Goal: Task Accomplishment & Management: Manage account settings

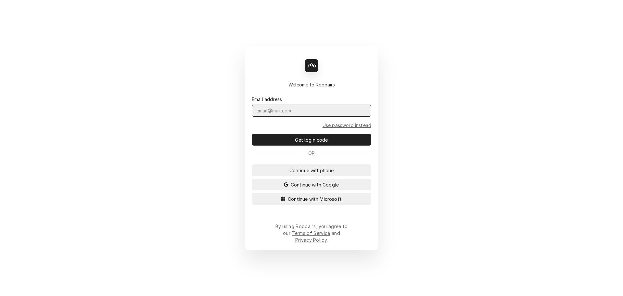
click at [289, 116] on input "Dynamic Content Wrapper" at bounding box center [311, 110] width 119 height 12
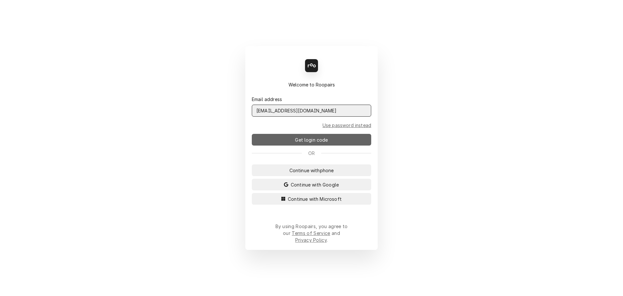
type input "admin@maincomm.com"
click at [298, 142] on span "Get login code" at bounding box center [311, 139] width 35 height 7
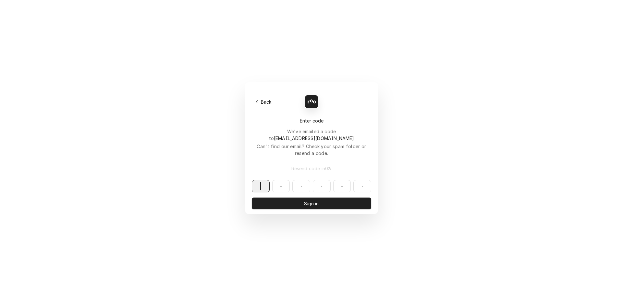
paste input "050696"
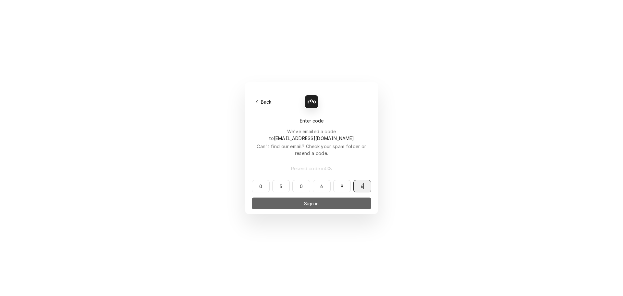
type input "050696"
click at [311, 200] on span "Sign in" at bounding box center [311, 203] width 17 height 7
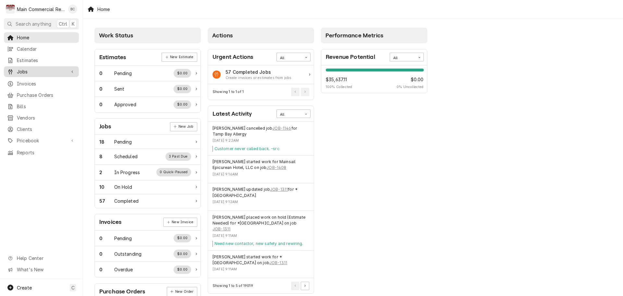
click at [31, 69] on span "Jobs" at bounding box center [41, 71] width 49 height 7
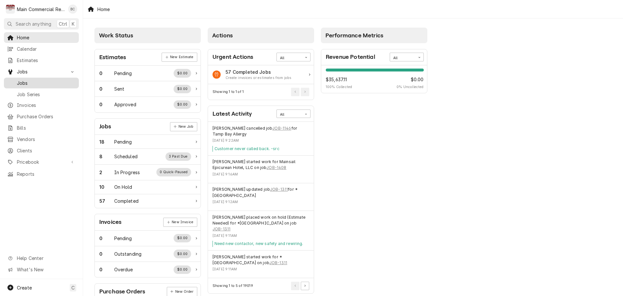
click at [28, 79] on span "Jobs" at bounding box center [46, 82] width 59 height 7
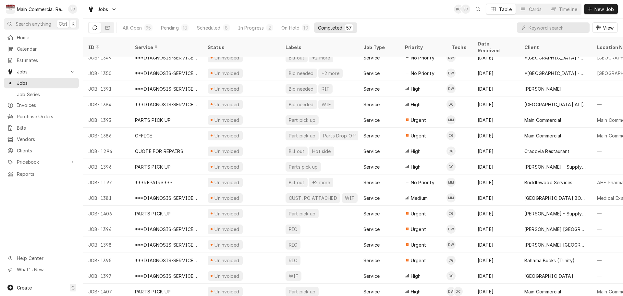
scroll to position [646, 0]
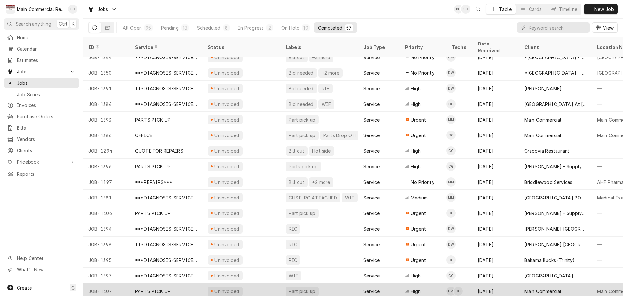
click at [296, 287] on div "Part pick up" at bounding box center [302, 290] width 28 height 7
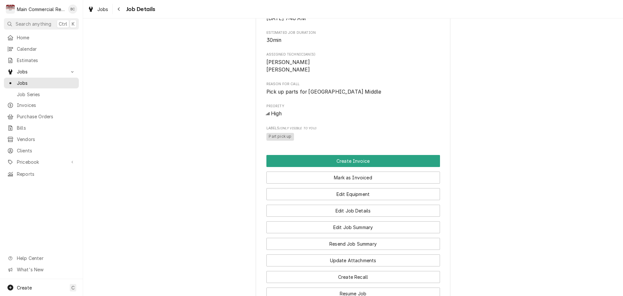
scroll to position [266, 0]
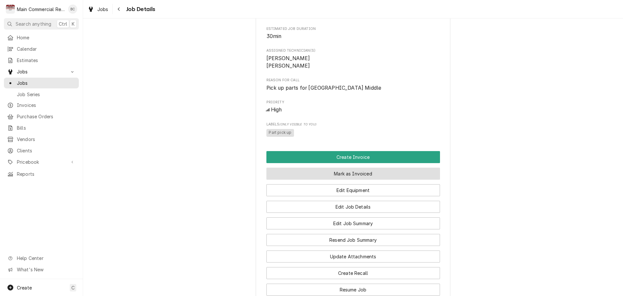
click at [349, 179] on button "Mark as Invoiced" at bounding box center [353, 173] width 174 height 12
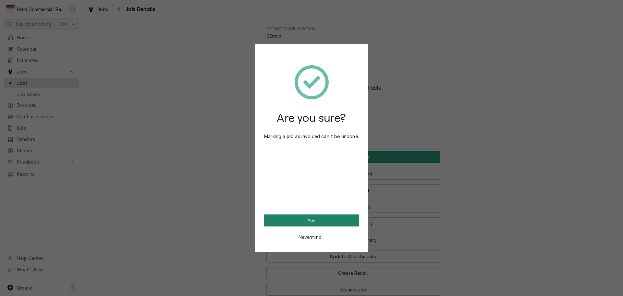
click at [320, 220] on button "Yes" at bounding box center [311, 220] width 95 height 12
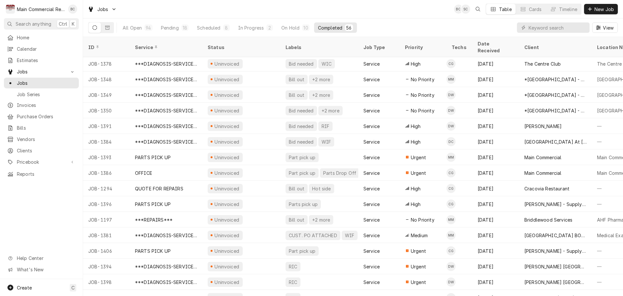
scroll to position [631, 0]
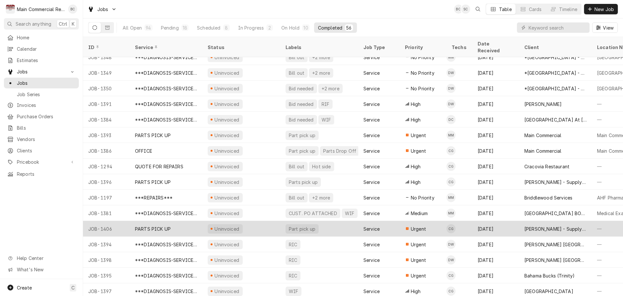
click at [297, 225] on div "Part pick up" at bounding box center [302, 228] width 28 height 7
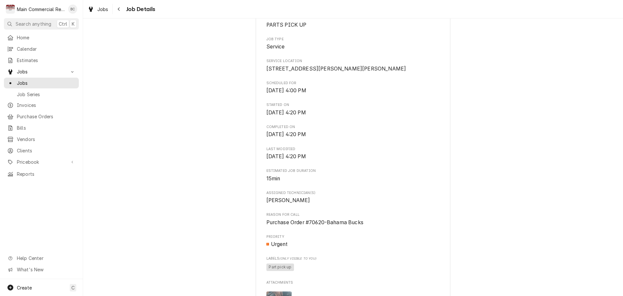
scroll to position [195, 0]
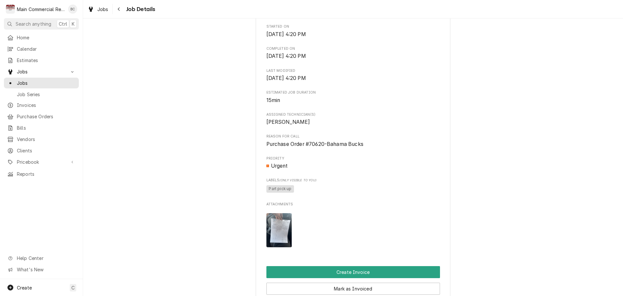
click at [274, 236] on img "Attachments" at bounding box center [279, 230] width 26 height 34
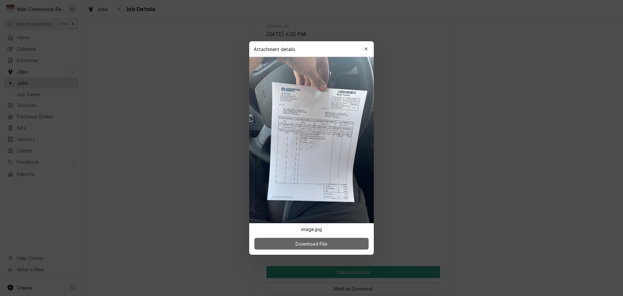
click at [289, 241] on button "Download File" at bounding box center [311, 244] width 114 height 12
click at [369, 50] on div "button" at bounding box center [366, 49] width 6 height 6
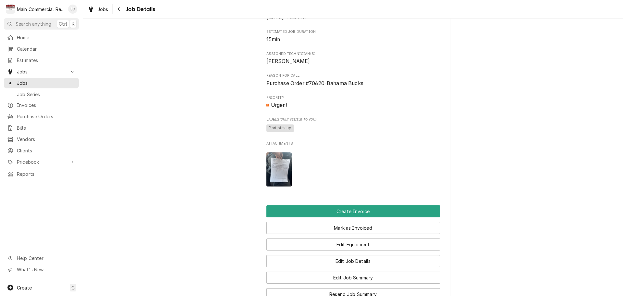
scroll to position [260, 0]
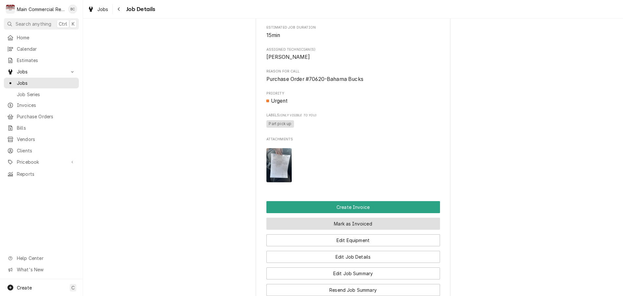
click at [320, 229] on button "Mark as Invoiced" at bounding box center [353, 223] width 174 height 12
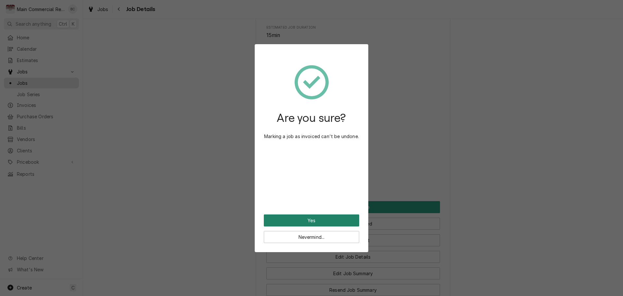
click at [321, 220] on button "Yes" at bounding box center [311, 220] width 95 height 12
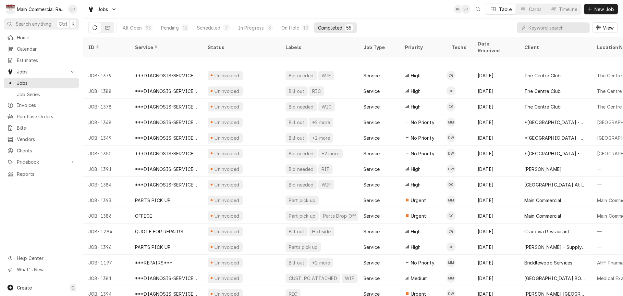
scroll to position [615, 0]
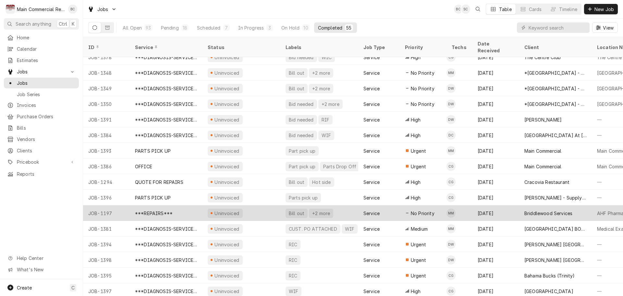
click at [296, 208] on div "Bill out" at bounding box center [297, 212] width 22 height 9
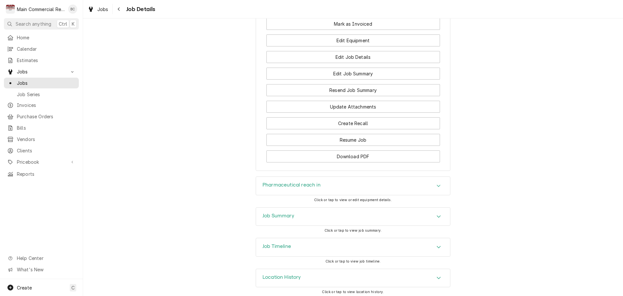
scroll to position [803, 0]
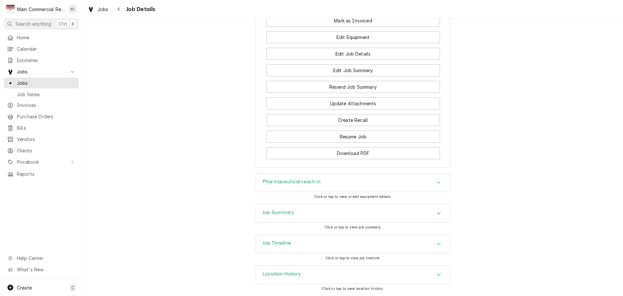
click at [276, 212] on h3 "Job Summary" at bounding box center [278, 212] width 32 height 6
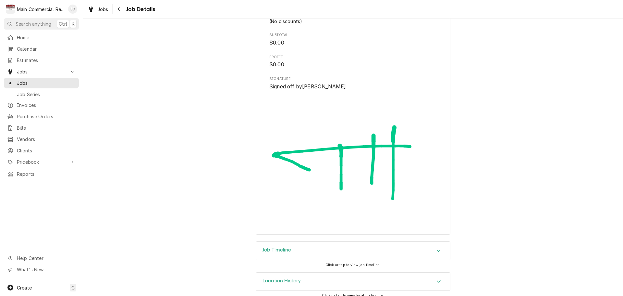
scroll to position [1564, 0]
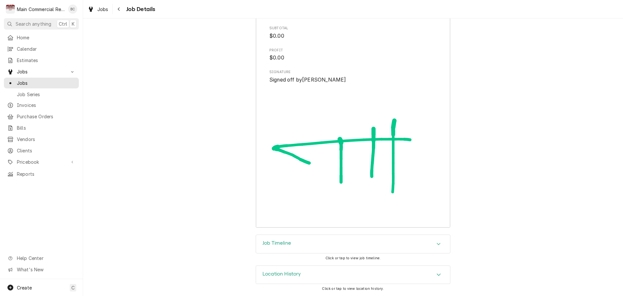
click at [279, 243] on h3 "Job Timeline" at bounding box center [276, 243] width 29 height 6
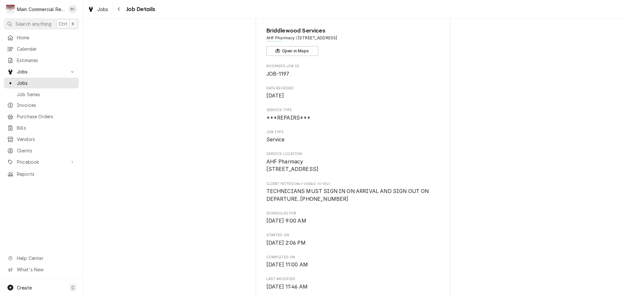
scroll to position [0, 0]
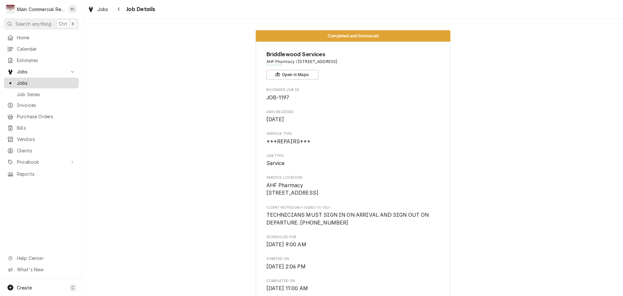
click at [30, 82] on span "Jobs" at bounding box center [46, 82] width 59 height 7
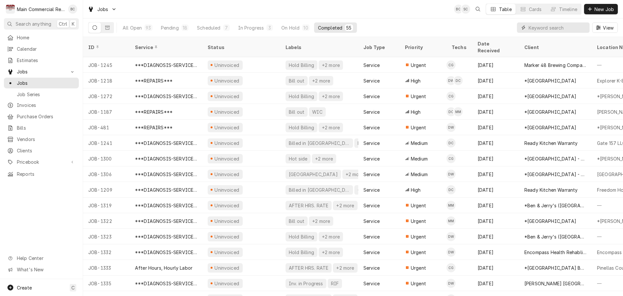
click at [533, 27] on input "Dynamic Content Wrapper" at bounding box center [558, 27] width 58 height 10
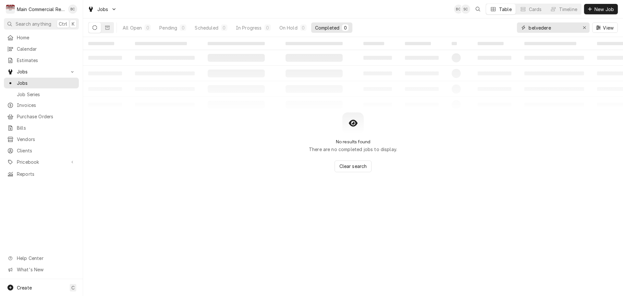
type input "belvedere"
click at [129, 30] on div "All Open" at bounding box center [132, 27] width 19 height 7
click at [107, 31] on button "Dynamic Content Wrapper" at bounding box center [107, 27] width 12 height 10
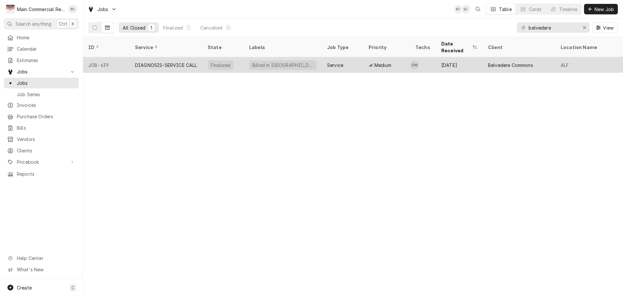
click at [148, 62] on div "DIAGNOSIS-SERVICE CALL" at bounding box center [166, 65] width 62 height 7
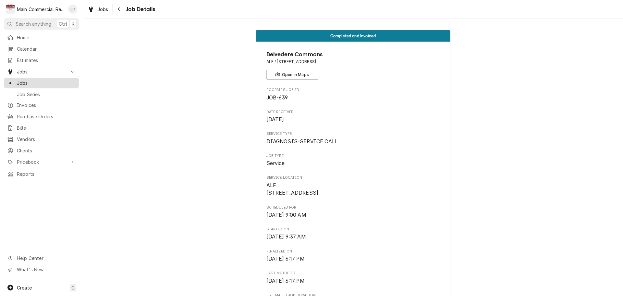
click at [33, 82] on span "Jobs" at bounding box center [46, 82] width 59 height 7
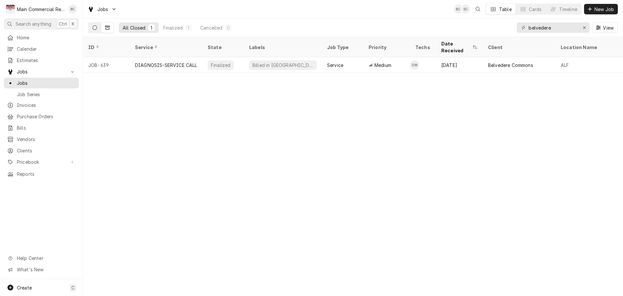
click at [97, 30] on button "Dynamic Content Wrapper" at bounding box center [95, 27] width 12 height 10
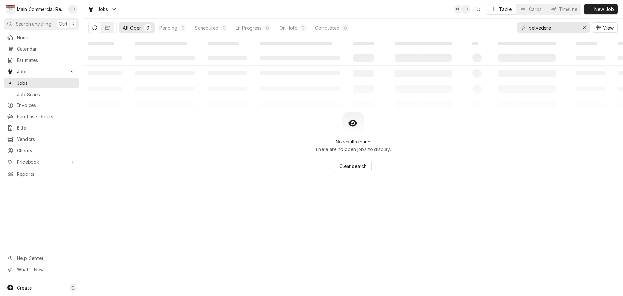
click at [97, 27] on button "Dynamic Content Wrapper" at bounding box center [95, 27] width 12 height 10
click at [324, 31] on button "Completed 0" at bounding box center [331, 27] width 41 height 10
click at [41, 83] on span "Jobs" at bounding box center [46, 82] width 59 height 7
click at [584, 28] on icon "Erase input" at bounding box center [584, 27] width 3 height 3
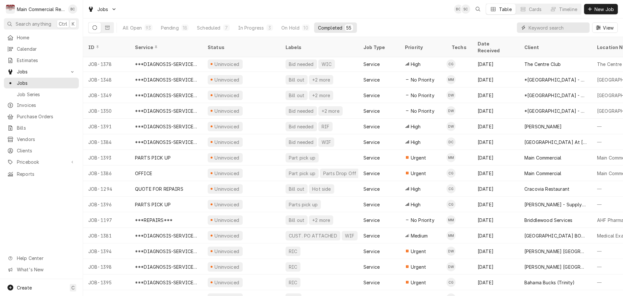
scroll to position [615, 0]
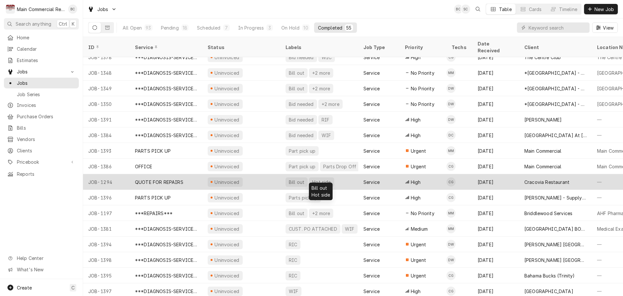
click at [295, 178] on div "Bill out" at bounding box center [296, 181] width 17 height 7
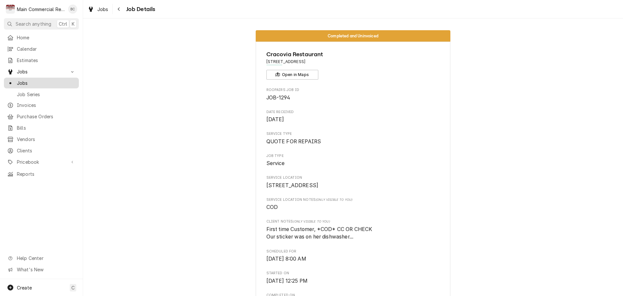
click at [31, 81] on span "Jobs" at bounding box center [46, 82] width 59 height 7
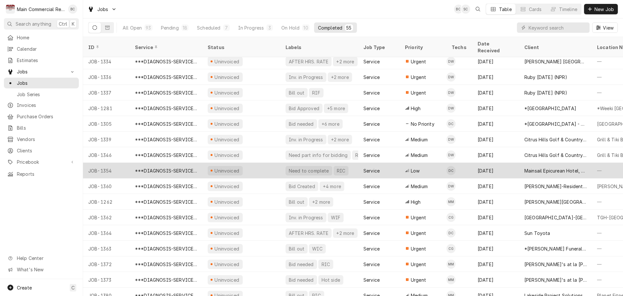
scroll to position [244, 0]
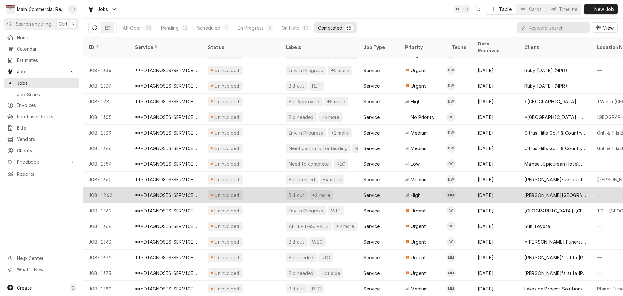
click at [296, 190] on div "Bill out" at bounding box center [297, 194] width 22 height 9
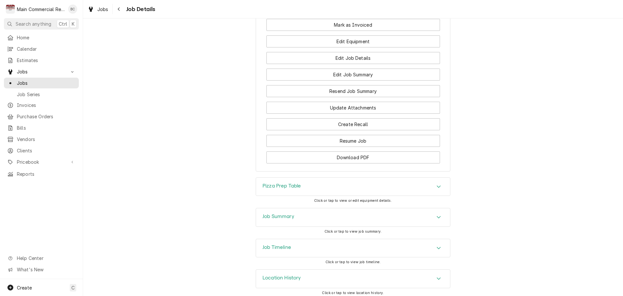
scroll to position [876, 0]
click at [279, 214] on h3 "Job Summary" at bounding box center [278, 215] width 32 height 6
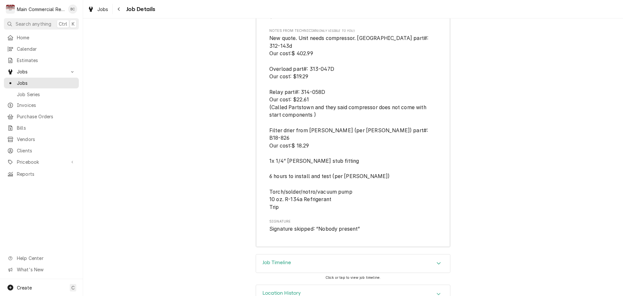
scroll to position [2017, 0]
click at [274, 258] on h3 "Job Timeline" at bounding box center [276, 261] width 29 height 6
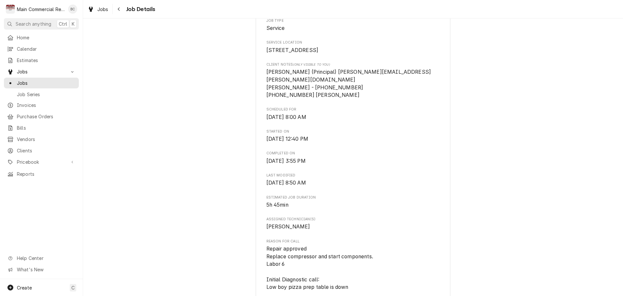
scroll to position [0, 0]
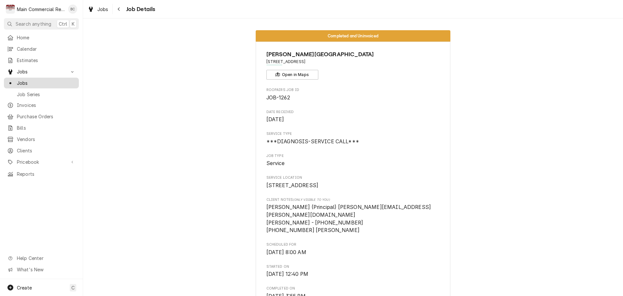
click at [35, 80] on span "Jobs" at bounding box center [46, 82] width 59 height 7
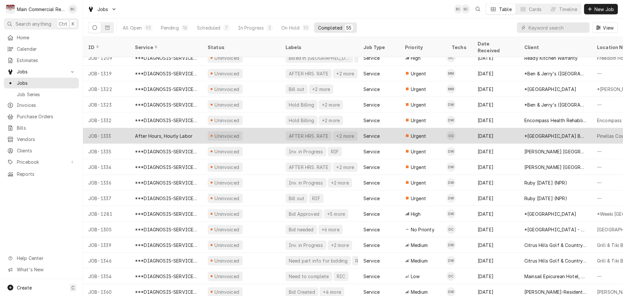
scroll to position [132, 0]
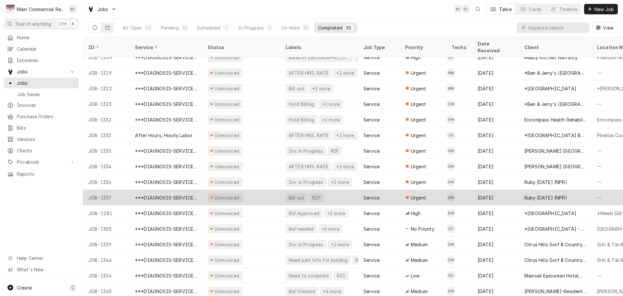
click at [295, 194] on div "Bill out" at bounding box center [296, 197] width 17 height 7
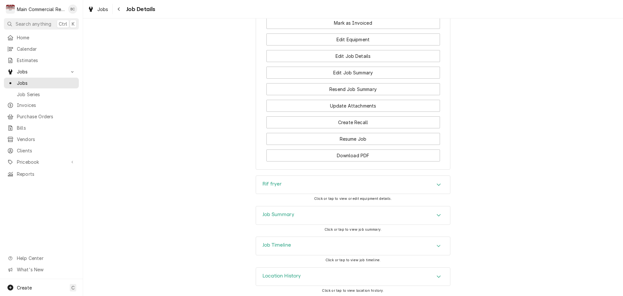
scroll to position [617, 0]
click at [274, 182] on h3 "Rif fryer" at bounding box center [271, 182] width 19 height 6
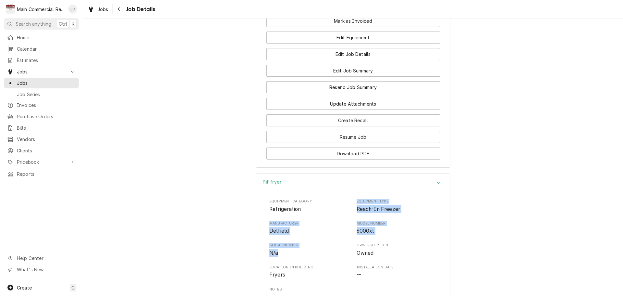
drag, startPoint x: 355, startPoint y: 202, endPoint x: 325, endPoint y: 253, distance: 59.0
click at [325, 253] on div "Equipment Category Refrigeration Equipment Type Reach-In Freezer Manufacturer D…" at bounding box center [352, 261] width 167 height 124
copy div "Equipment Type Reach-In Freezer Manufacturer Delfield Model Number 6000xl Seria…"
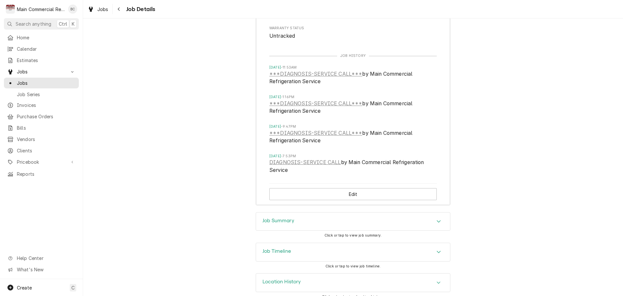
scroll to position [908, 0]
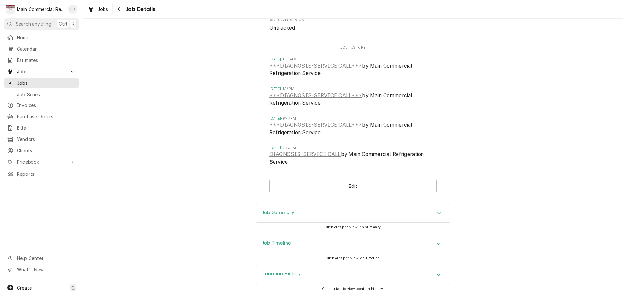
click at [271, 213] on h3 "Job Summary" at bounding box center [278, 212] width 32 height 6
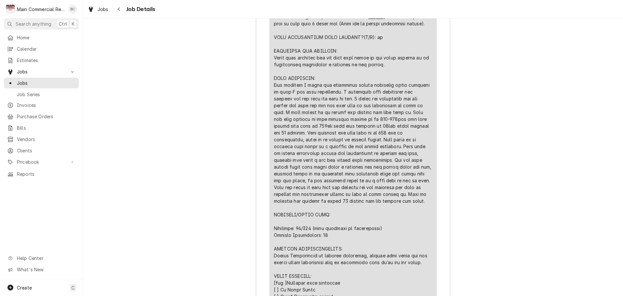
scroll to position [1362, 0]
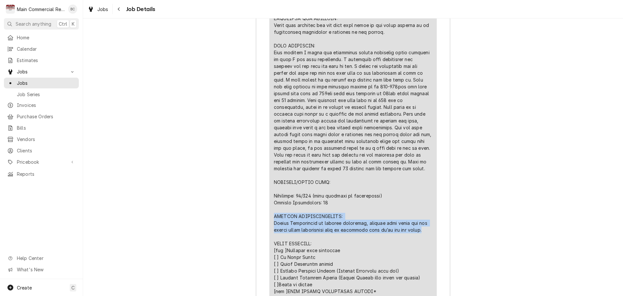
drag, startPoint x: 272, startPoint y: 222, endPoint x: 410, endPoint y: 239, distance: 139.0
click at [410, 239] on div "Line Item" at bounding box center [353, 158] width 158 height 450
copy div "FURTHER RECOMMENDATIONS: Highly Recommended to replace equipment, however will …"
click at [386, 235] on div "Line Item" at bounding box center [353, 158] width 158 height 450
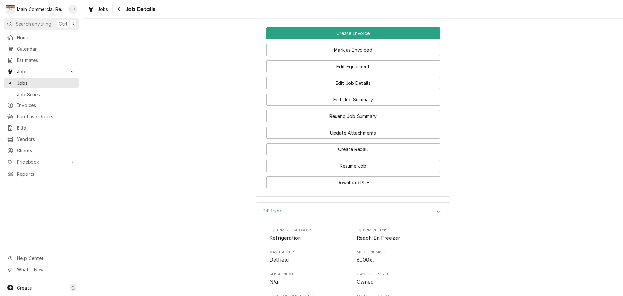
scroll to position [583, 0]
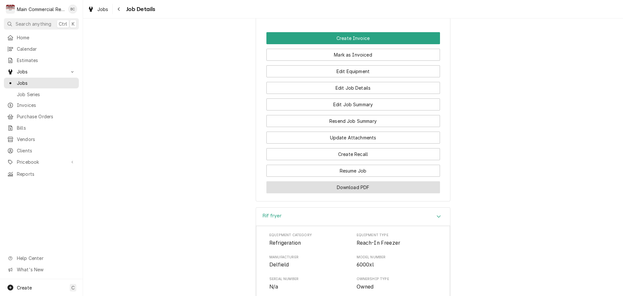
click at [343, 187] on button "Download PDF" at bounding box center [353, 187] width 174 height 12
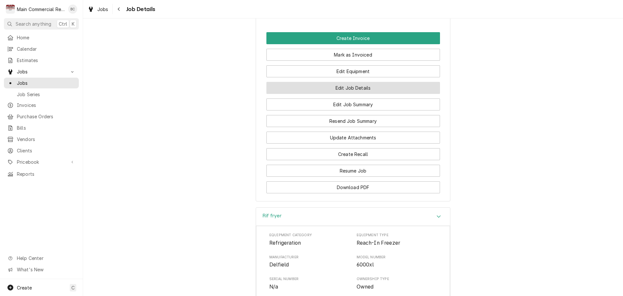
click at [358, 90] on button "Edit Job Details" at bounding box center [353, 88] width 174 height 12
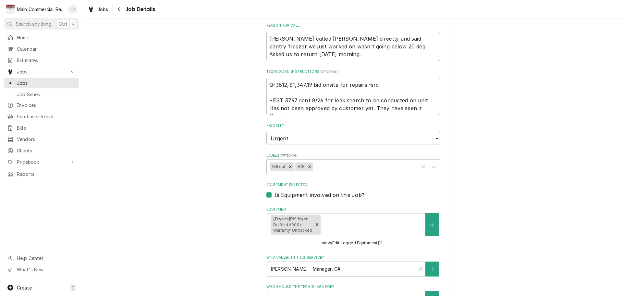
scroll to position [110, 0]
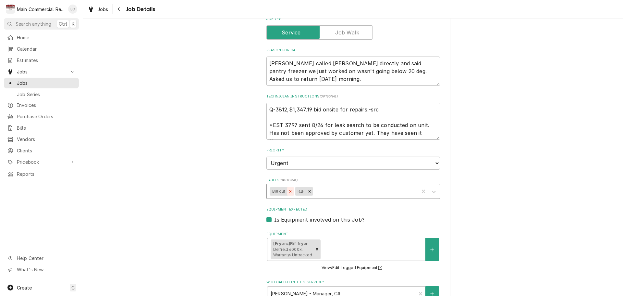
click at [288, 190] on icon "Remove Bill out" at bounding box center [290, 191] width 5 height 5
type textarea "x"
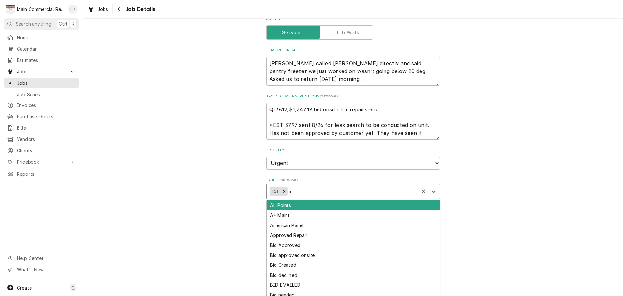
type input "inv"
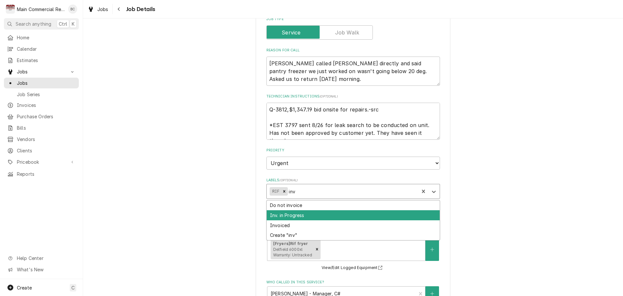
click at [295, 213] on div "Inv. in Progress" at bounding box center [353, 215] width 173 height 10
type textarea "x"
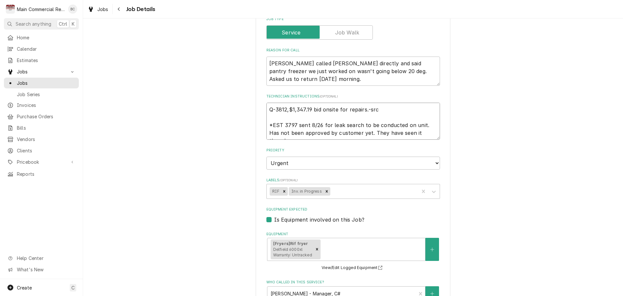
click at [266, 110] on textarea "Q-3812,$1,347.19 bid onsite for repairs.-src *EST 3797 sent 8/26 for leak searc…" at bounding box center [353, 121] width 174 height 37
type textarea "x"
type textarea "Q-3812,$1,347.19 bid onsite for repairs.-src *EST 3797 sent 8/26 for leak searc…"
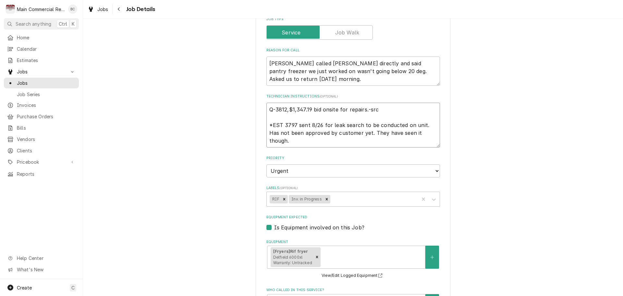
type textarea "x"
type textarea "I Q-3812,$1,347.19 bid onsite for repairs.-src *EST 3797 sent 8/26 for leak sea…"
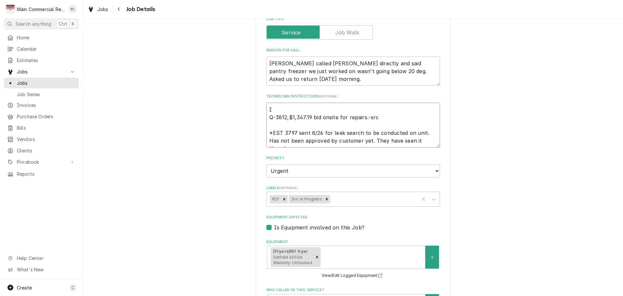
type textarea "x"
type textarea "IN Q-3812,$1,347.19 bid onsite for repairs.-src *EST 3797 sent 8/26 for leak se…"
type textarea "x"
type textarea "INV Q-3812,$1,347.19 bid onsite for repairs.-src *EST 3797 sent 8/26 for leak s…"
type textarea "x"
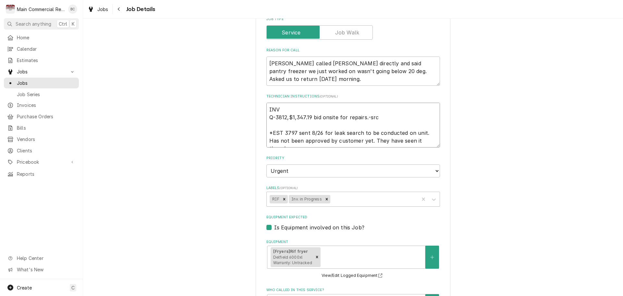
type textarea "INV# Q-3812,$1,347.19 bid onsite for repairs.-src *EST 3797 sent 8/26 for leak …"
type textarea "x"
type textarea "INV#1 Q-3812,$1,347.19 bid onsite for repairs.-src *EST 3797 sent 8/26 for leak…"
type textarea "x"
type textarea "INV#15 Q-3812,$1,347.19 bid onsite for repairs.-src *EST 3797 sent 8/26 for lea…"
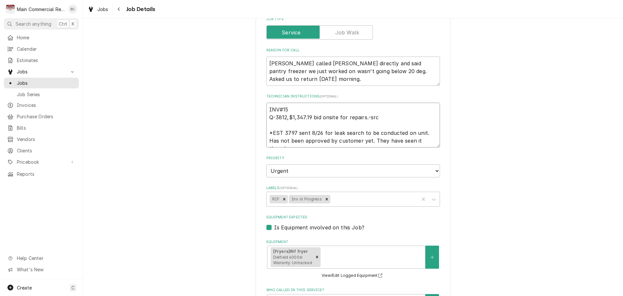
type textarea "x"
type textarea "INV#152 Q-3812,$1,347.19 bid onsite for repairs.-src *EST 3797 sent 8/26 for le…"
type textarea "x"
type textarea "INV#1522 Q-3812,$1,347.19 bid onsite for repairs.-src *EST 3797 sent 8/26 for l…"
type textarea "x"
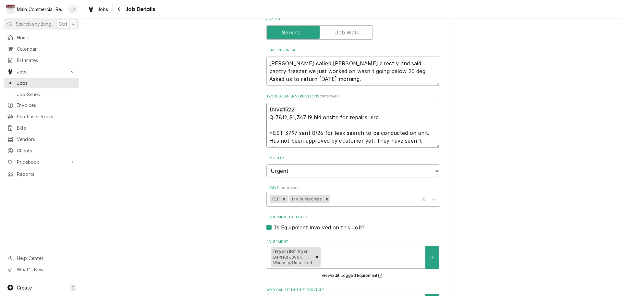
type textarea "INV#15223 Q-3812,$1,347.19 bid onsite for repairs.-src *EST 3797 sent 8/26 for …"
type textarea "x"
type textarea "INV#152235 Q-3812,$1,347.19 bid onsite for repairs.-src *EST 3797 sent 8/26 for…"
type textarea "x"
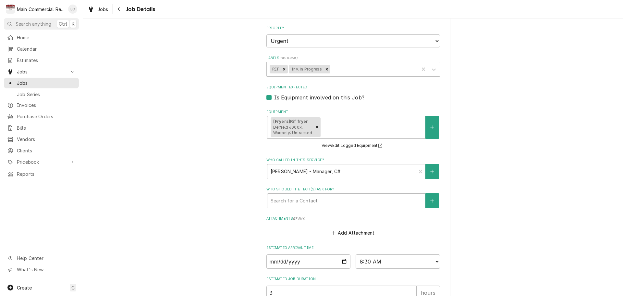
scroll to position [313, 0]
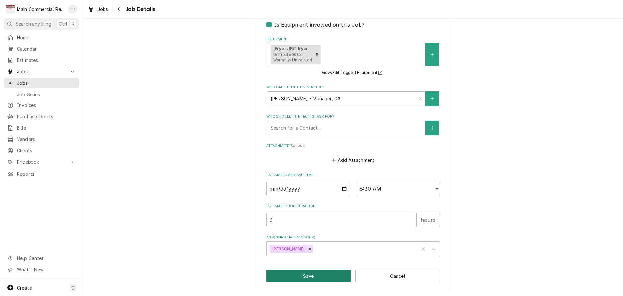
type textarea "INV#152235 Q-3812,$1,347.19 bid onsite for repairs.-src *EST 3797 sent 8/26 for…"
click at [331, 277] on button "Save" at bounding box center [308, 276] width 85 height 12
type textarea "x"
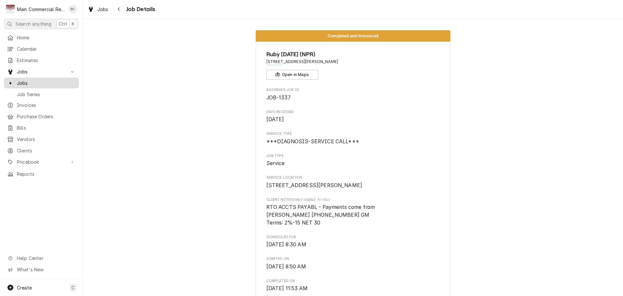
click at [47, 81] on span "Jobs" at bounding box center [46, 82] width 59 height 7
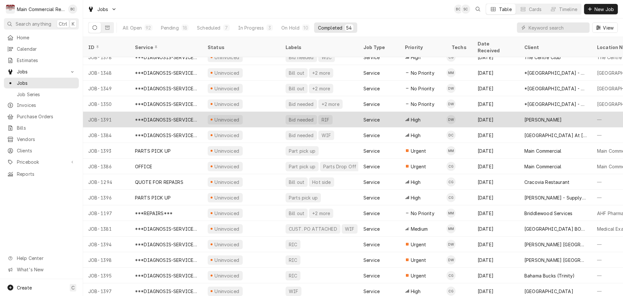
scroll to position [567, 0]
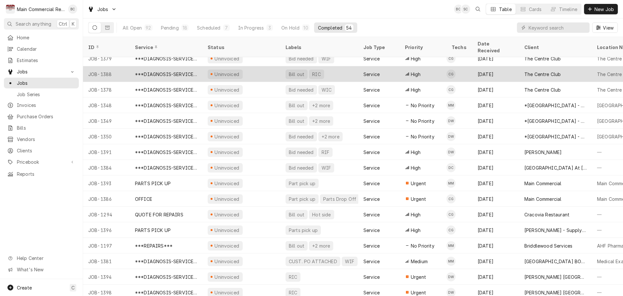
click at [297, 71] on div "Bill out" at bounding box center [296, 74] width 17 height 7
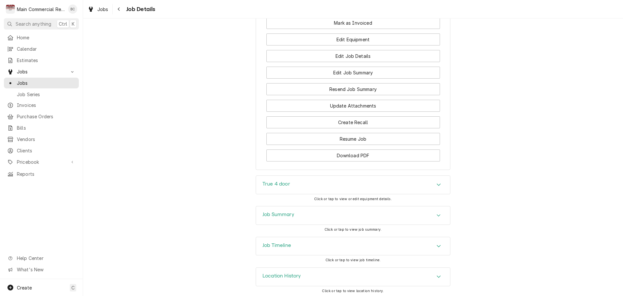
scroll to position [448, 0]
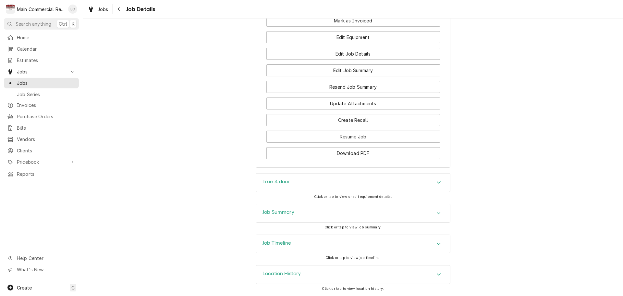
click at [280, 182] on h3 "True 4 door" at bounding box center [276, 181] width 28 height 6
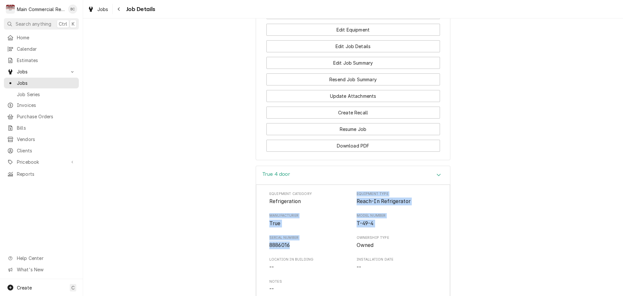
drag, startPoint x: 355, startPoint y: 206, endPoint x: 287, endPoint y: 253, distance: 82.5
click at [287, 253] on div "Equipment Category Refrigeration Equipment Type Reach-In Refrigerator Manufactu…" at bounding box center [352, 253] width 167 height 124
click at [334, 248] on div "Serial Number 8886016" at bounding box center [309, 242] width 80 height 14
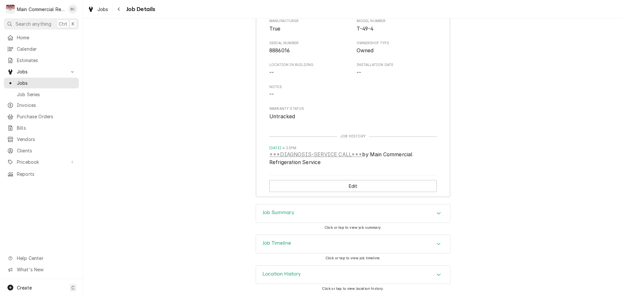
scroll to position [651, 0]
click at [288, 212] on h3 "Job Summary" at bounding box center [278, 212] width 32 height 6
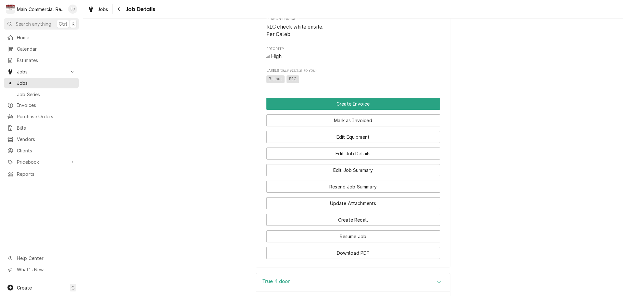
scroll to position [356, 0]
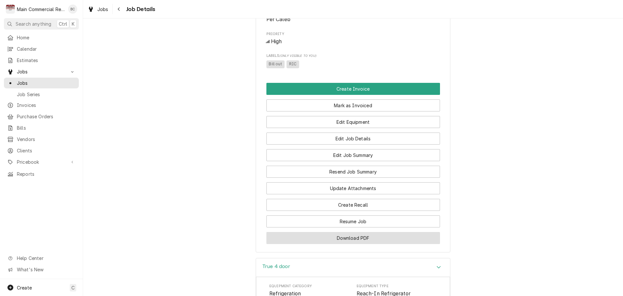
click at [354, 244] on button "Download PDF" at bounding box center [353, 238] width 174 height 12
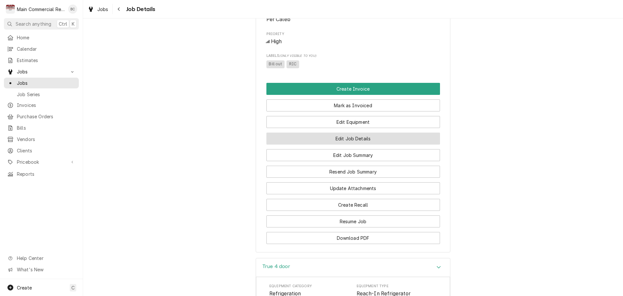
click at [342, 144] on button "Edit Job Details" at bounding box center [353, 138] width 174 height 12
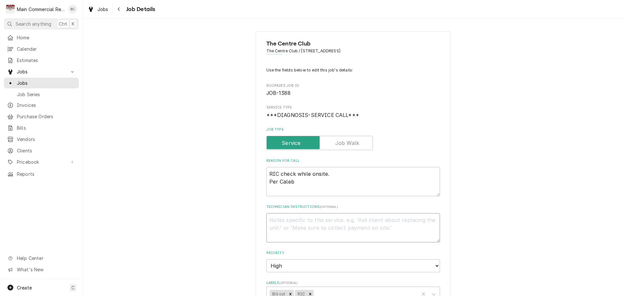
click at [282, 220] on textarea "Technician Instructions ( optional )" at bounding box center [353, 227] width 174 height 29
type textarea "x"
type textarea "I"
type textarea "x"
type textarea "IN"
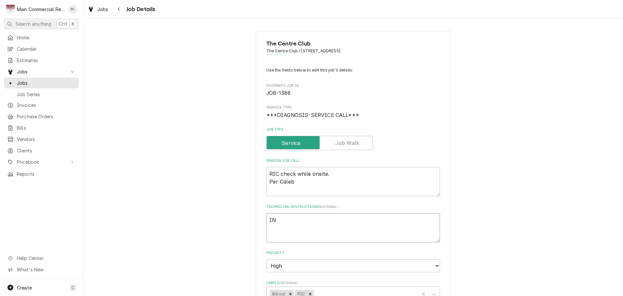
type textarea "x"
type textarea "INV#"
type textarea "x"
type textarea "INV#w"
type textarea "x"
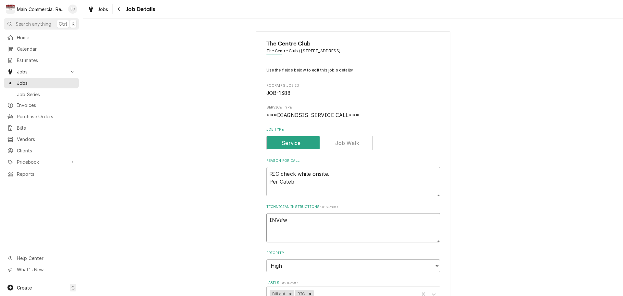
type textarea "INV#"
type textarea "x"
type textarea "INV#1"
type textarea "x"
type textarea "INV#15"
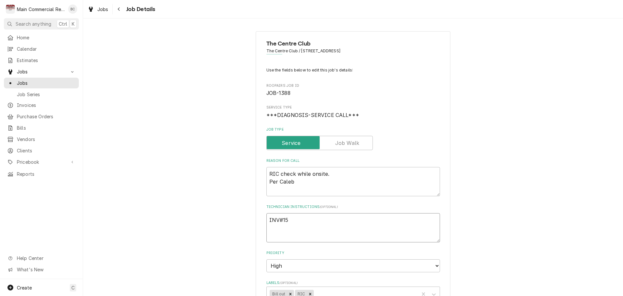
type textarea "x"
type textarea "INV#152"
type textarea "x"
type textarea "INV#1522"
type textarea "x"
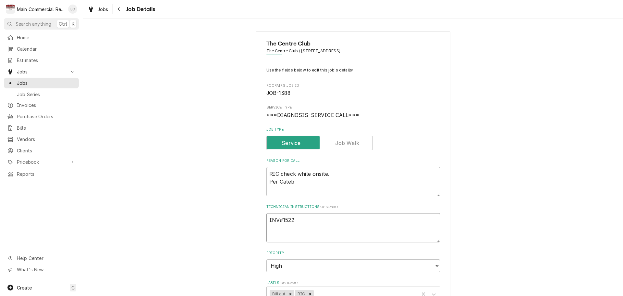
type textarea "INV#15223"
type textarea "x"
type textarea "INV#152236"
type textarea "x"
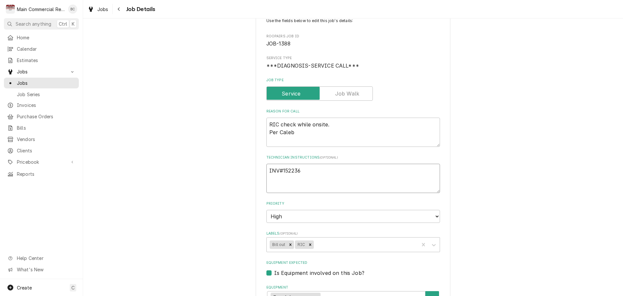
scroll to position [65, 0]
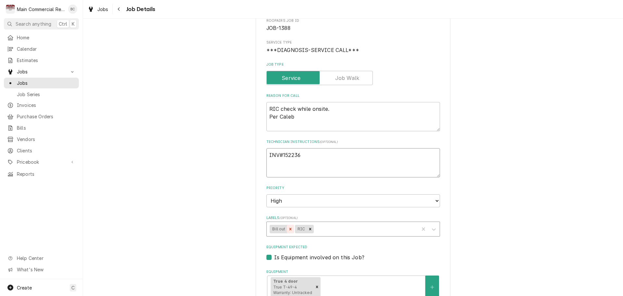
click at [288, 227] on icon "Remove Bill out" at bounding box center [290, 228] width 5 height 5
type textarea "INV#152236"
type textarea "x"
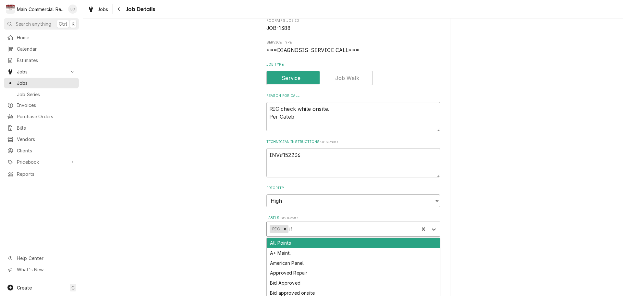
type input "iNV"
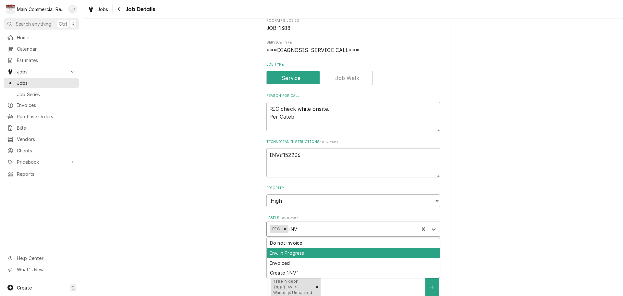
click at [289, 253] on div "Inv. in Progress" at bounding box center [353, 253] width 173 height 10
type textarea "x"
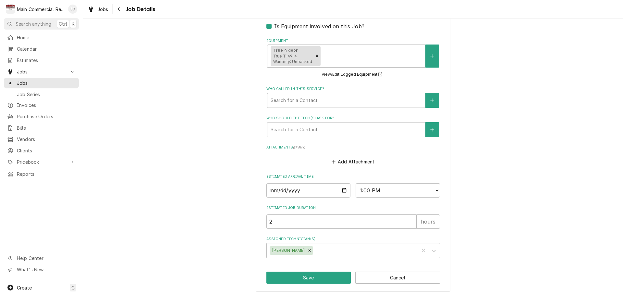
scroll to position [297, 0]
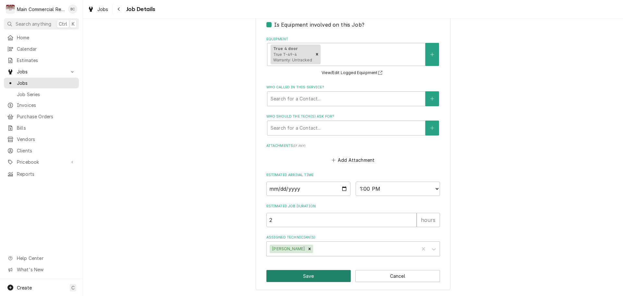
click at [293, 278] on button "Save" at bounding box center [308, 276] width 85 height 12
type textarea "x"
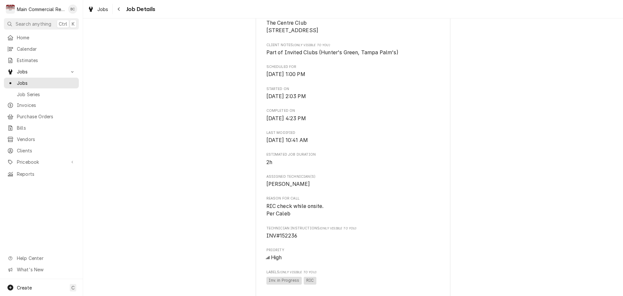
scroll to position [292, 0]
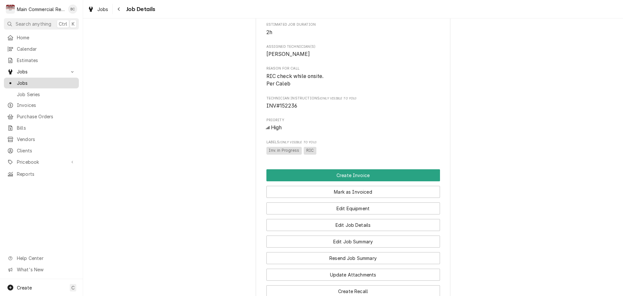
click at [48, 81] on span "Jobs" at bounding box center [46, 82] width 59 height 7
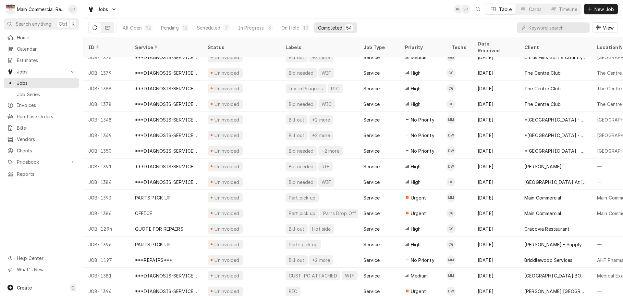
scroll to position [600, 0]
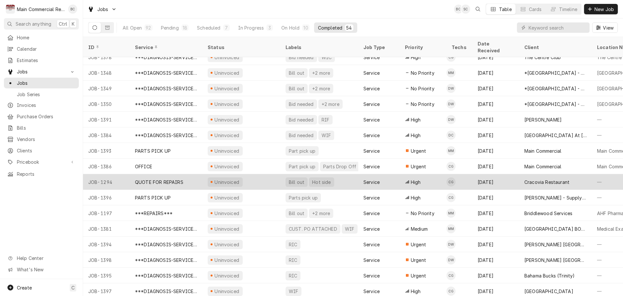
click at [297, 178] on div "Bill out" at bounding box center [296, 181] width 17 height 7
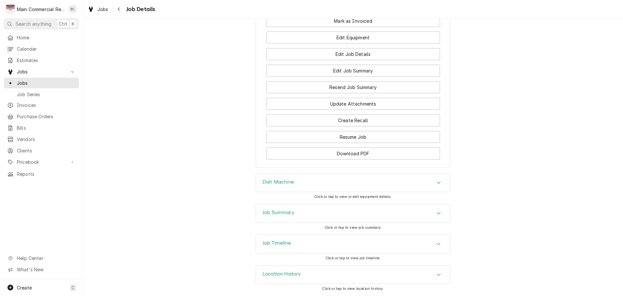
scroll to position [712, 0]
click at [279, 213] on h3 "Job Summary" at bounding box center [278, 212] width 32 height 6
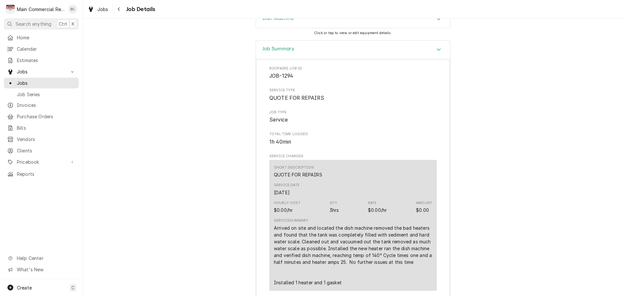
scroll to position [825, 0]
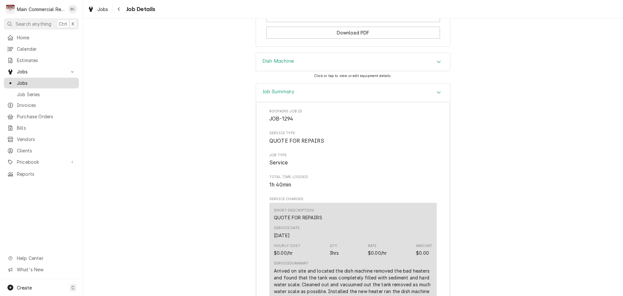
click at [31, 82] on span "Jobs" at bounding box center [46, 82] width 59 height 7
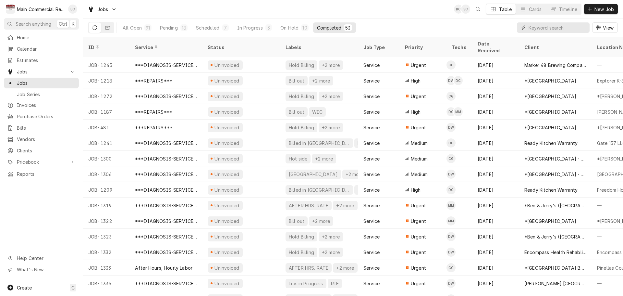
click at [539, 26] on input "Dynamic Content Wrapper" at bounding box center [558, 27] width 58 height 10
type input "1265"
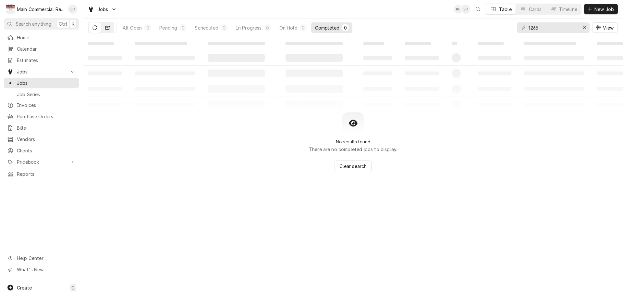
click at [110, 29] on button "Dynamic Content Wrapper" at bounding box center [107, 27] width 12 height 10
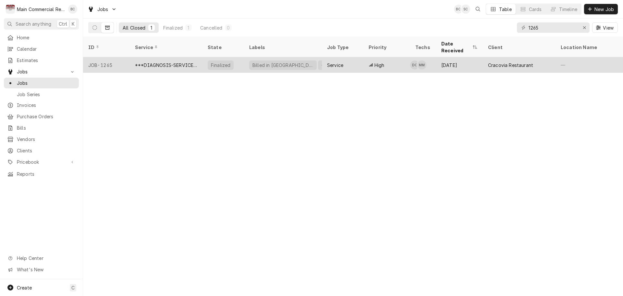
click at [183, 62] on div "***DIAGNOSIS-SERVICE CALL***" at bounding box center [166, 65] width 62 height 7
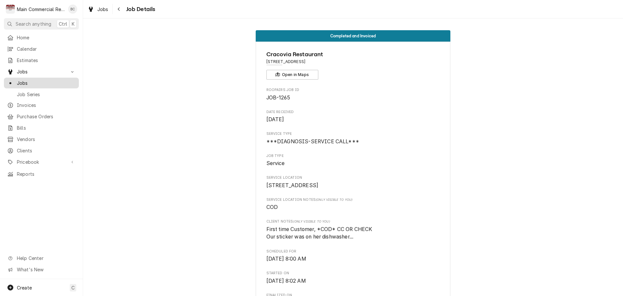
click at [23, 84] on div "Jobs" at bounding box center [41, 83] width 72 height 8
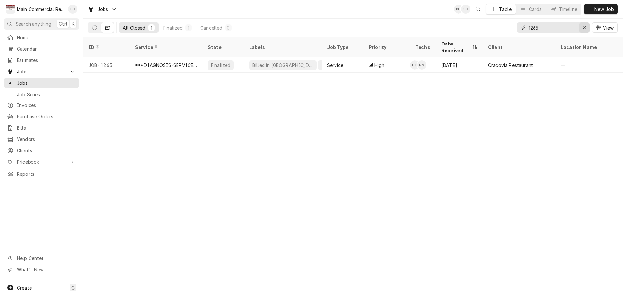
click at [584, 27] on icon "Erase input" at bounding box center [585, 27] width 4 height 5
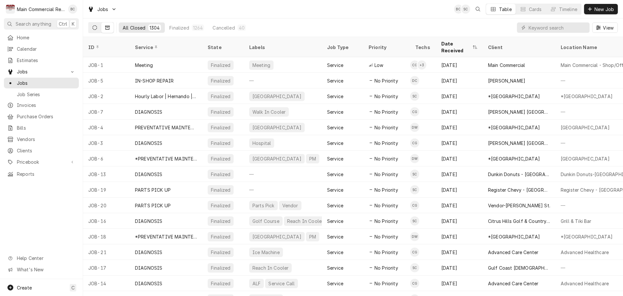
click at [98, 28] on button "Dynamic Content Wrapper" at bounding box center [95, 27] width 12 height 10
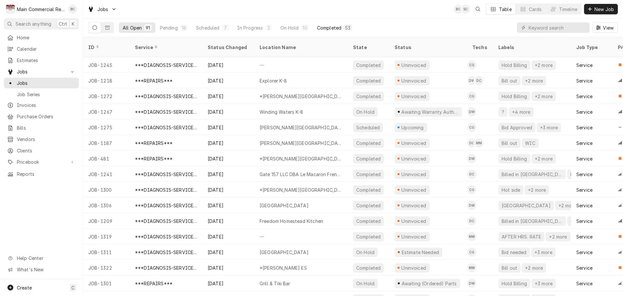
click at [329, 29] on div "Completed" at bounding box center [329, 27] width 24 height 7
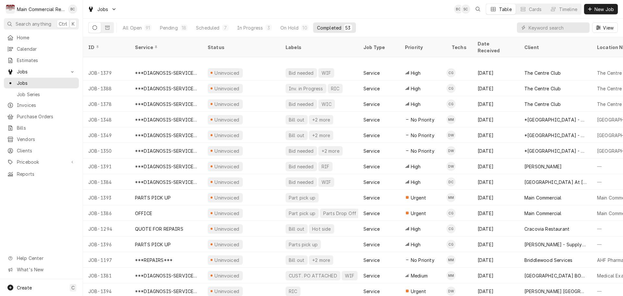
scroll to position [584, 0]
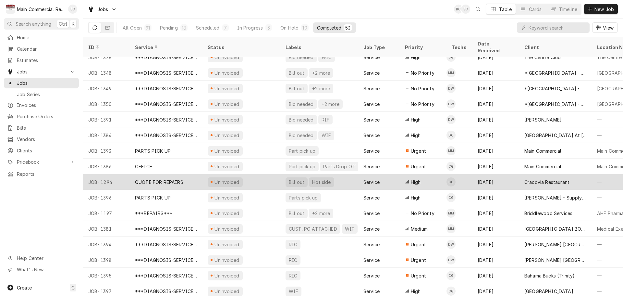
click at [179, 177] on div "QUOTE FOR REPAIRS" at bounding box center [166, 182] width 73 height 16
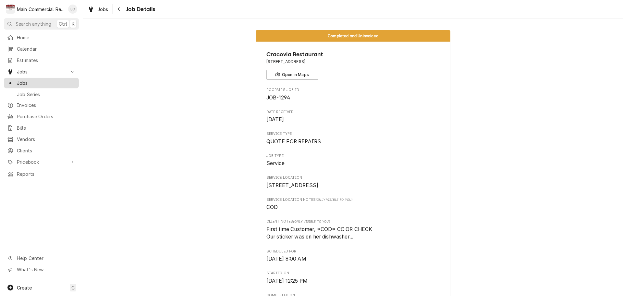
click at [48, 80] on span "Jobs" at bounding box center [46, 82] width 59 height 7
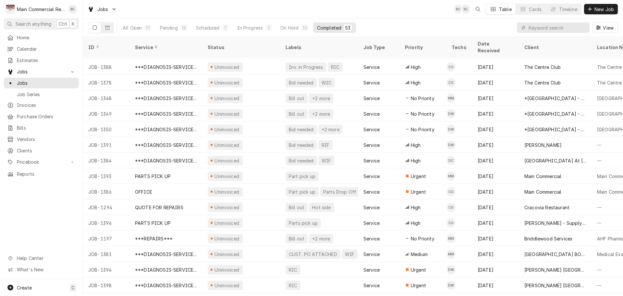
scroll to position [552, 0]
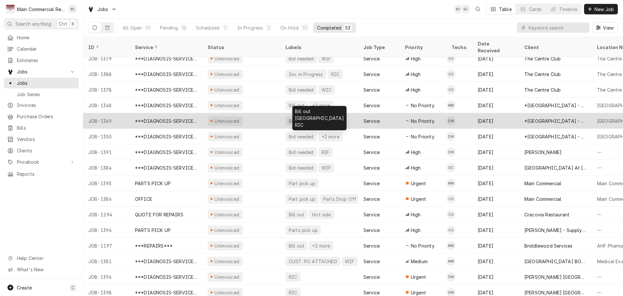
click at [291, 117] on div "Bill out" at bounding box center [296, 120] width 17 height 7
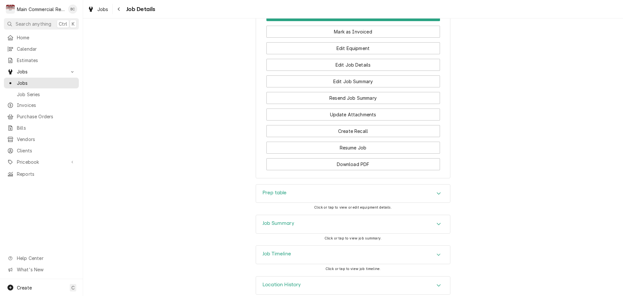
scroll to position [779, 0]
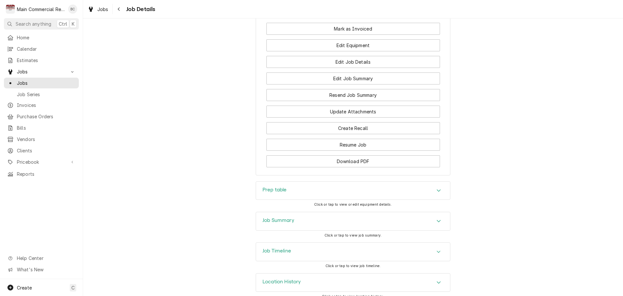
click at [274, 193] on h3 "Prep table" at bounding box center [274, 190] width 24 height 6
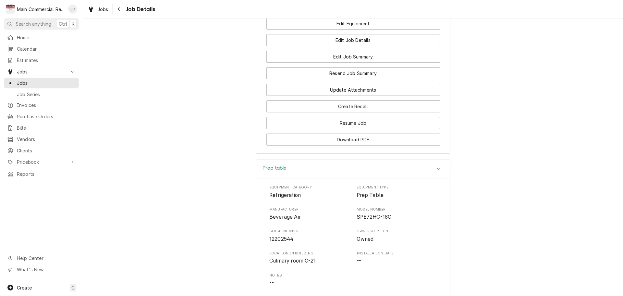
scroll to position [844, 0]
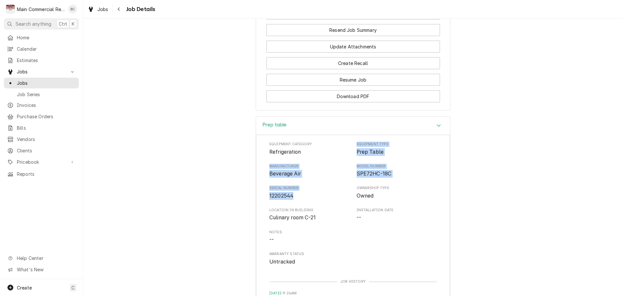
drag, startPoint x: 353, startPoint y: 156, endPoint x: 316, endPoint y: 207, distance: 63.4
click at [316, 207] on div "Equipment Category Refrigeration Equipment Type Prep Table Manufacturer Beverag…" at bounding box center [352, 203] width 167 height 124
copy div "Equipment Type Prep Table Manufacturer Beverage Air Model Number SPE72HC-18C Se…"
click at [228, 161] on div "Prep table Equipment Category Refrigeration Equipment Type Prep Table Manufactu…" at bounding box center [353, 232] width 540 height 233
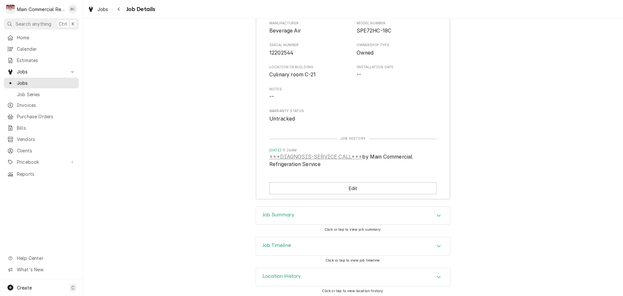
scroll to position [1001, 0]
click at [282, 214] on h3 "Job Summary" at bounding box center [278, 212] width 32 height 6
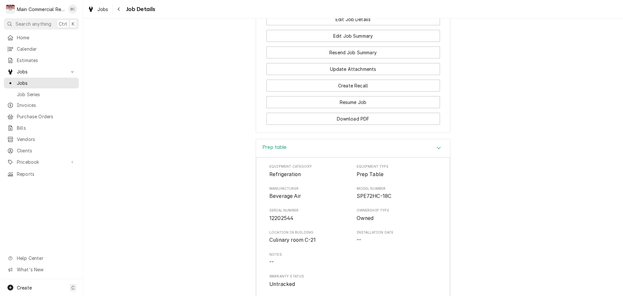
scroll to position [807, 0]
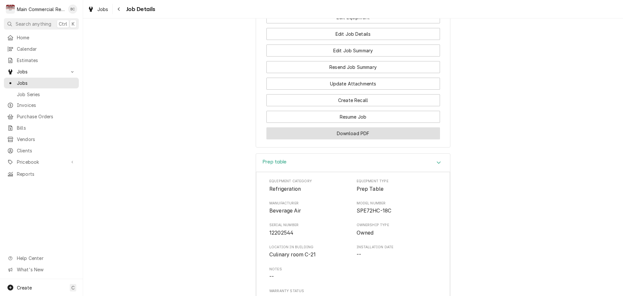
click at [341, 139] on button "Download PDF" at bounding box center [353, 133] width 174 height 12
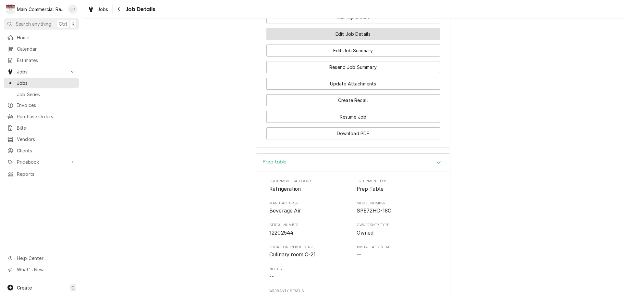
click at [359, 40] on button "Edit Job Details" at bounding box center [353, 34] width 174 height 12
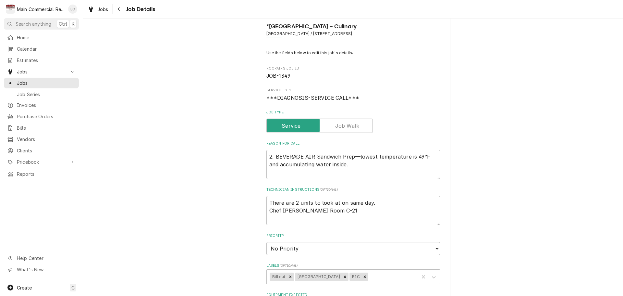
scroll to position [32, 0]
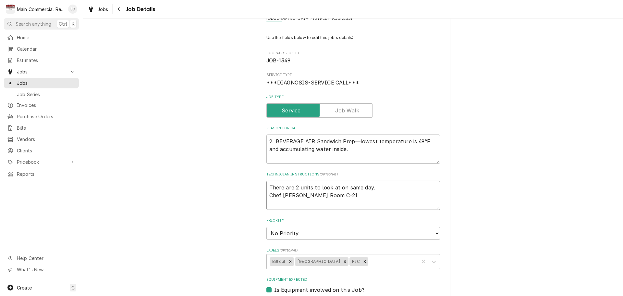
click at [267, 188] on textarea "There are 2 units to look at on same day. Chef [PERSON_NAME] Room C-21" at bounding box center [353, 194] width 174 height 29
type textarea "x"
type textarea "There are 2 units to look at on same day. Chef [PERSON_NAME] Room C-21"
click at [270, 183] on textarea "There are 2 units to look at on same day. Chef [PERSON_NAME] Room C-21" at bounding box center [353, 194] width 174 height 29
type textarea "x"
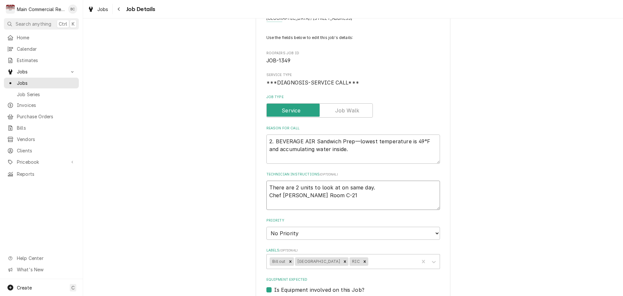
type textarea "I There are 2 units to look at on same day. Chef [PERSON_NAME] Room C-21"
type textarea "x"
type textarea "IN There are 2 units to look at on same day. Chef [PERSON_NAME] Room C-21"
type textarea "x"
type textarea "INC There are 2 units to look at on same day. Chef [PERSON_NAME] Room C-21"
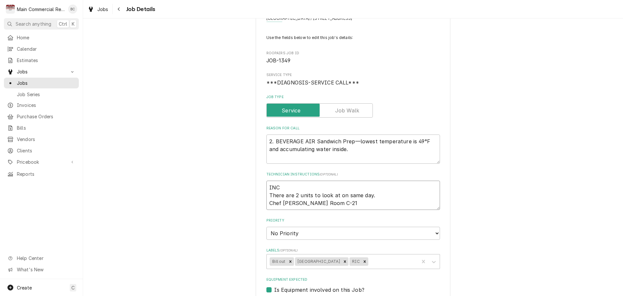
type textarea "x"
type textarea "IN There are 2 units to look at on same day. Chef [PERSON_NAME] Room C-21"
type textarea "x"
type textarea "INV There are 2 units to look at on same day. Chef [PERSON_NAME] Room C-21"
type textarea "x"
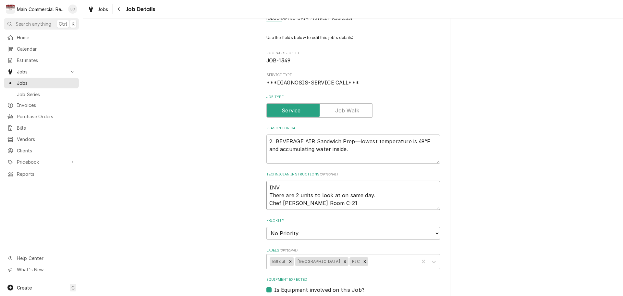
type textarea "INV# There are 2 units to look at on same day. Chef [PERSON_NAME] Room C-21"
type textarea "x"
type textarea "INV#1 There are 2 units to look at on same day. Chef [PERSON_NAME] Room C-21"
type textarea "x"
type textarea "INV#15 There are 2 units to look at on same day. Chef [PERSON_NAME] Room C-21"
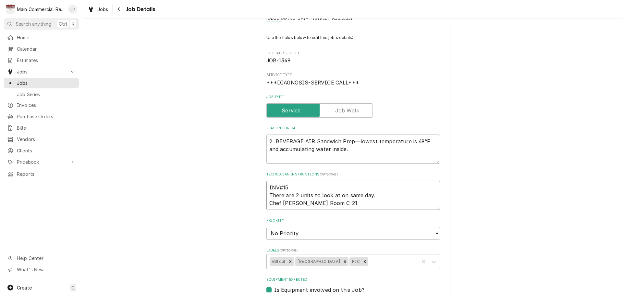
type textarea "x"
type textarea "INV#152 There are 2 units to look at on same day. Chef [PERSON_NAME] Room C-21"
type textarea "x"
type textarea "INV#1522 There are 2 units to look at on same day. Chef [PERSON_NAME] Room C-21"
type textarea "x"
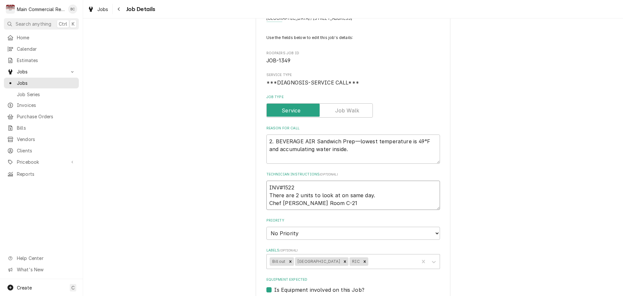
type textarea "INV#15223 There are 2 units to look at on same day. Chef [PERSON_NAME] Room C-21"
type textarea "x"
type textarea "INV#152237 There are 2 units to look at on same day. Chef [PERSON_NAME] Room C-…"
type textarea "x"
click at [288, 260] on icon "Remove Bill out" at bounding box center [290, 261] width 5 height 5
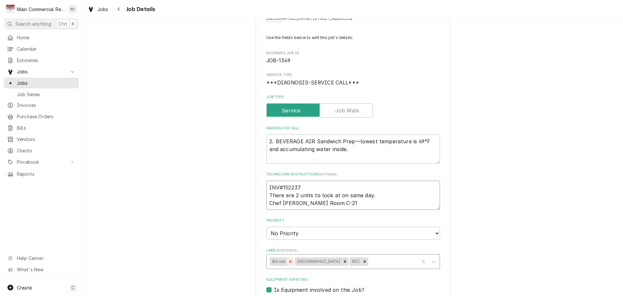
type textarea "INV#152237 There are 2 units to look at on same day. Chef [PERSON_NAME] Room C-…"
type textarea "x"
click at [351, 262] on div "Labels" at bounding box center [380, 261] width 72 height 12
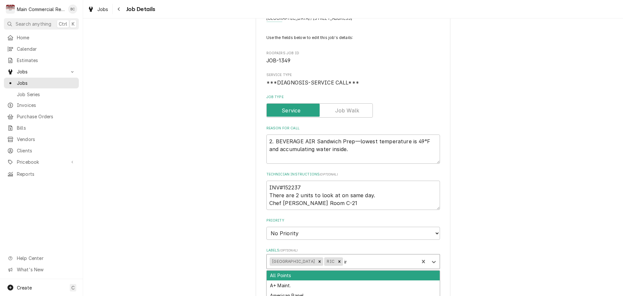
type input "inv"
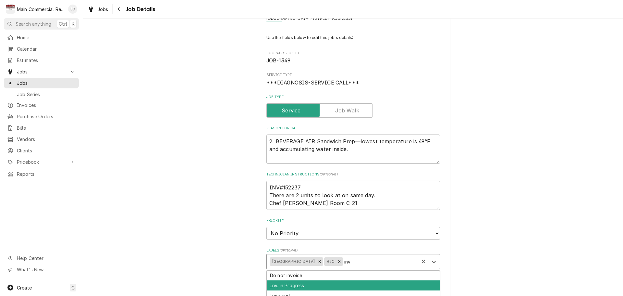
click at [321, 283] on div "Inv. in Progress" at bounding box center [353, 285] width 173 height 10
type textarea "x"
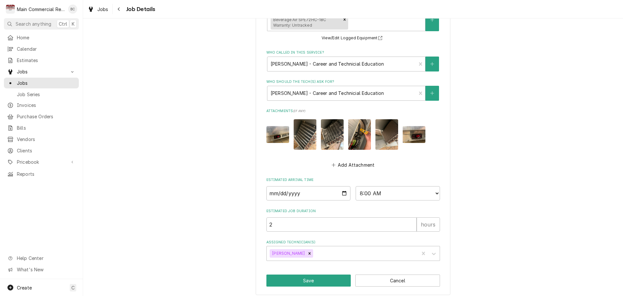
scroll to position [336, 0]
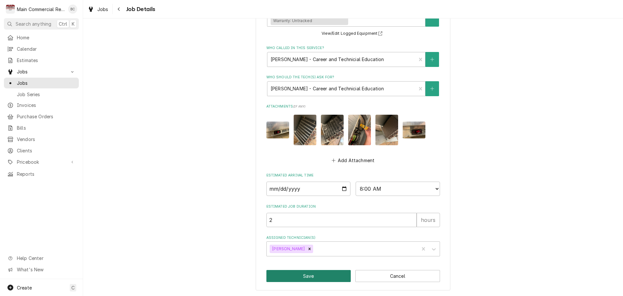
click at [297, 275] on button "Save" at bounding box center [308, 276] width 85 height 12
type textarea "x"
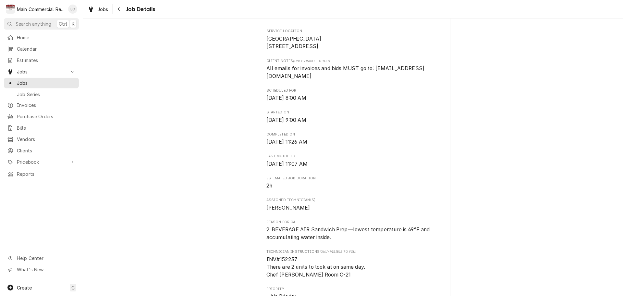
scroll to position [97, 0]
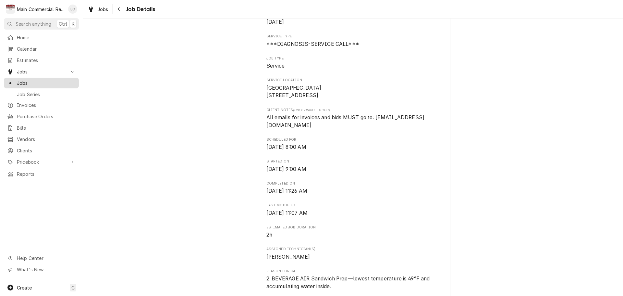
click at [29, 82] on span "Jobs" at bounding box center [46, 82] width 59 height 7
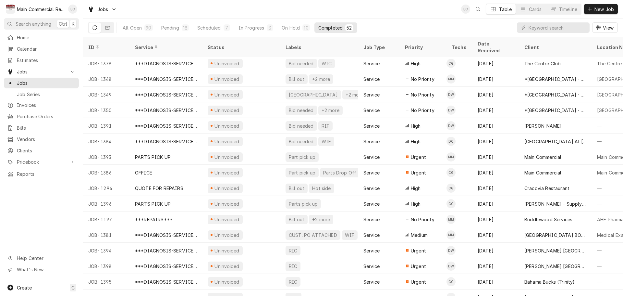
scroll to position [568, 0]
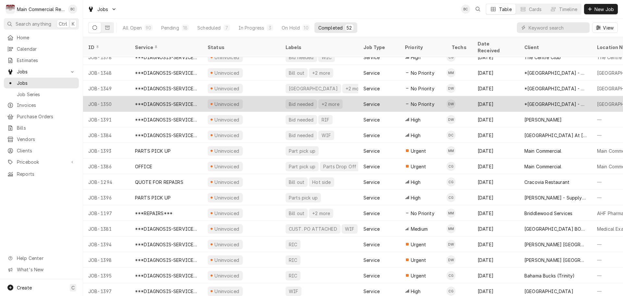
click at [291, 101] on div "Bid needed" at bounding box center [301, 104] width 26 height 7
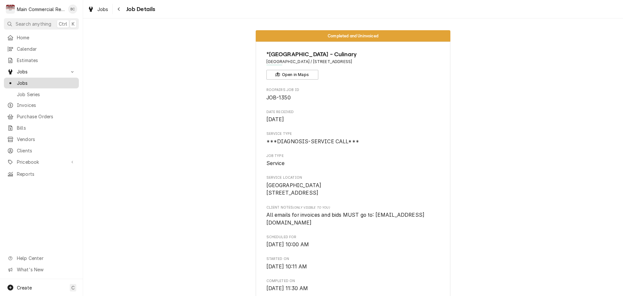
click at [48, 80] on span "Jobs" at bounding box center [46, 82] width 59 height 7
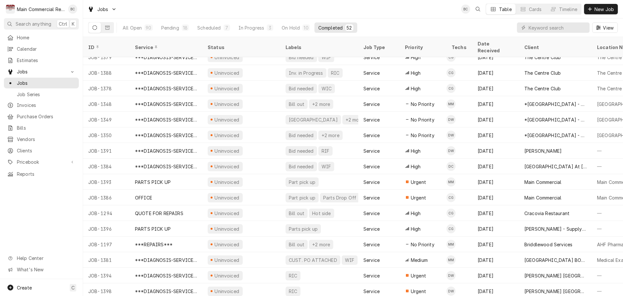
scroll to position [568, 0]
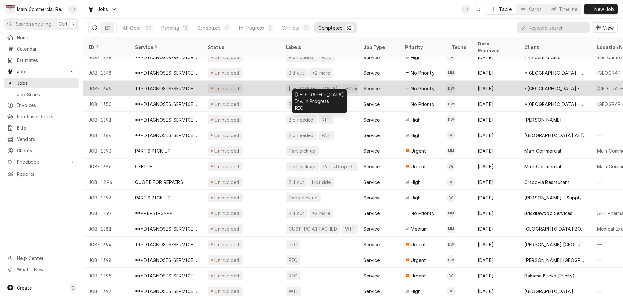
click at [299, 85] on div "[GEOGRAPHIC_DATA]" at bounding box center [313, 88] width 50 height 7
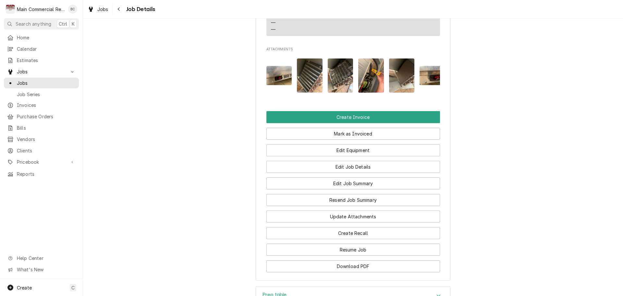
scroll to position [807, 0]
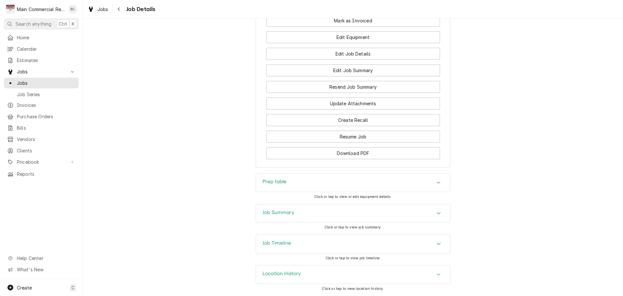
click at [269, 212] on h3 "Job Summary" at bounding box center [278, 212] width 32 height 6
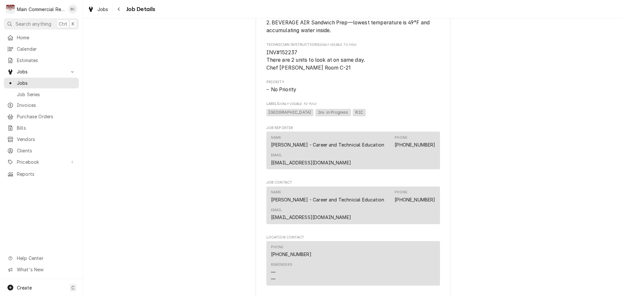
scroll to position [255, 0]
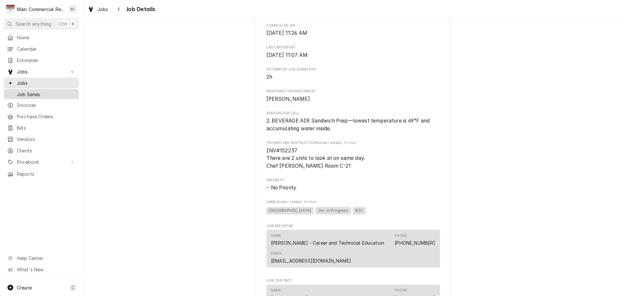
drag, startPoint x: 46, startPoint y: 81, endPoint x: 75, endPoint y: 90, distance: 29.7
click at [46, 81] on span "Jobs" at bounding box center [46, 82] width 59 height 7
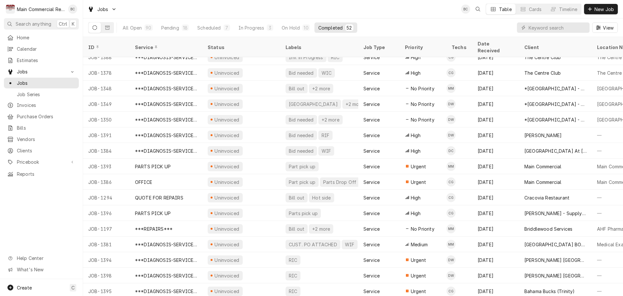
scroll to position [568, 0]
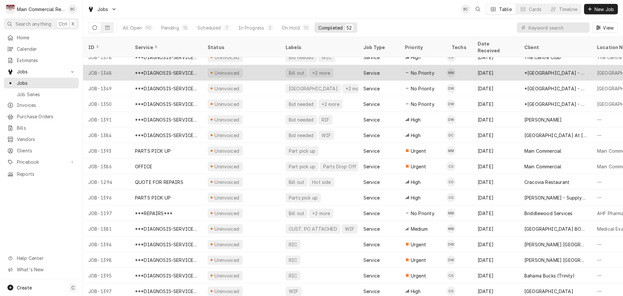
click at [296, 69] on div "Bill out" at bounding box center [296, 72] width 17 height 7
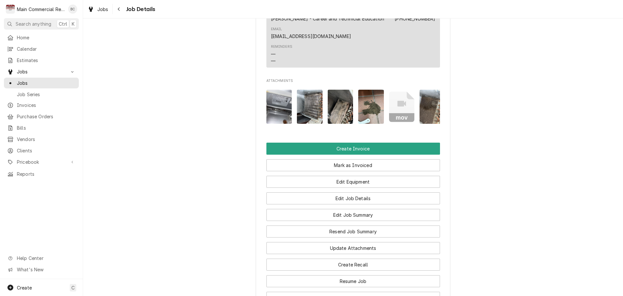
scroll to position [806, 0]
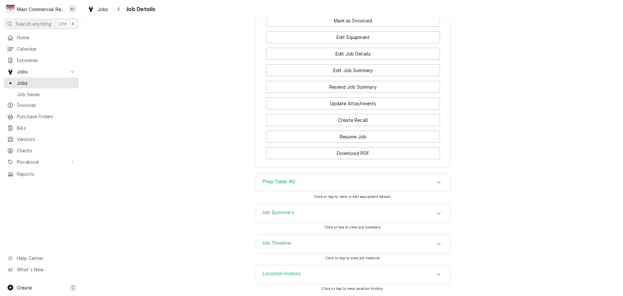
click at [269, 210] on h3 "Job Summary" at bounding box center [278, 212] width 32 height 6
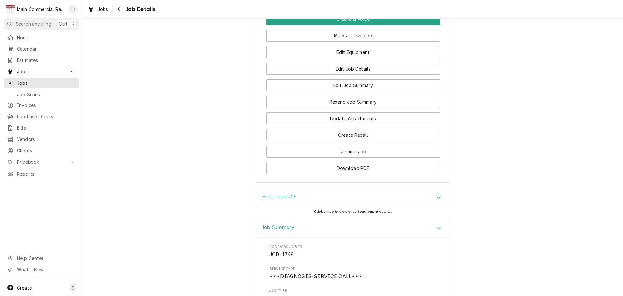
scroll to position [779, 0]
click at [274, 199] on h3 "Prep Table #2" at bounding box center [278, 196] width 33 height 6
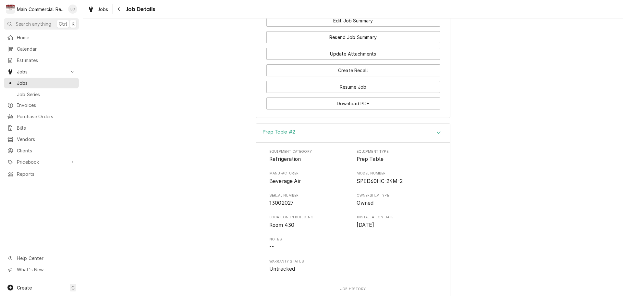
scroll to position [844, 0]
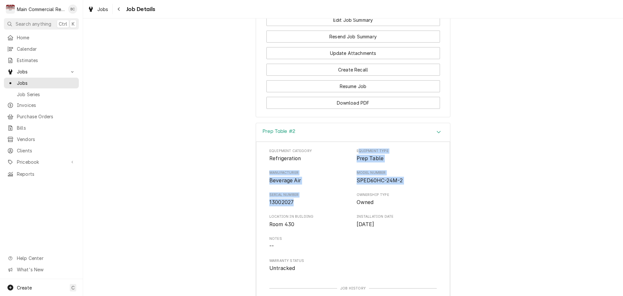
drag, startPoint x: 356, startPoint y: 164, endPoint x: 294, endPoint y: 215, distance: 80.4
click at [294, 215] on div "Equipment Category Refrigeration Equipment Type Prep Table Manufacturer Beverag…" at bounding box center [352, 210] width 167 height 124
copy div "quipment Type Prep Table Manufacturer Beverage Air Model Number SPED60HC-24M-2 …"
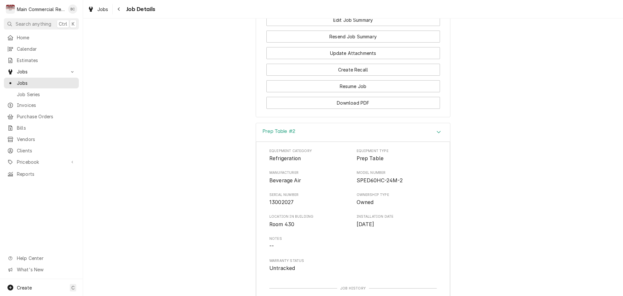
click at [319, 248] on div "Equipment Category Refrigeration Equipment Type Prep Table Manufacturer Beverag…" at bounding box center [352, 210] width 167 height 124
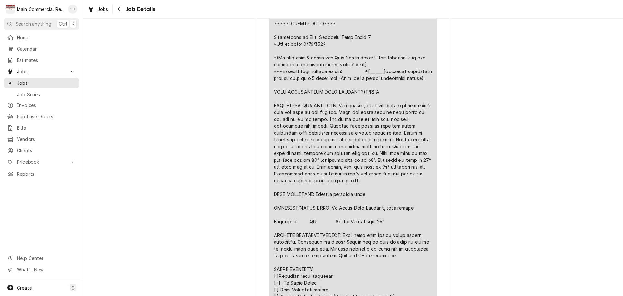
scroll to position [1395, 0]
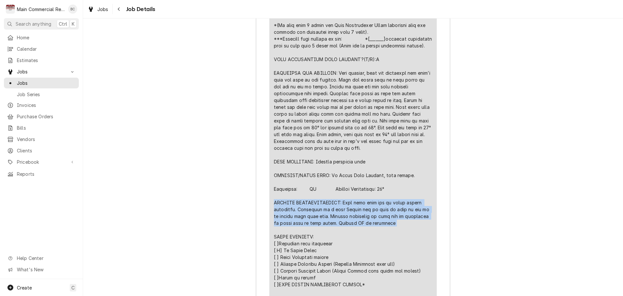
drag, startPoint x: 272, startPoint y: 221, endPoint x: 384, endPoint y: 245, distance: 114.6
click at [384, 245] on div "Line Item" at bounding box center [353, 179] width 158 height 382
copy div "FURTHER RECOMMENDATIONS: Make sure pans are in place before operating. Explaine…"
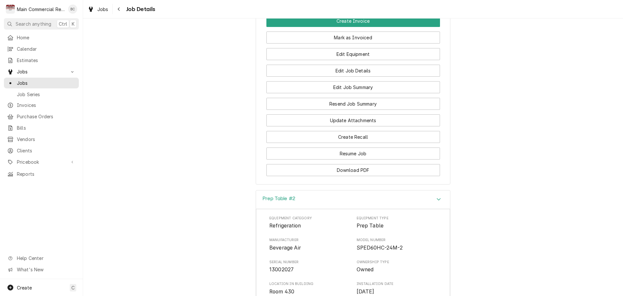
scroll to position [746, 0]
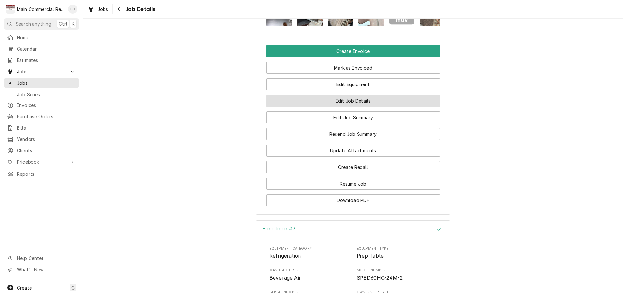
click at [345, 107] on button "Edit Job Details" at bounding box center [353, 101] width 174 height 12
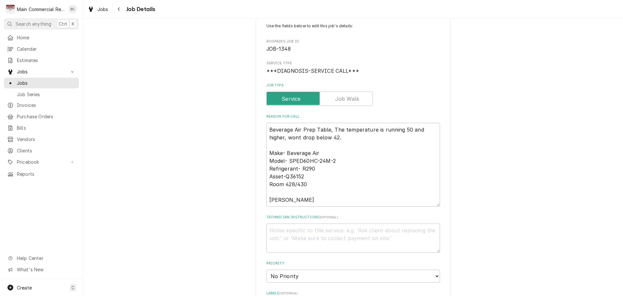
scroll to position [97, 0]
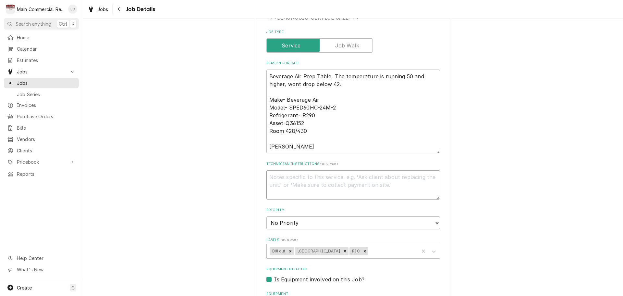
click at [285, 183] on textarea "Technician Instructions ( optional )" at bounding box center [353, 184] width 174 height 29
type textarea "x"
type textarea "I"
type textarea "x"
type textarea "IN"
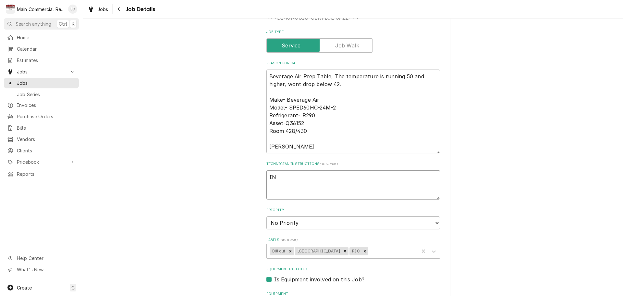
type textarea "x"
type textarea "INV"
type textarea "x"
type textarea "INV#"
type textarea "x"
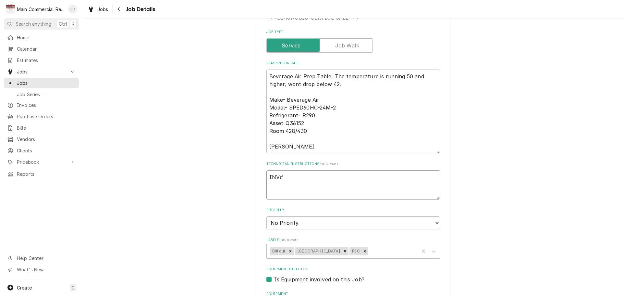
type textarea "INV#1"
type textarea "x"
type textarea "INV#15"
type textarea "x"
type textarea "INV#152"
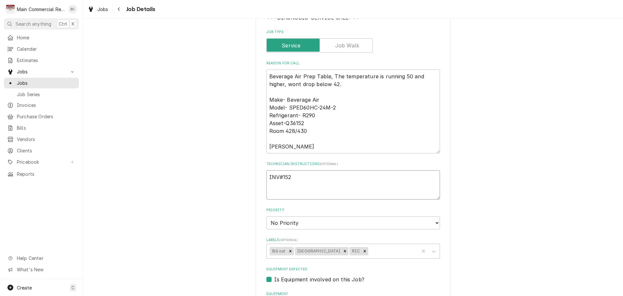
type textarea "x"
type textarea "INV#1522"
type textarea "x"
type textarea "INV#15223"
type textarea "x"
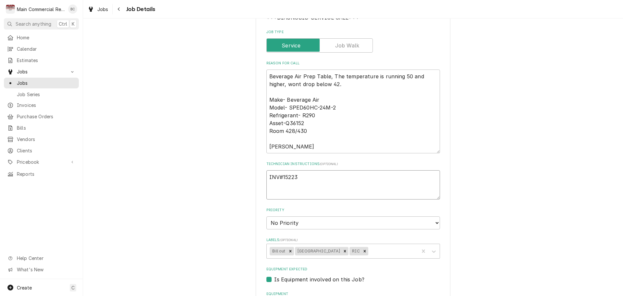
type textarea "INV#152238"
type textarea "x"
click at [288, 251] on icon "Remove Bill out" at bounding box center [290, 251] width 5 height 5
type textarea "INV#152238"
type textarea "x"
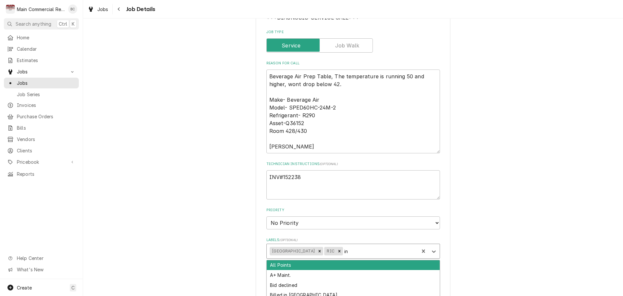
type input "inv"
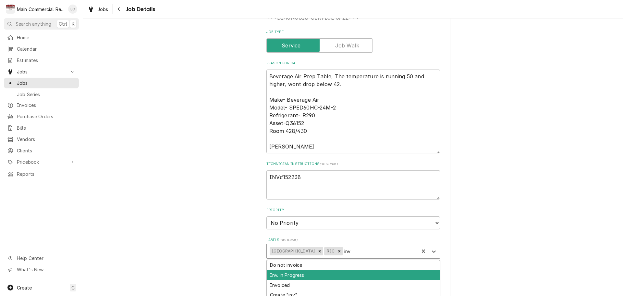
click at [319, 274] on div "Inv. in Progress" at bounding box center [353, 275] width 173 height 10
type textarea "x"
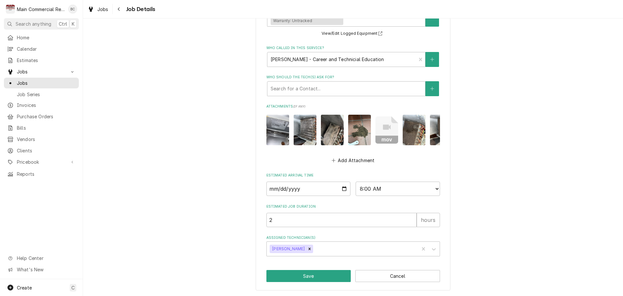
scroll to position [396, 0]
click at [295, 276] on button "Save" at bounding box center [308, 276] width 85 height 12
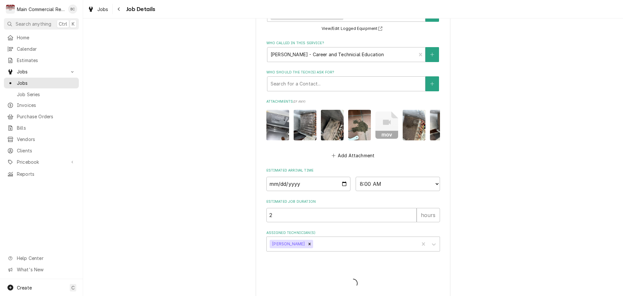
type textarea "x"
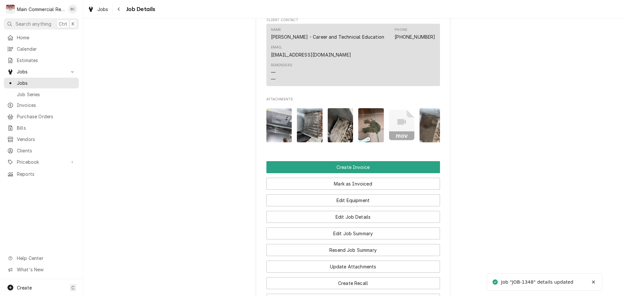
scroll to position [746, 0]
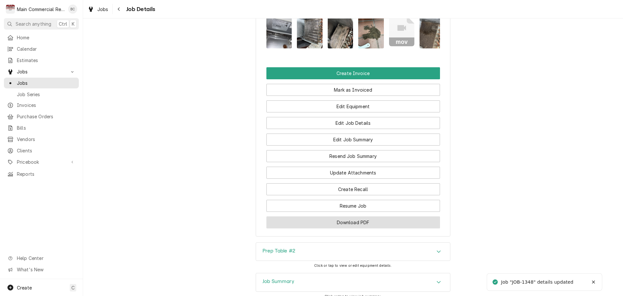
click at [337, 228] on button "Download PDF" at bounding box center [353, 222] width 174 height 12
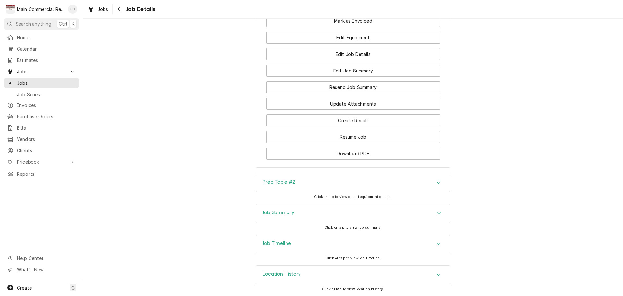
scroll to position [828, 0]
click at [281, 211] on h3 "Job Summary" at bounding box center [278, 212] width 32 height 6
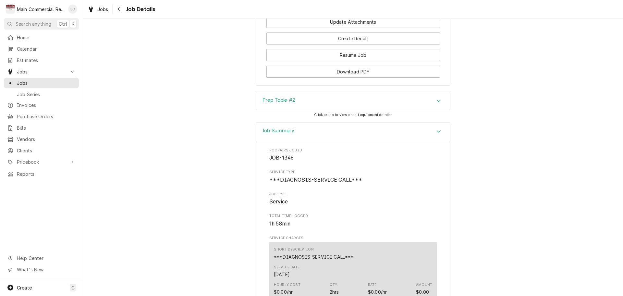
scroll to position [893, 0]
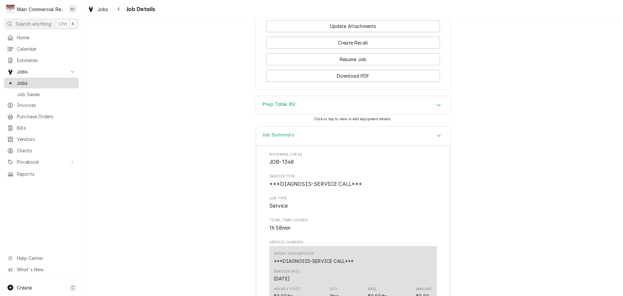
click at [27, 82] on span "Jobs" at bounding box center [46, 82] width 59 height 7
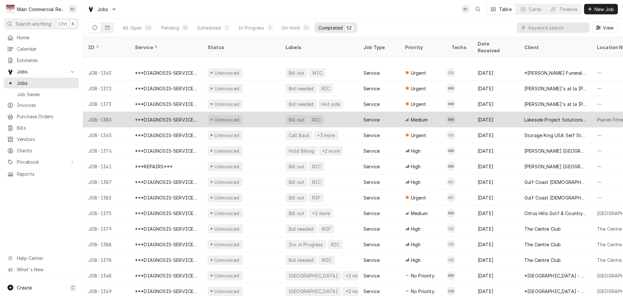
scroll to position [413, 0]
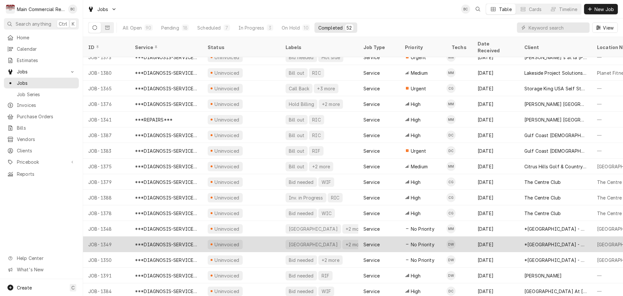
click at [294, 241] on div "[GEOGRAPHIC_DATA]" at bounding box center [313, 244] width 50 height 7
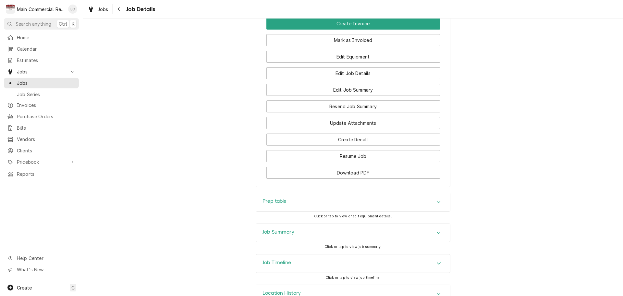
scroll to position [807, 0]
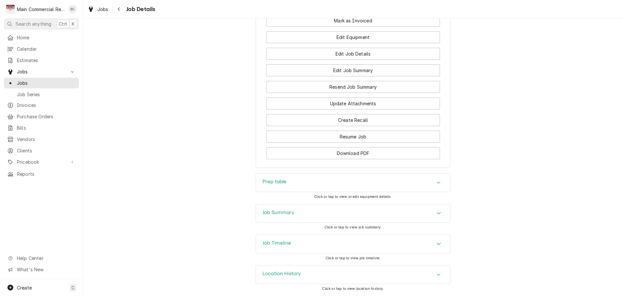
click at [285, 213] on h3 "Job Summary" at bounding box center [278, 212] width 32 height 6
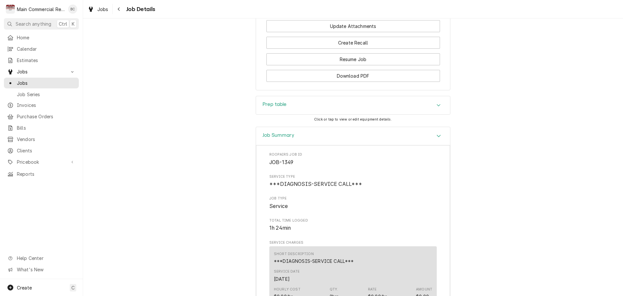
scroll to position [839, 0]
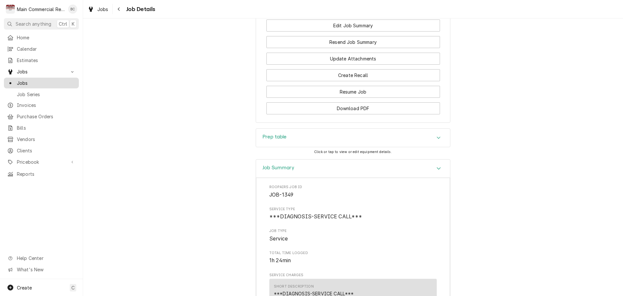
click at [46, 81] on span "Jobs" at bounding box center [46, 82] width 59 height 7
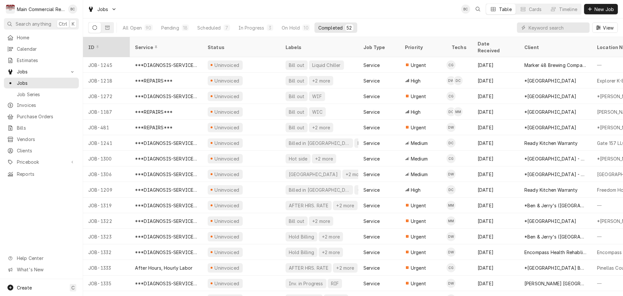
click at [107, 46] on div "ID" at bounding box center [106, 47] width 44 height 18
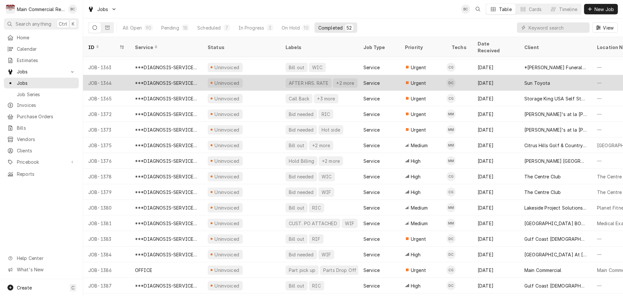
scroll to position [444, 0]
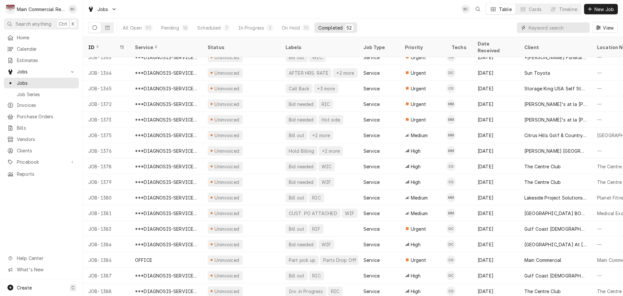
click at [543, 24] on input "Dynamic Content Wrapper" at bounding box center [558, 27] width 58 height 10
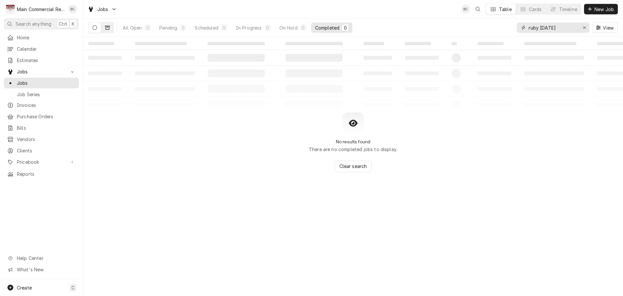
type input "ruby tuesday"
click at [107, 30] on button "Dynamic Content Wrapper" at bounding box center [107, 27] width 12 height 10
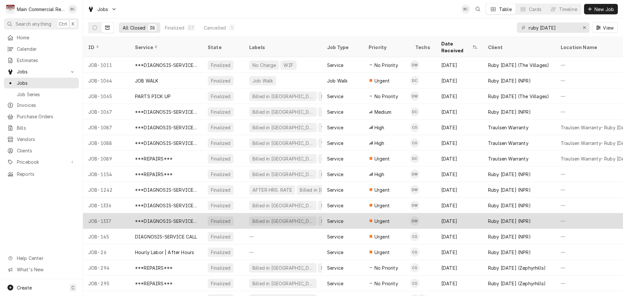
click at [172, 217] on div "***DIAGNOSIS-SERVICE CALL***" at bounding box center [166, 220] width 62 height 7
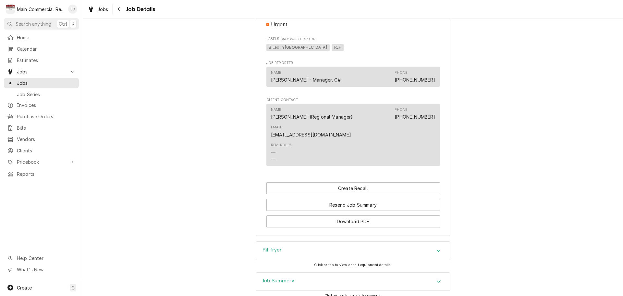
scroll to position [347, 0]
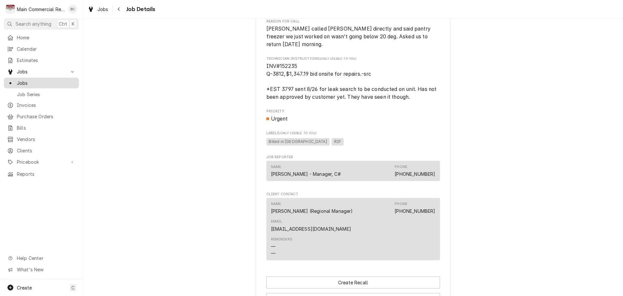
click at [40, 83] on span "Jobs" at bounding box center [46, 82] width 59 height 7
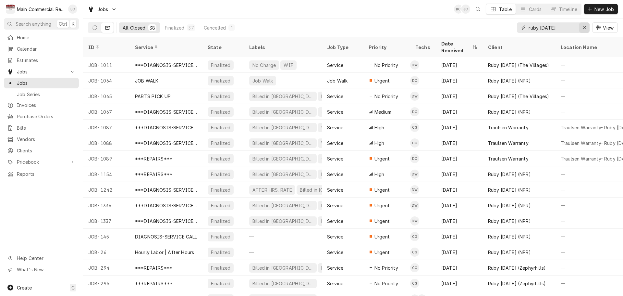
click at [587, 28] on div "Erase input" at bounding box center [584, 27] width 6 height 6
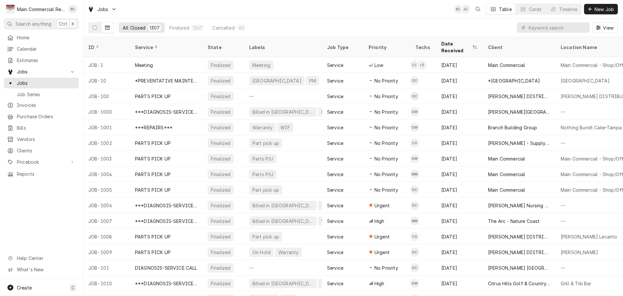
click at [109, 30] on icon "Dynamic Content Wrapper" at bounding box center [107, 28] width 5 height 4
click at [93, 27] on icon "Dynamic Content Wrapper" at bounding box center [94, 27] width 5 height 5
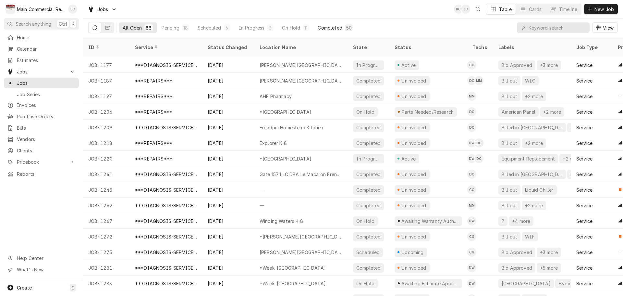
click at [330, 26] on div "Completed" at bounding box center [330, 27] width 24 height 7
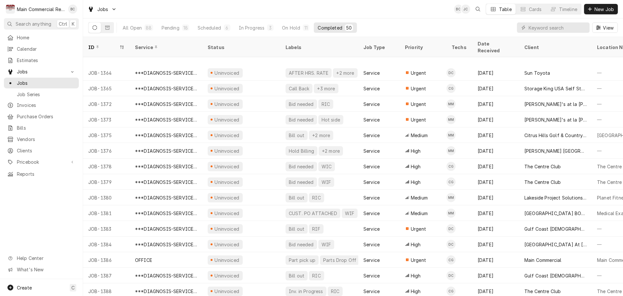
scroll to position [459, 0]
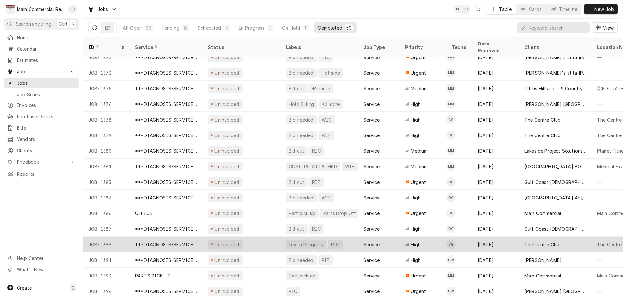
click at [111, 236] on div "JOB-1388" at bounding box center [106, 244] width 47 height 16
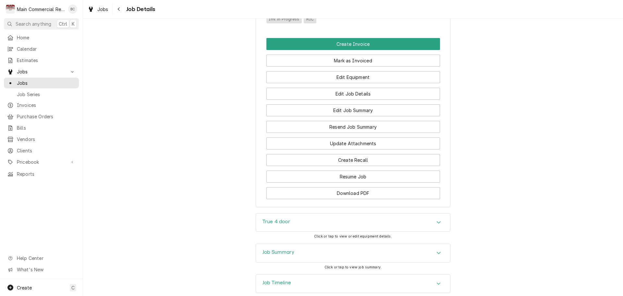
scroll to position [470, 0]
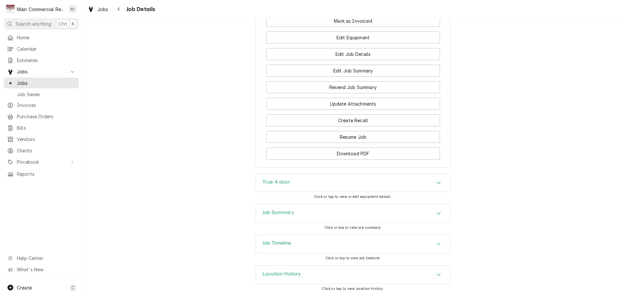
click at [276, 210] on h3 "Job Summary" at bounding box center [278, 212] width 32 height 6
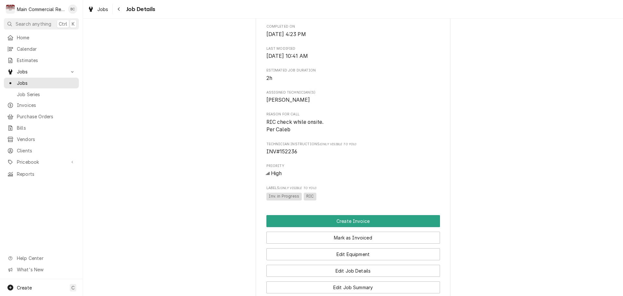
scroll to position [243, 0]
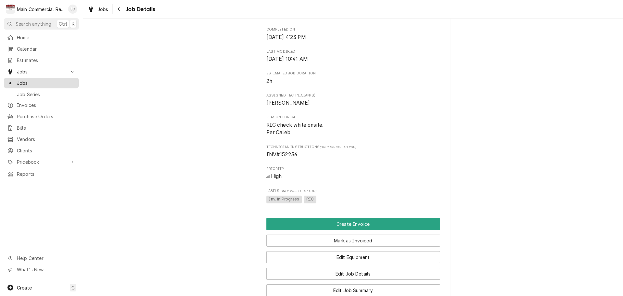
click at [52, 80] on span "Jobs" at bounding box center [46, 82] width 59 height 7
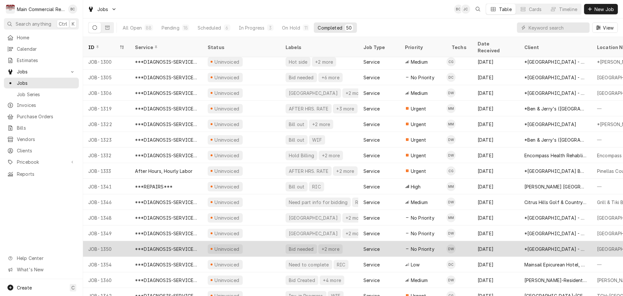
scroll to position [179, 0]
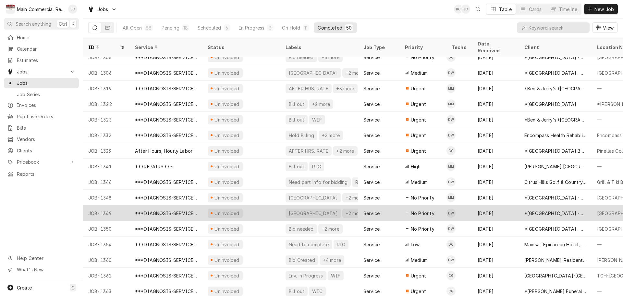
click at [106, 205] on div "JOB-1349" at bounding box center [106, 213] width 47 height 16
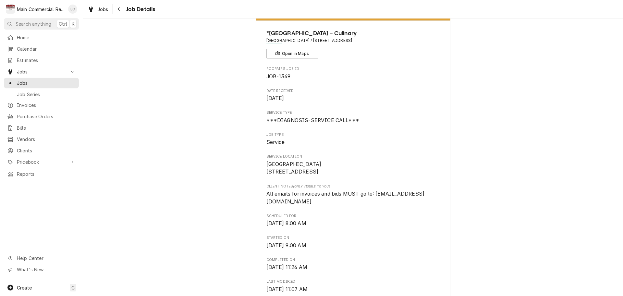
scroll to position [32, 0]
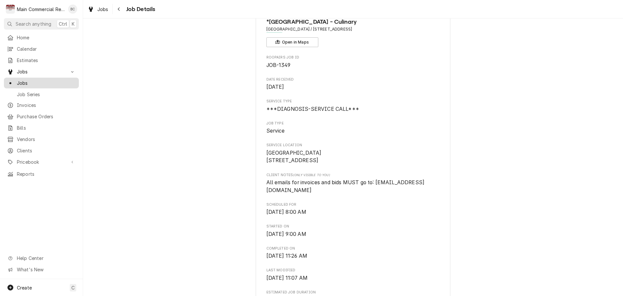
click at [35, 80] on span "Jobs" at bounding box center [46, 82] width 59 height 7
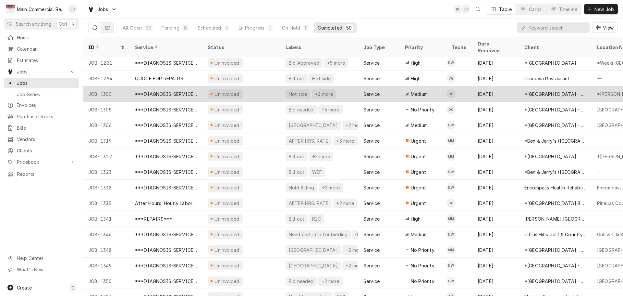
scroll to position [132, 0]
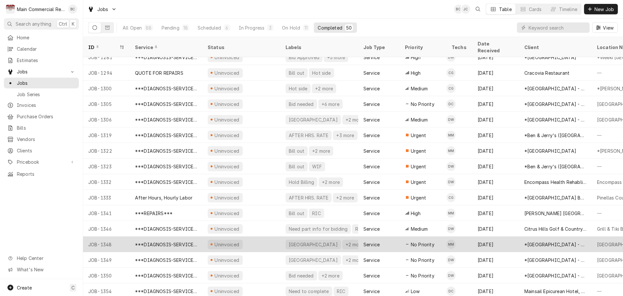
click at [109, 236] on div "JOB-1348" at bounding box center [106, 244] width 47 height 16
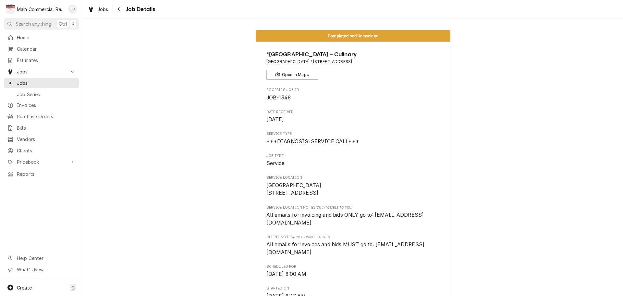
scroll to position [97, 0]
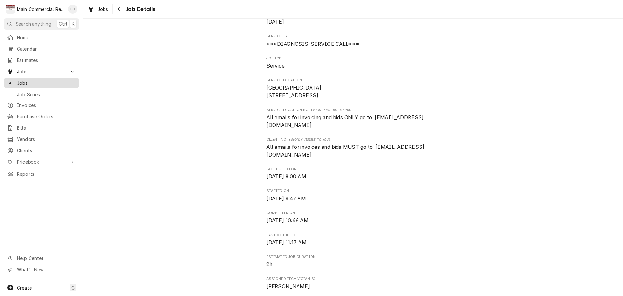
click at [29, 82] on span "Jobs" at bounding box center [46, 82] width 59 height 7
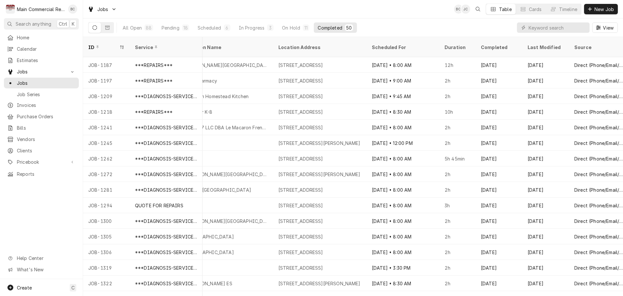
scroll to position [0, 470]
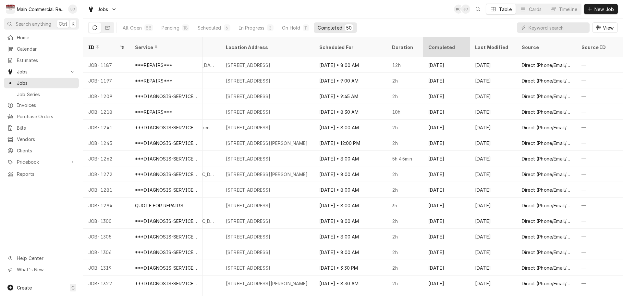
click at [449, 44] on div "Completed" at bounding box center [445, 47] width 35 height 7
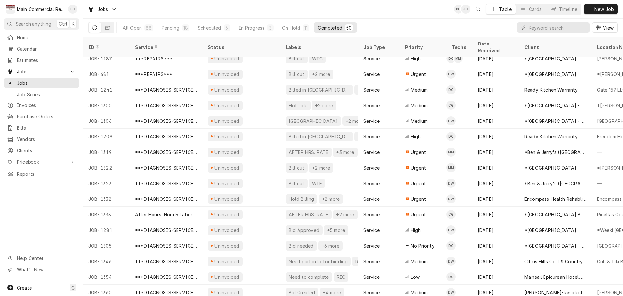
scroll to position [0, 0]
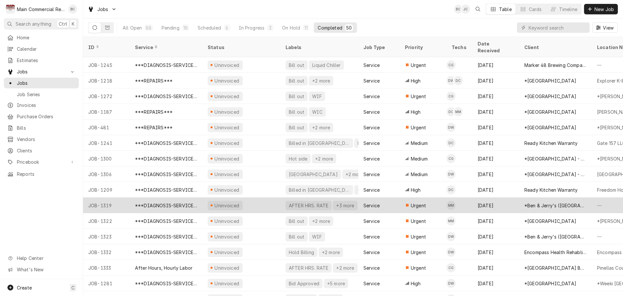
click at [296, 202] on div "AFTER HRS. RATE" at bounding box center [308, 205] width 41 height 7
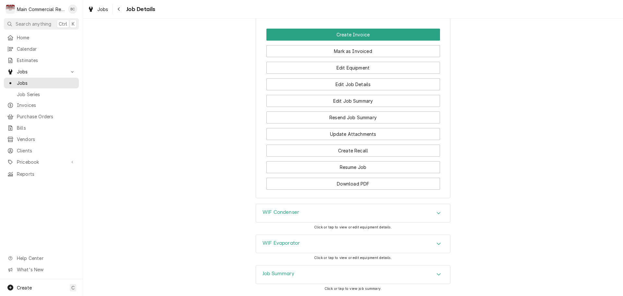
scroll to position [892, 0]
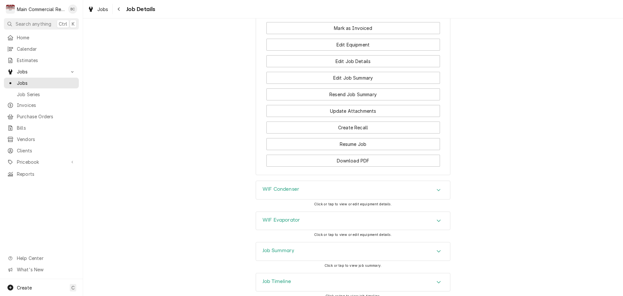
click at [272, 247] on h3 "Job Summary" at bounding box center [278, 250] width 32 height 6
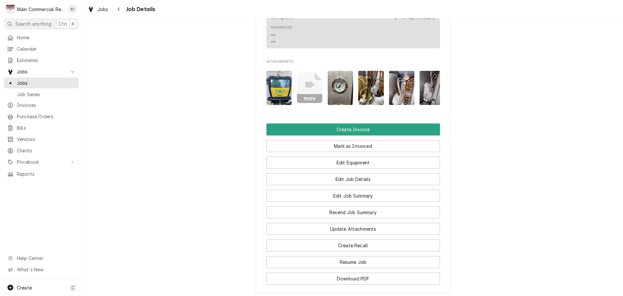
scroll to position [827, 0]
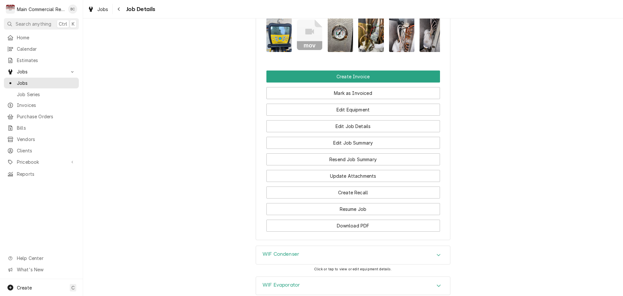
click at [274, 251] on h3 "WIF Condenser" at bounding box center [280, 254] width 37 height 6
drag, startPoint x: 355, startPoint y: 237, endPoint x: 299, endPoint y: 287, distance: 76.0
copy div "Equipment Type Walk-In Freezer Manufacturer HTPG Model Number RBH200L44DA Seria…"
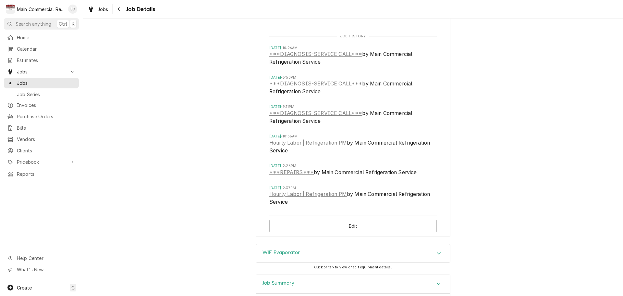
scroll to position [1216, 0]
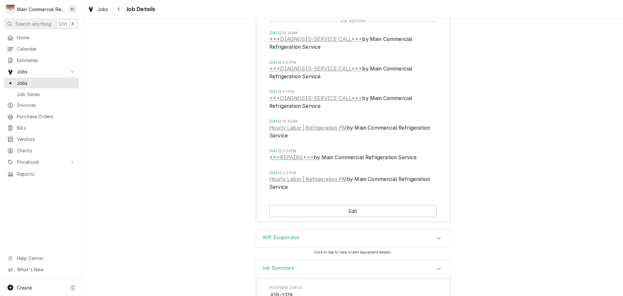
click at [285, 234] on h3 "WIF Evaporator" at bounding box center [280, 237] width 37 height 6
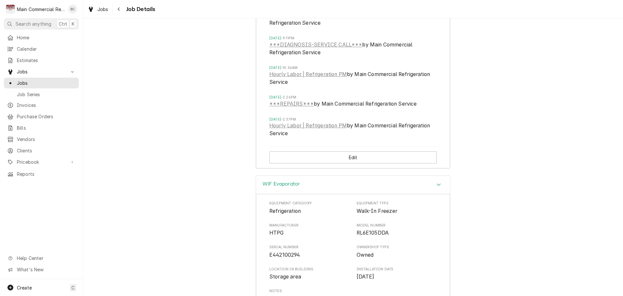
scroll to position [1281, 0]
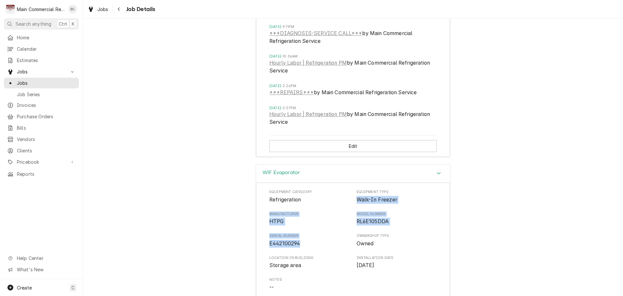
drag, startPoint x: 355, startPoint y: 159, endPoint x: 303, endPoint y: 203, distance: 68.1
click at [303, 203] on div "Equipment Category Refrigeration Equipment Type Walk-In Freezer Manufacturer HT…" at bounding box center [352, 251] width 167 height 124
copy div "Walk-In Freezer Manufacturer HTPG Model Number RL6E105DDA Serial Number E442100…"
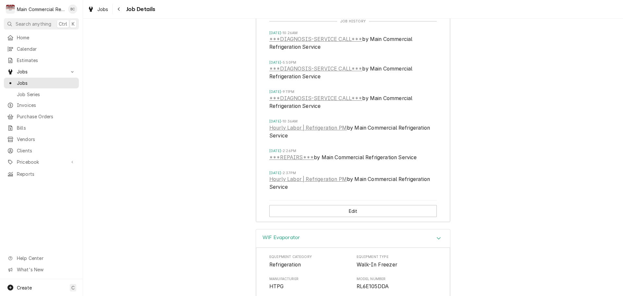
click at [231, 189] on div "WIF Condenser Equipment Category Refrigeration Equipment Type Walk-In Freezer M…" at bounding box center [353, 42] width 540 height 372
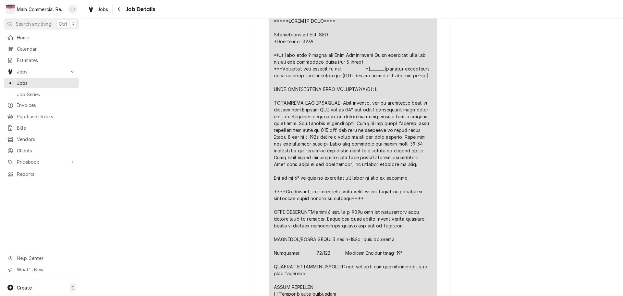
scroll to position [1995, 0]
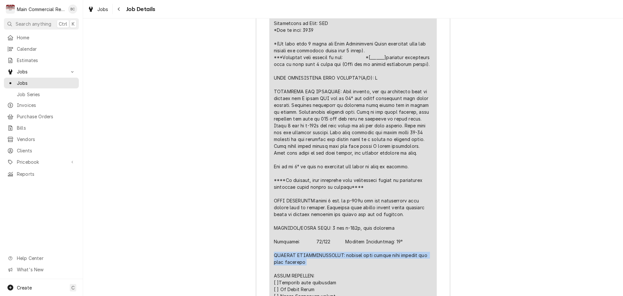
drag, startPoint x: 273, startPoint y: 223, endPoint x: 301, endPoint y: 231, distance: 29.6
click at [301, 231] on div "Line Item" at bounding box center [353, 207] width 158 height 402
copy div "FURTHER RECOMMENDATIONS: further leak search with bubbles and leak detector"
click at [250, 227] on div "Job Summary Roopairs Job ID JOB-1319 Service Type ***DIAGNOSIS-SERVICE CALL*** …" at bounding box center [353, 301] width 540 height 957
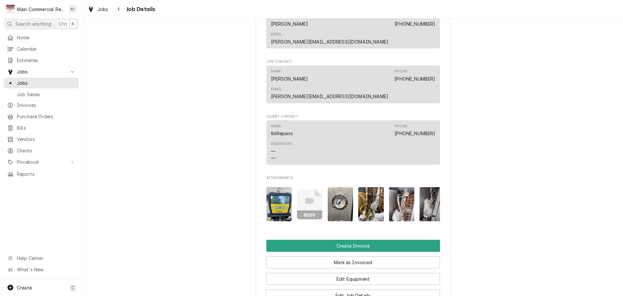
scroll to position [697, 0]
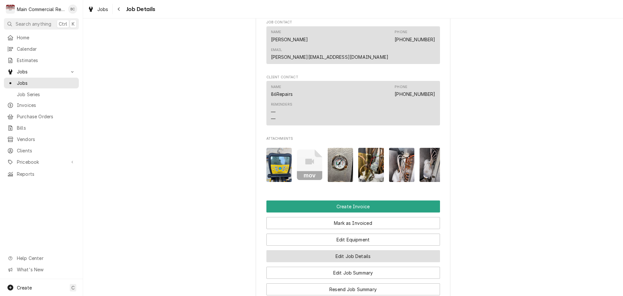
click at [336, 250] on button "Edit Job Details" at bounding box center [353, 256] width 174 height 12
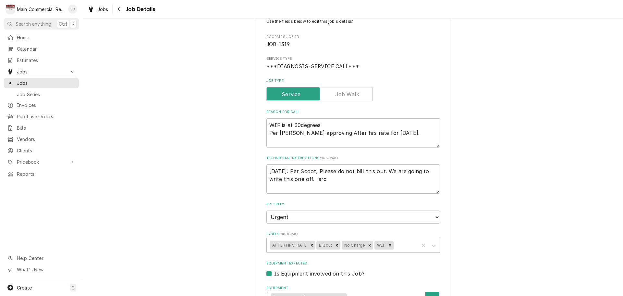
scroll to position [65, 0]
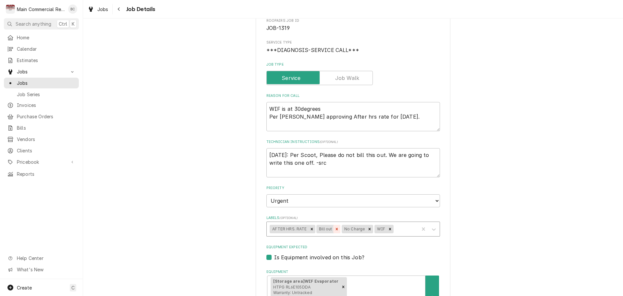
click at [336, 228] on icon "Remove Bill out" at bounding box center [337, 228] width 2 height 2
click at [310, 229] on icon "Remove AFTER HRS. RATE" at bounding box center [312, 228] width 5 height 5
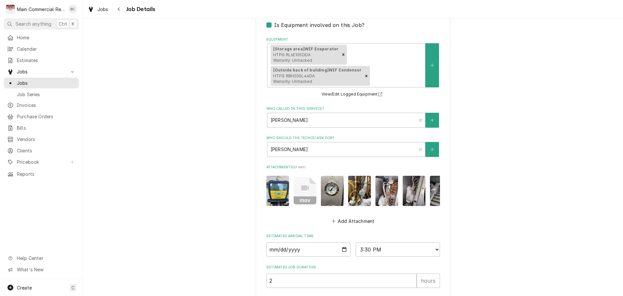
scroll to position [362, 0]
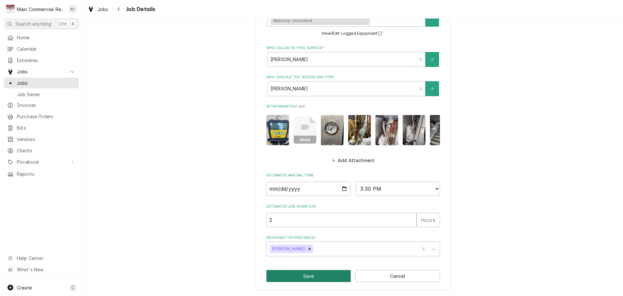
click at [304, 275] on button "Save" at bounding box center [308, 276] width 85 height 12
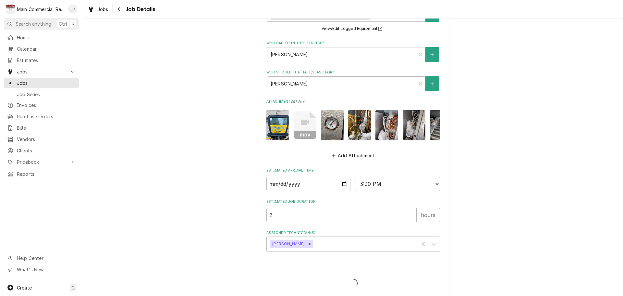
type textarea "x"
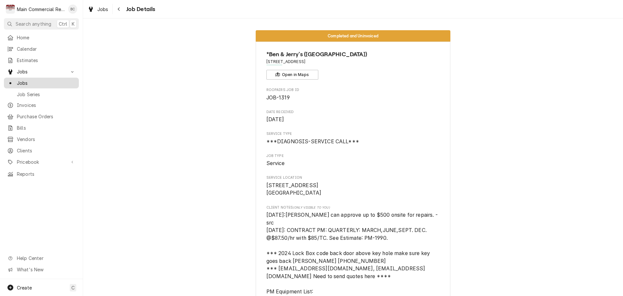
click at [32, 83] on span "Jobs" at bounding box center [46, 82] width 59 height 7
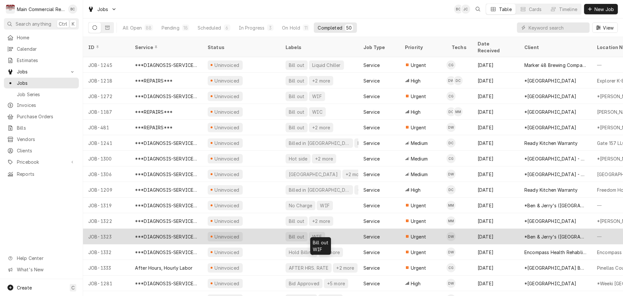
click at [294, 233] on div "Bill out" at bounding box center [296, 236] width 17 height 7
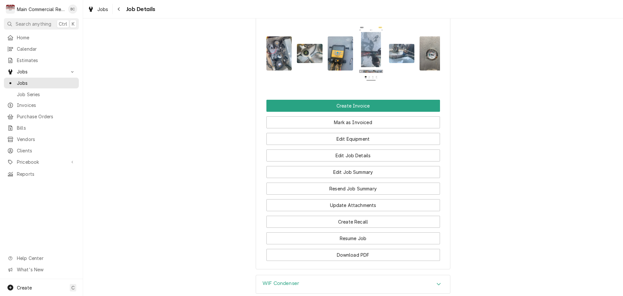
scroll to position [905, 0]
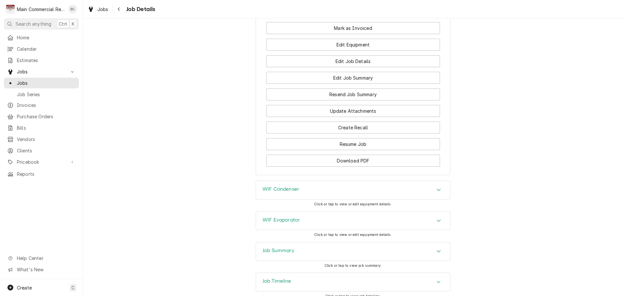
click at [285, 247] on h3 "Job Summary" at bounding box center [278, 250] width 32 height 6
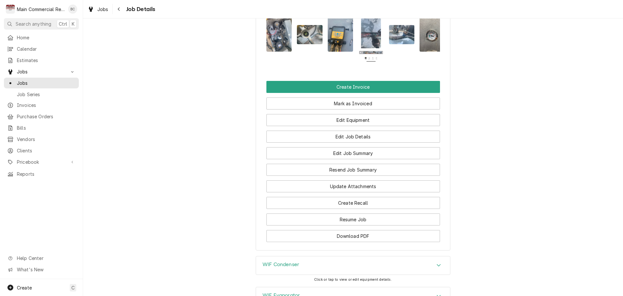
scroll to position [913, 0]
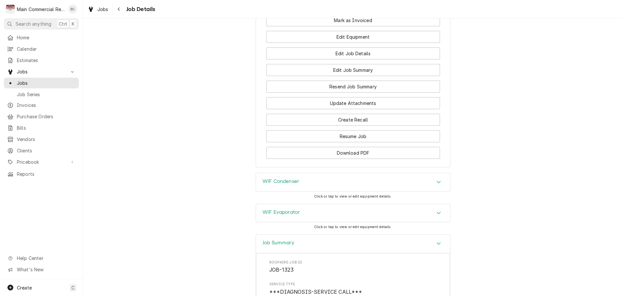
click at [282, 178] on h3 "WIF Condenser" at bounding box center [280, 181] width 37 height 6
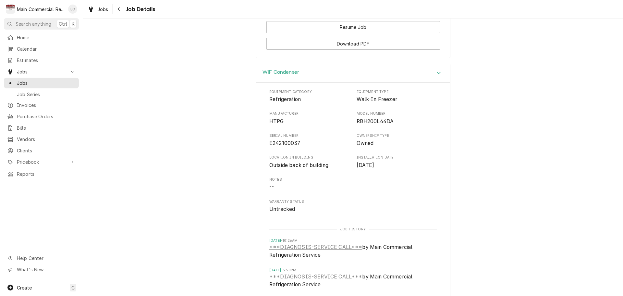
scroll to position [1006, 0]
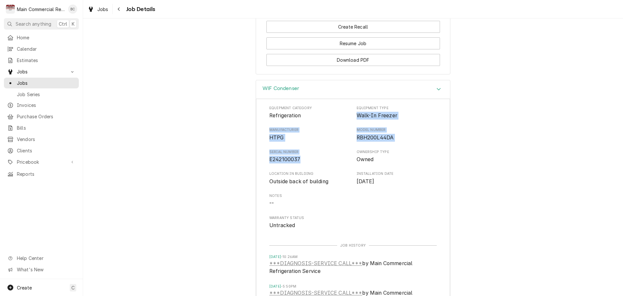
drag, startPoint x: 353, startPoint y: 76, endPoint x: 307, endPoint y: 123, distance: 66.3
click at [307, 123] on div "Equipment Category Refrigeration Equipment Type Walk-In Freezer Manufacturer HT…" at bounding box center [352, 167] width 167 height 124
copy div "Walk-In Freezer Manufacturer HTPG Model Number RBH200L44DA Serial Number E24210…"
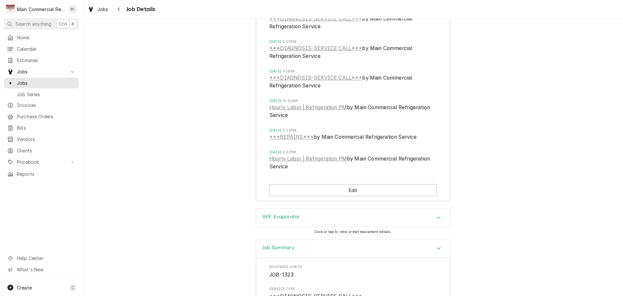
scroll to position [1265, 0]
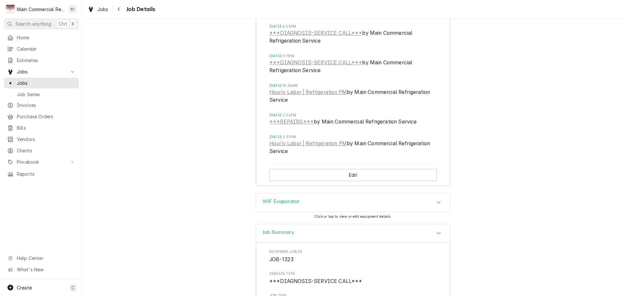
click at [295, 198] on h3 "WIF Evaporator" at bounding box center [280, 201] width 37 height 6
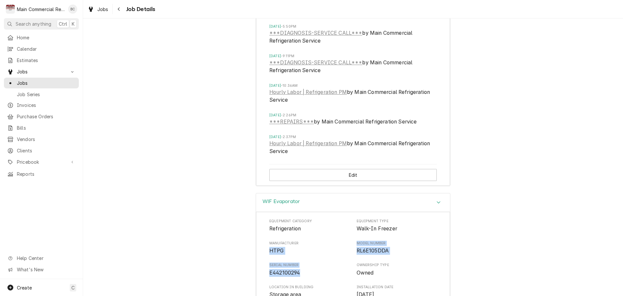
drag, startPoint x: 266, startPoint y: 213, endPoint x: 303, endPoint y: 233, distance: 41.8
copy div "HTPG Model Number RL6E105DDA Serial Number E442100294"
click at [376, 267] on div "Equipment Category Refrigeration Equipment Type Walk-In Freezer Manufacturer HT…" at bounding box center [352, 280] width 167 height 124
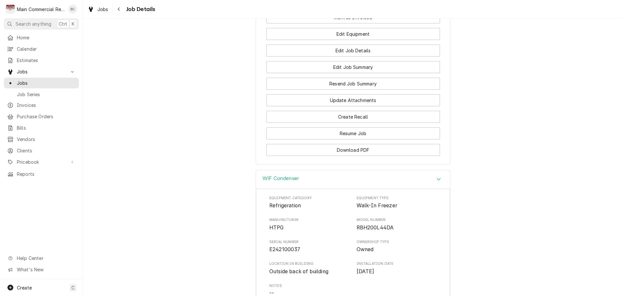
scroll to position [818, 0]
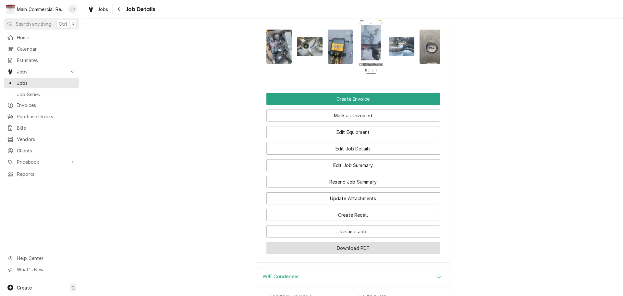
click at [348, 242] on button "Download PDF" at bounding box center [353, 248] width 174 height 12
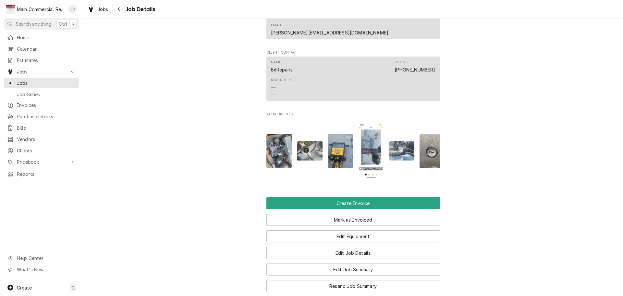
scroll to position [746, 0]
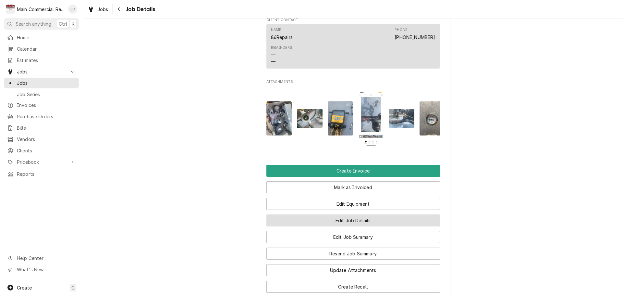
click at [325, 214] on button "Edit Job Details" at bounding box center [353, 220] width 174 height 12
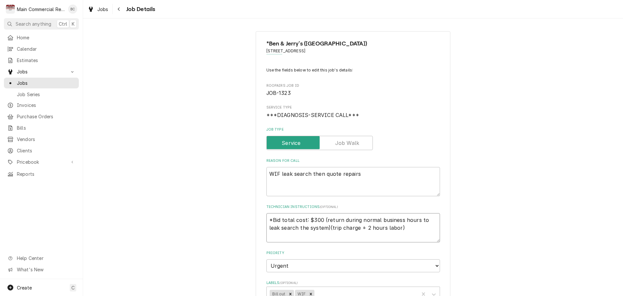
click at [267, 220] on textarea "*Bid total cost: $300 (return during normal business hours to leak search the s…" at bounding box center [353, 227] width 174 height 29
type textarea "x"
type textarea "*Bid total cost: $300 (return during normal business hours to leak search the s…"
click at [271, 215] on textarea "*Bid total cost: $300 (return during normal business hours to leak search the s…" at bounding box center [353, 227] width 174 height 29
type textarea "x"
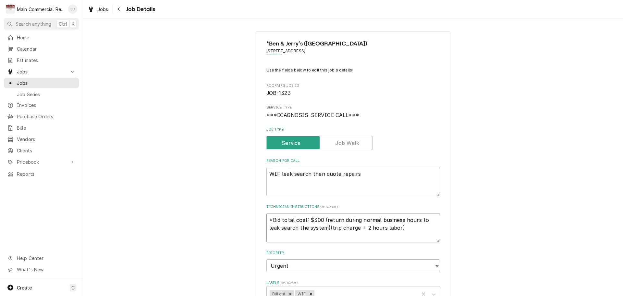
type textarea "I *Bid total cost: $300 (return during normal business hours to leak search the…"
type textarea "x"
type textarea "IN *Bid total cost: $300 (return during normal business hours to leak search th…"
type textarea "x"
type textarea "INV *Bid total cost: $300 (return during normal business hours to leak search t…"
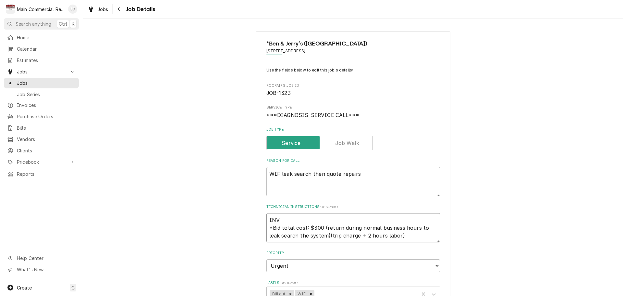
type textarea "x"
type textarea "INV# *Bid total cost: $300 (return during normal business hours to leak search …"
type textarea "x"
type textarea "INV#1 *Bid total cost: $300 (return during normal business hours to leak search…"
type textarea "x"
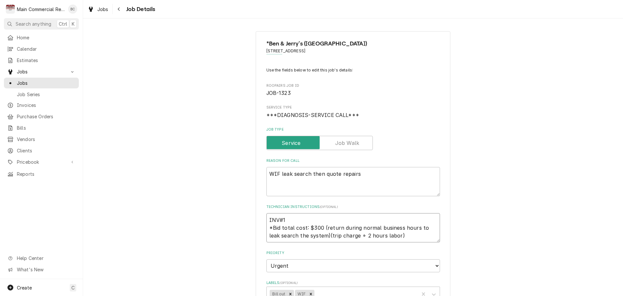
type textarea "INV#15 *Bid total cost: $300 (return during normal business hours to leak searc…"
type textarea "x"
type textarea "INV#152 *Bid total cost: $300 (return during normal business hours to leak sear…"
type textarea "x"
type textarea "INV#1522 *Bid total cost: $300 (return during normal business hours to leak sea…"
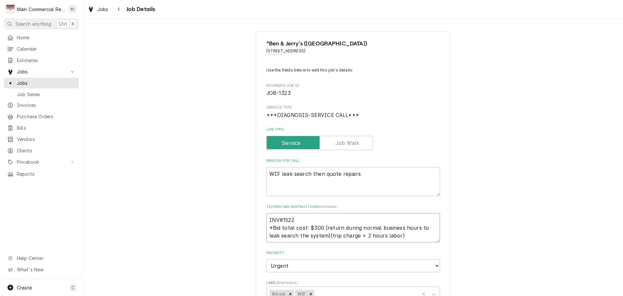
type textarea "x"
type textarea "INV#15224 *Bid total cost: $300 (return during normal business hours to leak se…"
type textarea "x"
type textarea "INV#152240 *Bid total cost: $300 (return during normal business hours to leak s…"
type textarea "x"
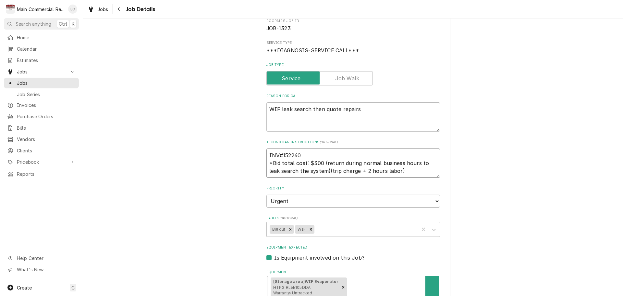
scroll to position [65, 0]
click at [288, 229] on icon "Remove Bill out" at bounding box center [290, 228] width 5 height 5
type textarea "INV#152240 *Bid total cost: $300 (return during normal business hours to leak s…"
type textarea "x"
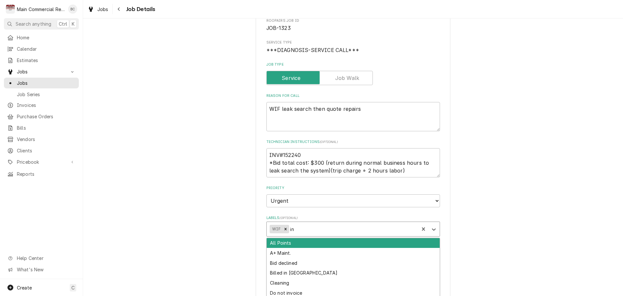
type input "inv"
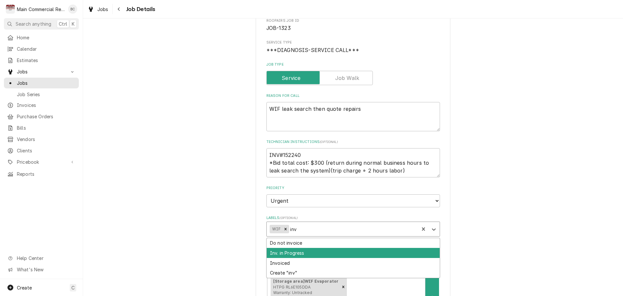
click at [288, 252] on div "Inv. in Progress" at bounding box center [353, 253] width 173 height 10
type textarea "x"
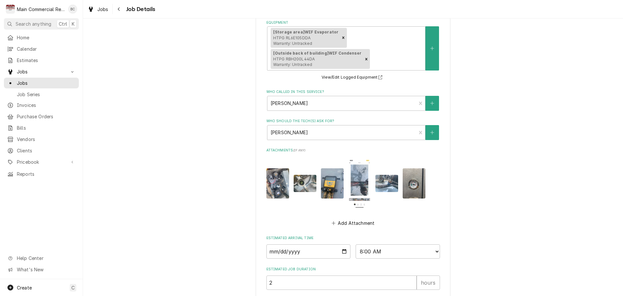
scroll to position [376, 0]
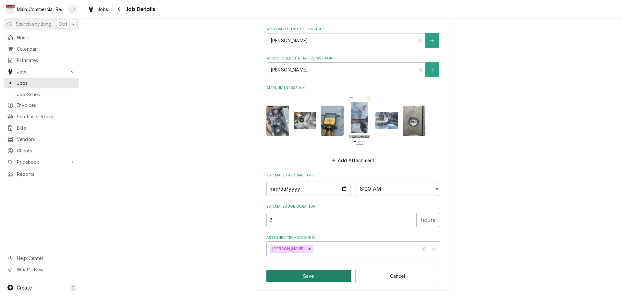
click at [298, 275] on button "Save" at bounding box center [308, 276] width 85 height 12
type textarea "x"
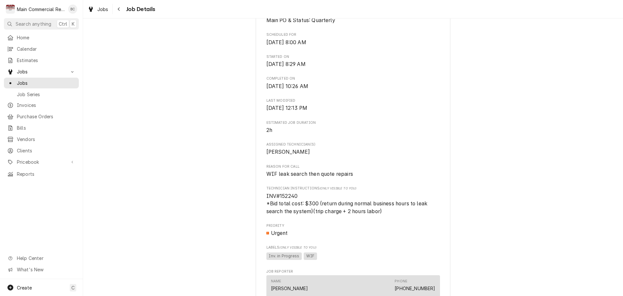
scroll to position [389, 0]
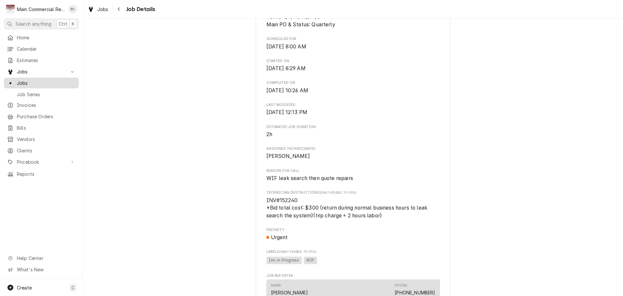
click at [25, 80] on span "Jobs" at bounding box center [46, 82] width 59 height 7
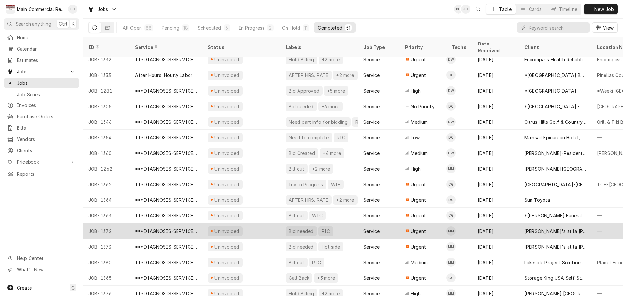
scroll to position [195, 0]
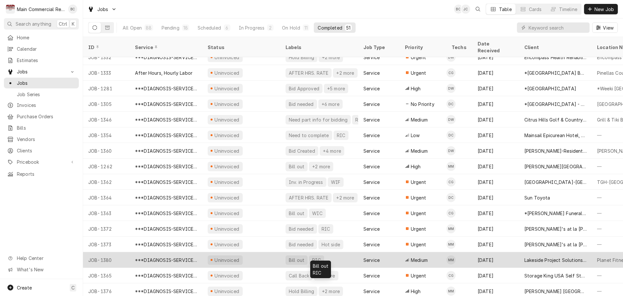
click at [293, 256] on div "Bill out" at bounding box center [296, 259] width 17 height 7
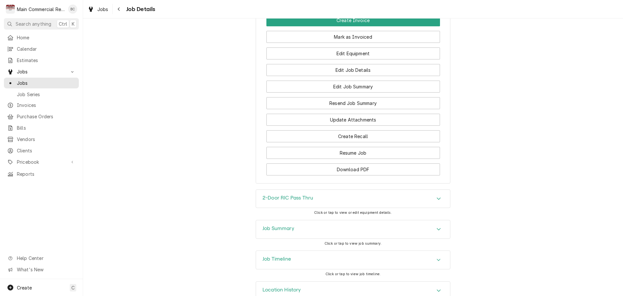
scroll to position [878, 0]
click at [287, 194] on h3 "2-Door RIC Pass Thru" at bounding box center [287, 197] width 51 height 6
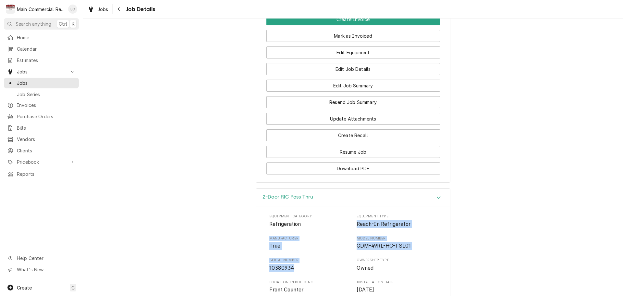
drag, startPoint x: 352, startPoint y: 208, endPoint x: 303, endPoint y: 251, distance: 65.3
click at [303, 251] on div "Equipment Category Refrigeration Equipment Type Reach-In Refrigerator Manufactu…" at bounding box center [352, 275] width 167 height 124
copy div "Reach-In Refrigerator Manufacturer True Model Number GDM-49RL-HC-TSL01 Serial N…"
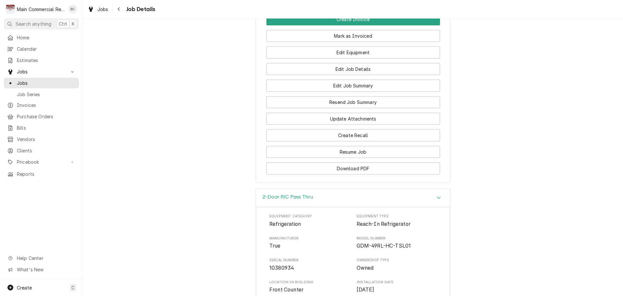
click at [345, 260] on div "Equipment Category Refrigeration Equipment Type Reach-In Refrigerator Manufactu…" at bounding box center [352, 275] width 167 height 124
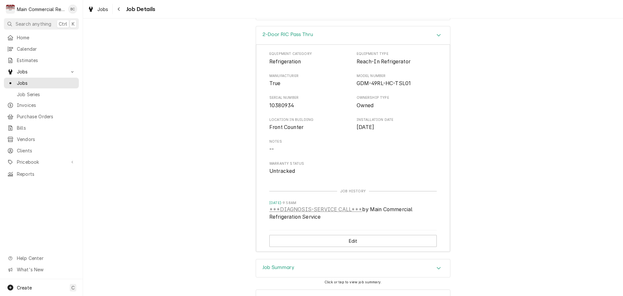
scroll to position [1080, 0]
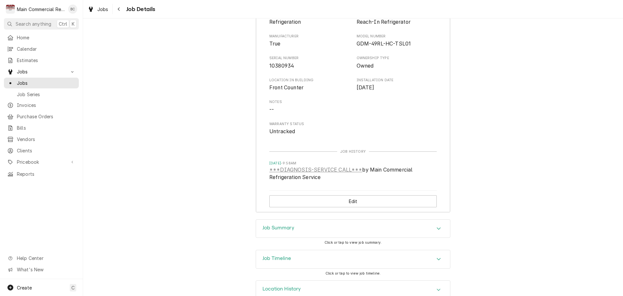
click at [288, 225] on h3 "Job Summary" at bounding box center [278, 228] width 32 height 6
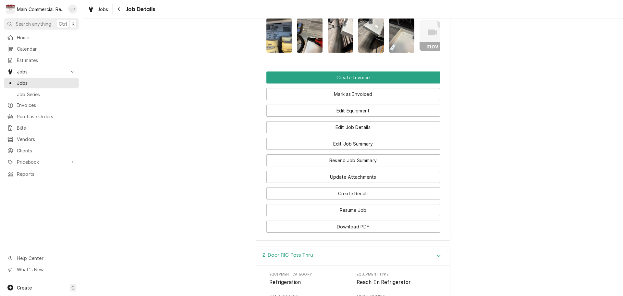
scroll to position [820, 0]
click at [355, 220] on button "Download PDF" at bounding box center [353, 226] width 174 height 12
click at [352, 121] on button "Edit Job Details" at bounding box center [353, 127] width 174 height 12
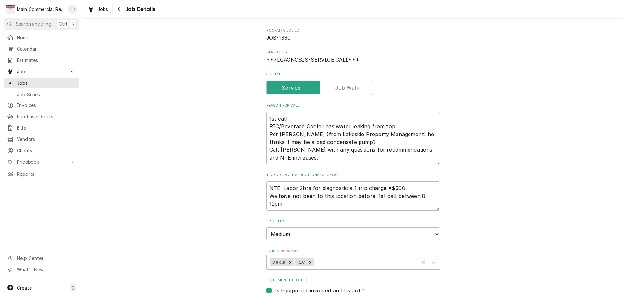
scroll to position [65, 0]
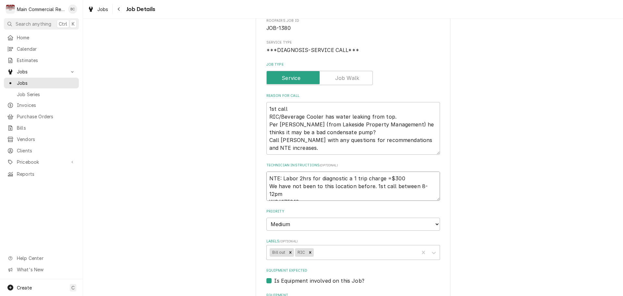
click at [267, 180] on textarea "NTE: Labor 2hrs for diagnostic a 1 trip charge =$300 We have not been to this l…" at bounding box center [353, 185] width 174 height 29
type textarea "x"
type textarea "NTE: Labor 2hrs for diagnostic a 1 trip charge =$300 We have not been to this l…"
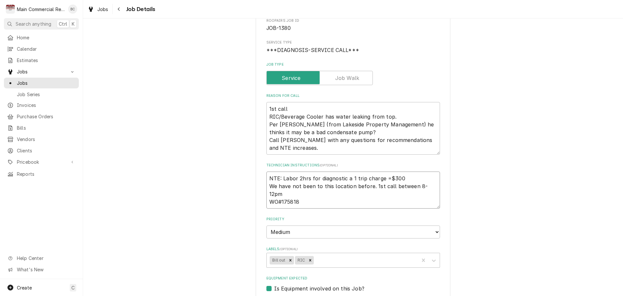
click at [274, 173] on textarea "NTE: Labor 2hrs for diagnostic a 1 trip charge =$300 We have not been to this l…" at bounding box center [353, 189] width 174 height 37
type textarea "x"
type textarea "I NTE: Labor 2hrs for diagnostic a 1 trip charge =$300 We have not been to this…"
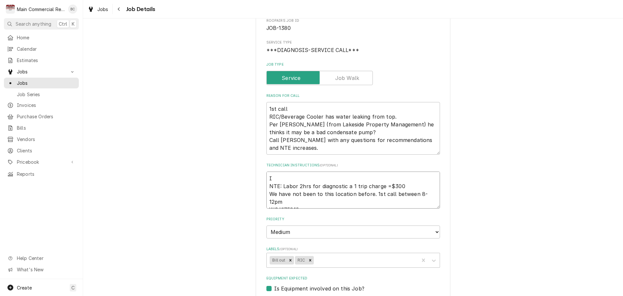
type textarea "x"
type textarea "IN NTE: Labor 2hrs for diagnostic a 1 trip charge =$300 We have not been to thi…"
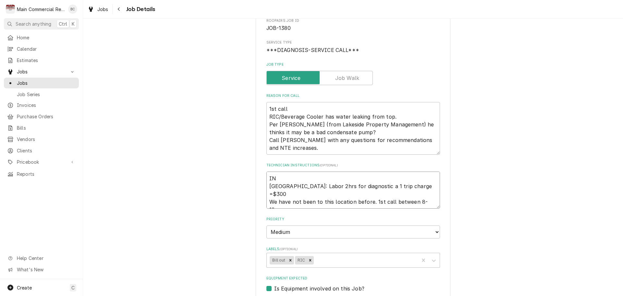
type textarea "x"
type textarea "INV NTE: Labor 2hrs for diagnostic a 1 trip charge =$300 We have not been to th…"
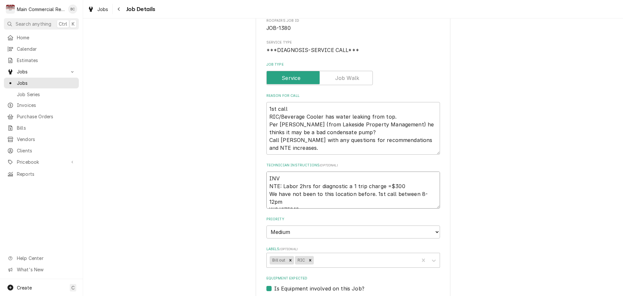
type textarea "x"
type textarea "INV# NTE: Labor 2hrs for diagnostic a 1 trip charge =$300 We have not been to t…"
type textarea "x"
type textarea "INV#1 NTE: Labor 2hrs for diagnostic a 1 trip charge =$300 We have not been to …"
type textarea "x"
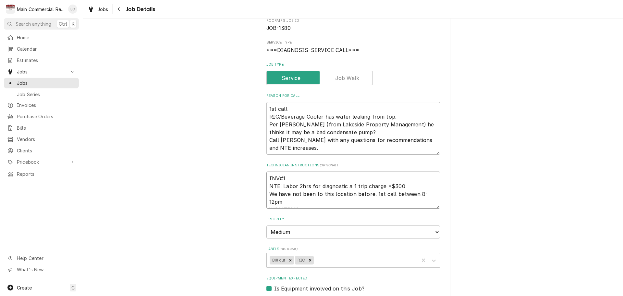
type textarea "INV#15 NTE: Labor 2hrs for diagnostic a 1 trip charge =$300 We have not been to…"
type textarea "x"
type textarea "INV#152 NTE: Labor 2hrs for diagnostic a 1 trip charge =$300 We have not been t…"
type textarea "x"
type textarea "INV#1522 NTE: Labor 2hrs for diagnostic a 1 trip charge =$300 We have not been …"
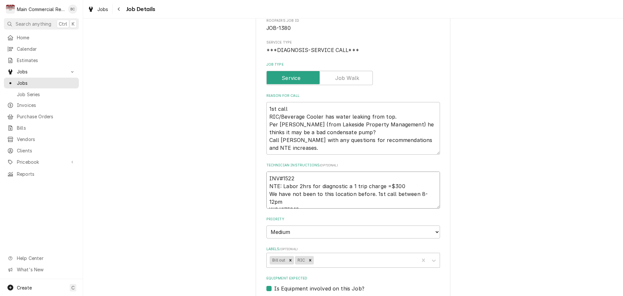
type textarea "x"
type textarea "INV#15224 NTE: Labor 2hrs for diagnostic a 1 trip charge =$300 We have not been…"
type textarea "x"
type textarea "INV#152241 NTE: Labor 2hrs for diagnostic a 1 trip charge =$300 We have not bee…"
type textarea "x"
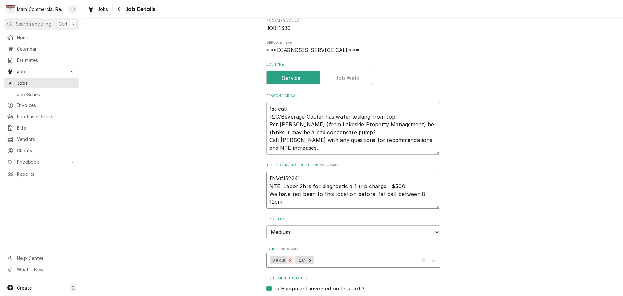
click at [289, 260] on icon "Remove Bill out" at bounding box center [290, 260] width 2 height 2
type textarea "INV#152241 NTE: Labor 2hrs for diagnostic a 1 trip charge =$300 We have not bee…"
type textarea "x"
click at [294, 259] on div "Labels" at bounding box center [352, 260] width 126 height 12
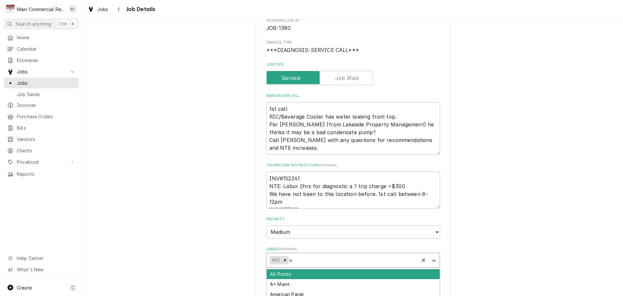
type input "inv"
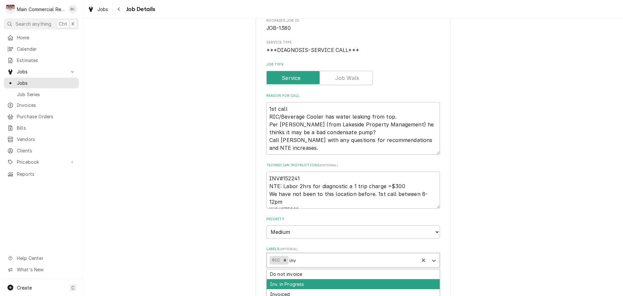
click at [290, 285] on div "Inv. in Progress" at bounding box center [353, 284] width 173 height 10
type textarea "x"
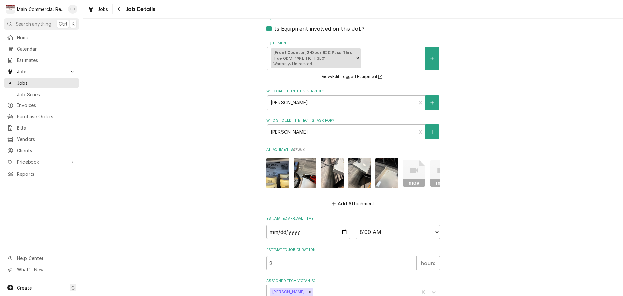
scroll to position [372, 0]
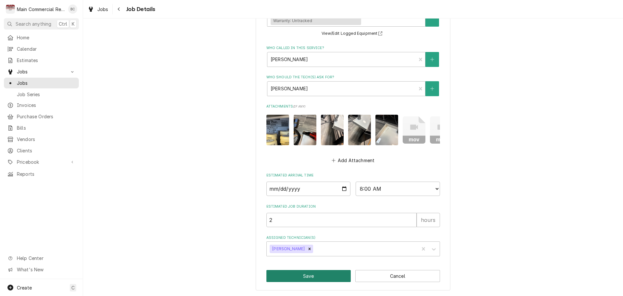
click at [288, 275] on button "Save" at bounding box center [308, 276] width 85 height 12
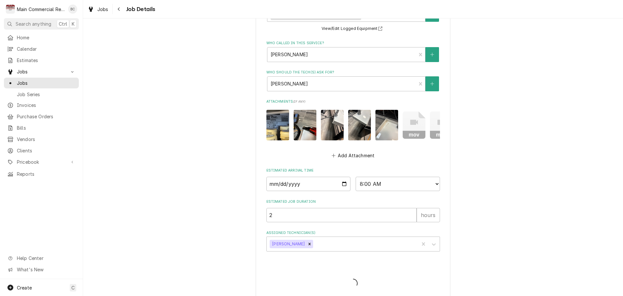
type textarea "x"
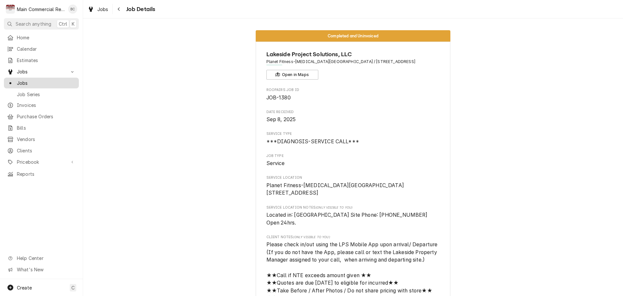
click at [40, 82] on span "Jobs" at bounding box center [46, 82] width 59 height 7
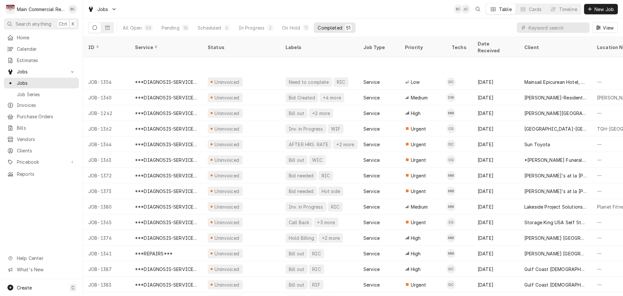
scroll to position [288, 0]
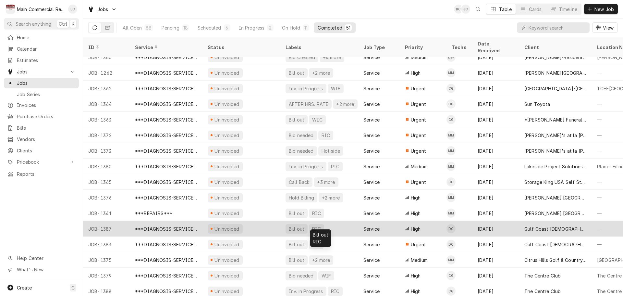
click at [292, 225] on div "Bill out" at bounding box center [296, 228] width 17 height 7
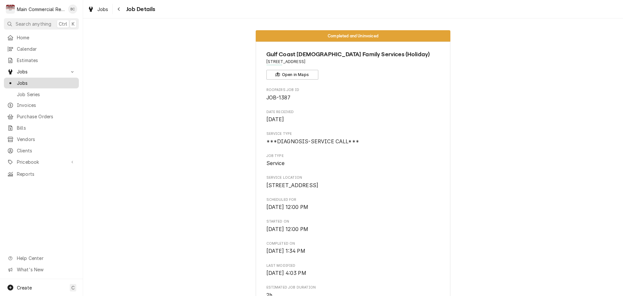
click at [43, 82] on span "Jobs" at bounding box center [46, 82] width 59 height 7
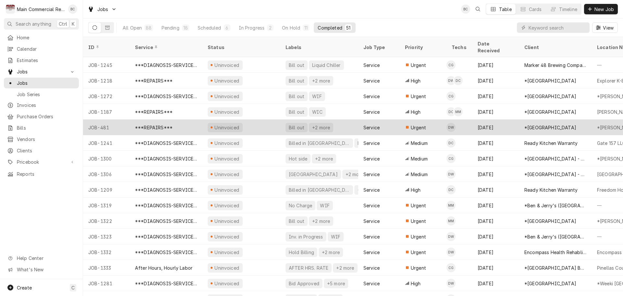
click at [109, 120] on div "JOB-481" at bounding box center [106, 127] width 47 height 16
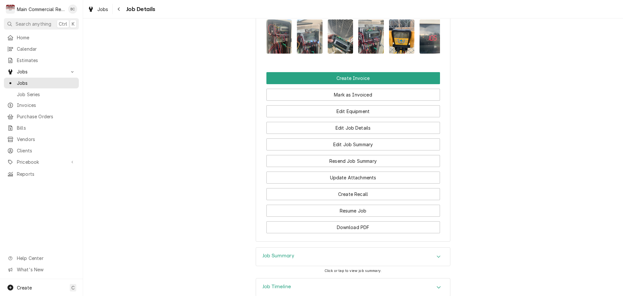
scroll to position [1159, 0]
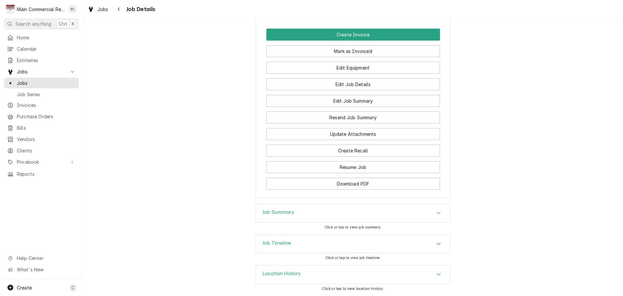
click at [274, 211] on h3 "Job Summary" at bounding box center [278, 212] width 32 height 6
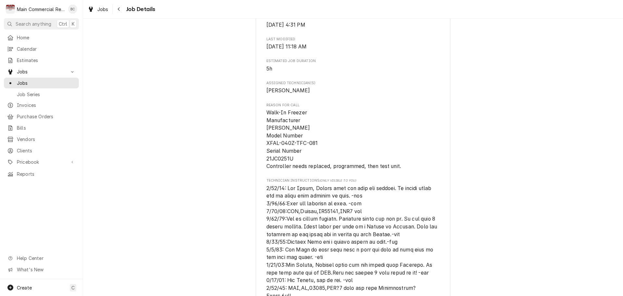
scroll to position [454, 0]
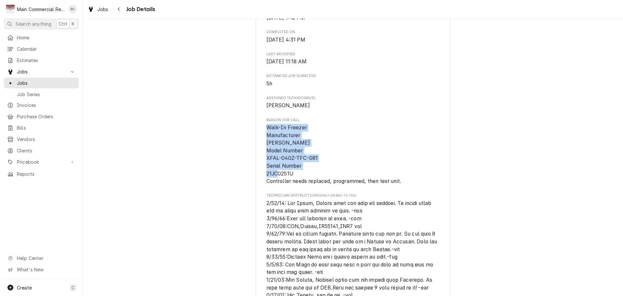
drag, startPoint x: 264, startPoint y: 125, endPoint x: 294, endPoint y: 171, distance: 55.1
click at [294, 171] on span "Walk-In Freezer Manufacturer [PERSON_NAME] Model Number XFAL-040Z-TFC-081 Seria…" at bounding box center [353, 154] width 174 height 61
copy span "Walk-In Freezer Manufacturer [PERSON_NAME] Model Number XFAL-040Z-TFC-081 Seria…"
click at [251, 184] on div "Completed and Uninvoiced *[GEOGRAPHIC_DATA] *[PERSON_NAME][GEOGRAPHIC_DATA] / […" at bounding box center [353, 233] width 540 height 1325
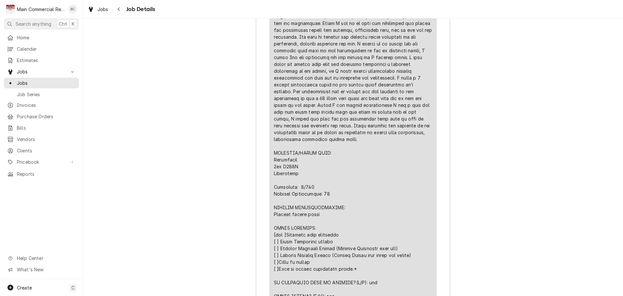
scroll to position [1687, 0]
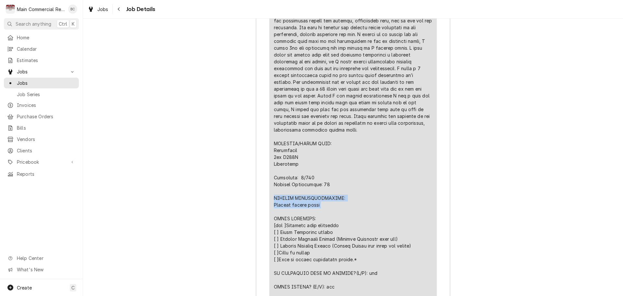
drag, startPoint x: 271, startPoint y: 203, endPoint x: 314, endPoint y: 213, distance: 43.6
click at [314, 213] on div "Line Item" at bounding box center [353, 82] width 158 height 470
copy div "FURTHER RECOMMENDATIONS: Replace filter drier"
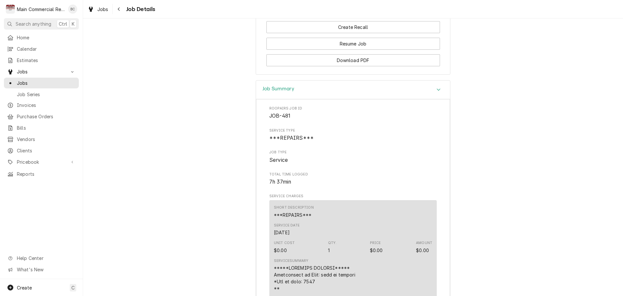
scroll to position [1200, 0]
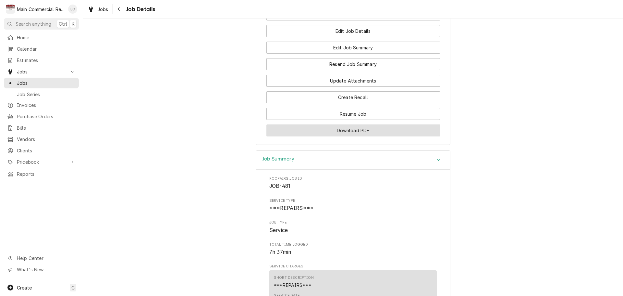
click at [353, 136] on button "Download PDF" at bounding box center [353, 130] width 174 height 12
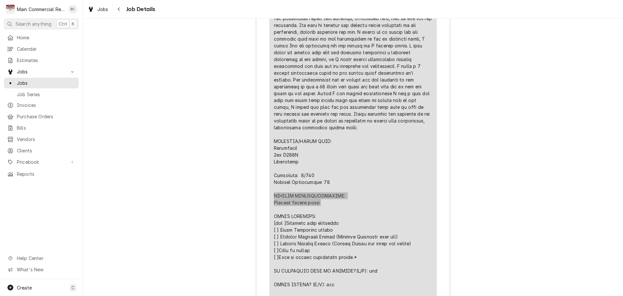
scroll to position [1687, 0]
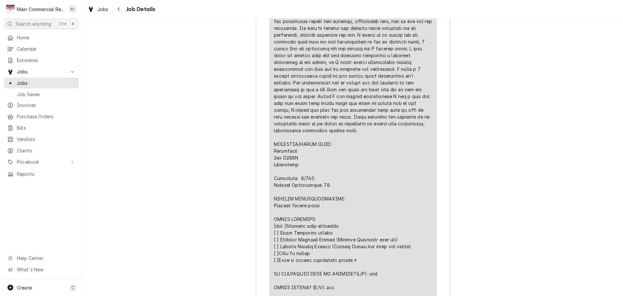
click at [222, 191] on div "Job Summary Roopairs Job ID JOB-481 Service Type ***REPAIRS*** Job Type Service…" at bounding box center [353, 92] width 540 height 857
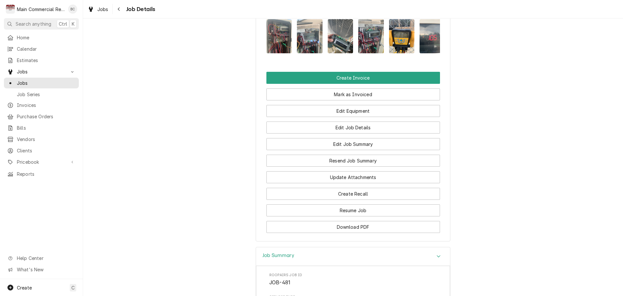
scroll to position [1103, 0]
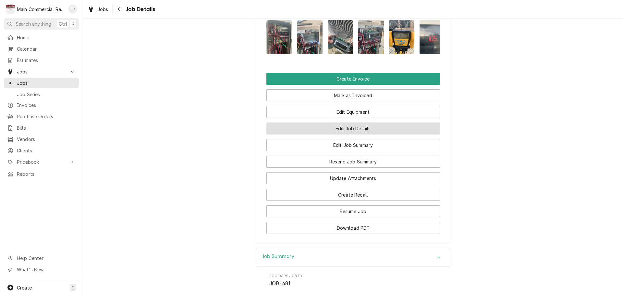
click at [340, 134] on button "Edit Job Details" at bounding box center [353, 128] width 174 height 12
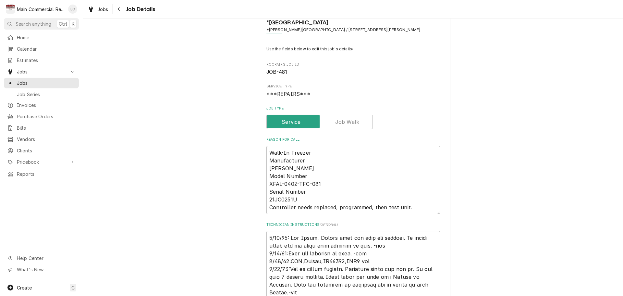
scroll to position [32, 0]
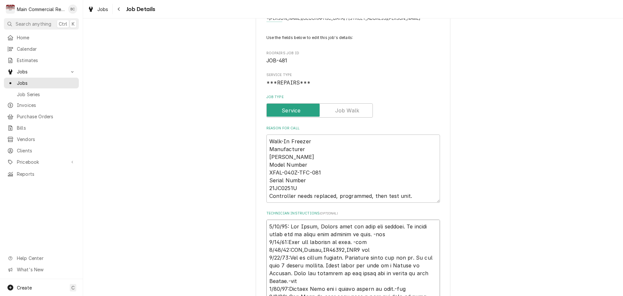
type textarea "x"
type textarea "7/69/79: Lor Ipsum, Dolors amet con adip eli seddoei. Te incidi utlab etd ma al…"
type textarea "x"
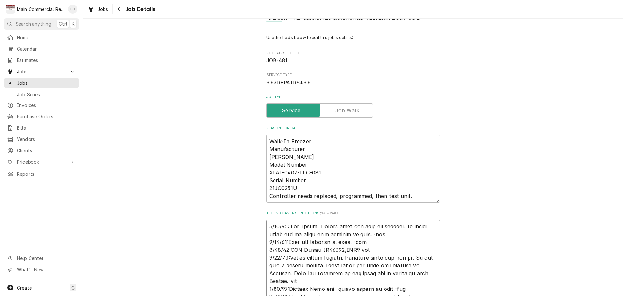
type textarea "I 9/15/25: Per Scott, Please bill all time and tickets. If school board has an …"
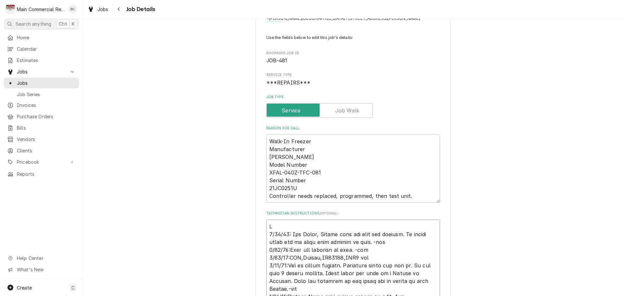
type textarea "x"
type textarea "IN 9/15/25: Per Scott, Please bill all time and tickets. If school board has an…"
type textarea "x"
type textarea "INV 9/15/25: Per Scott, Please bill all time and tickets. If school board has a…"
type textarea "x"
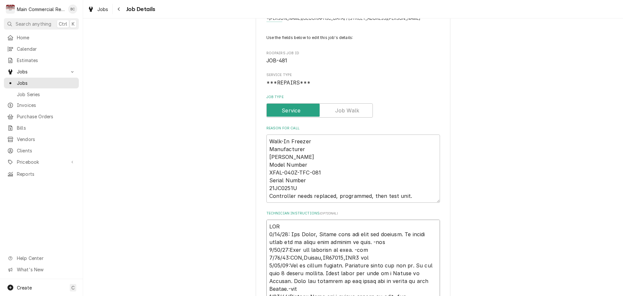
type textarea "INV# 9/15/25: Per Scott, Please bill all time and tickets. If school board has …"
type textarea "x"
type textarea "INV#1 9/15/25: Per Scott, Please bill all time and tickets. If school board has…"
type textarea "x"
type textarea "INV#15 9/15/25: Per Scott, Please bill all time and tickets. If school board ha…"
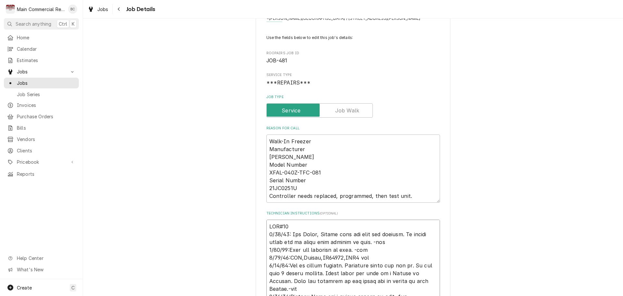
type textarea "x"
type textarea "INV#152 9/15/25: Per Scott, Please bill all time and tickets. If school board h…"
type textarea "x"
type textarea "INV#1522 9/15/25: Per Scott, Please bill all time and tickets. If school board …"
type textarea "x"
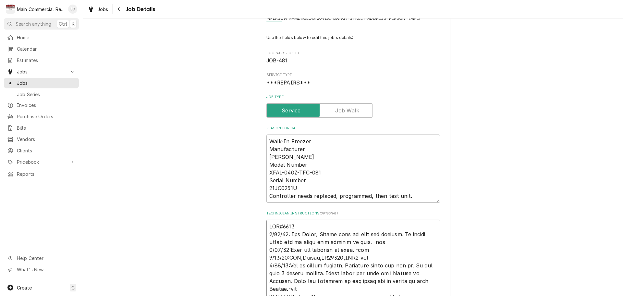
type textarea "INV#15224 9/15/25: Per Scott, Please bill all time and tickets. If school board…"
type textarea "x"
type textarea "INV#152242 9/15/25: Per Scott, Please bill all time and tickets. If school boar…"
type textarea "x"
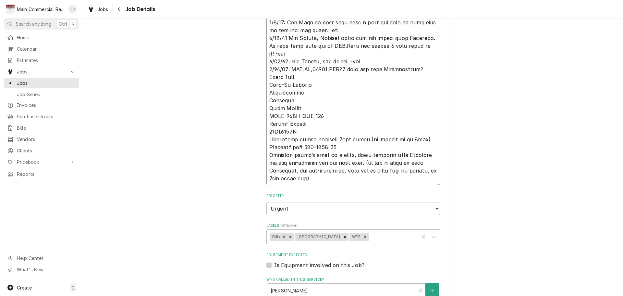
scroll to position [324, 0]
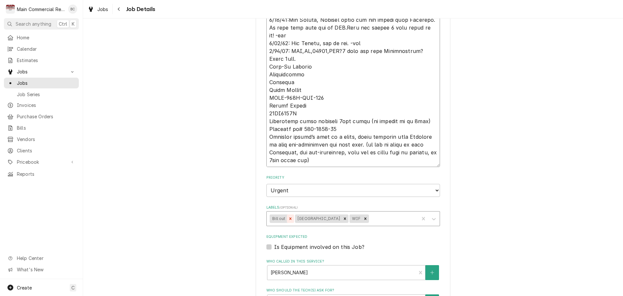
click at [288, 218] on icon "Remove Bill out" at bounding box center [290, 218] width 5 height 5
type textarea "INV#152242 9/15/25: Per Scott, Please bill all time and tickets. If school boar…"
type textarea "x"
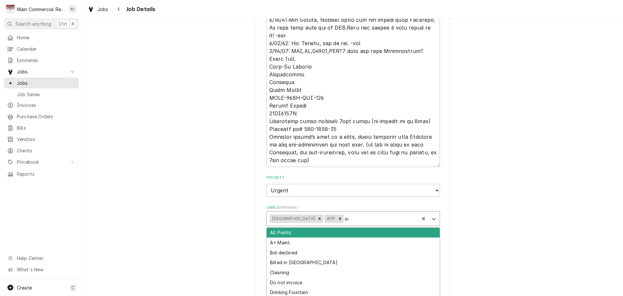
type input "inv"
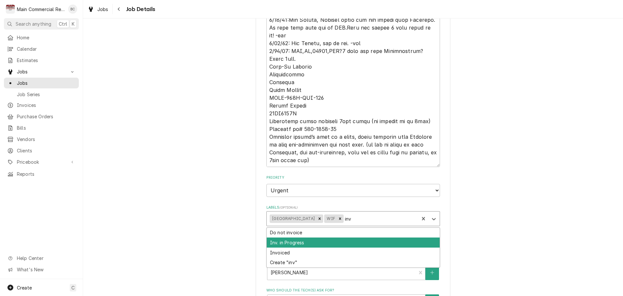
click at [288, 242] on div "Inv. in Progress" at bounding box center [353, 242] width 173 height 10
type textarea "x"
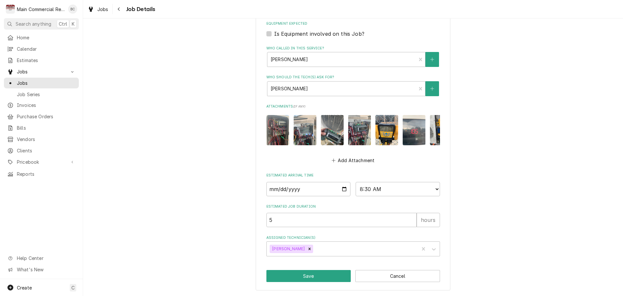
scroll to position [542, 0]
click at [298, 276] on button "Save" at bounding box center [308, 276] width 85 height 12
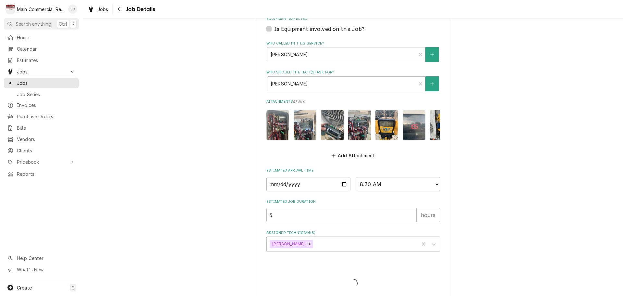
type textarea "x"
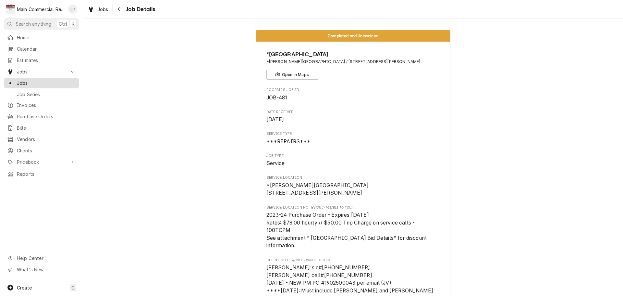
click at [45, 82] on span "Jobs" at bounding box center [46, 82] width 59 height 7
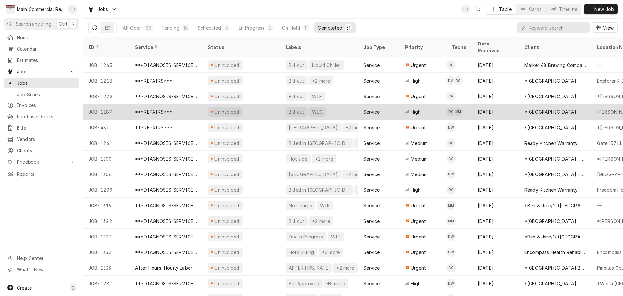
click at [110, 106] on div "JOB-1187" at bounding box center [106, 112] width 47 height 16
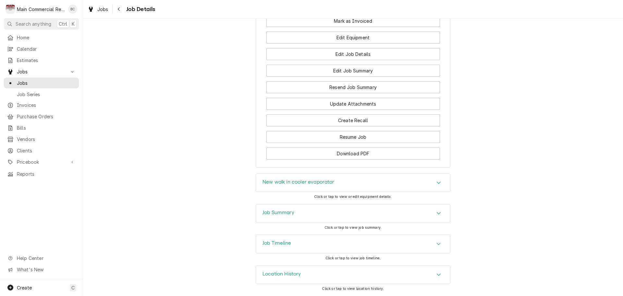
scroll to position [1050, 0]
click at [276, 213] on h3 "Job Summary" at bounding box center [278, 212] width 32 height 6
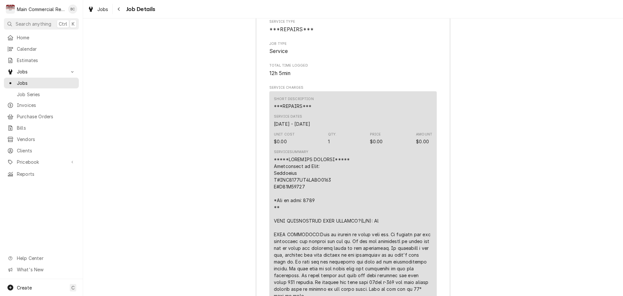
scroll to position [1374, 0]
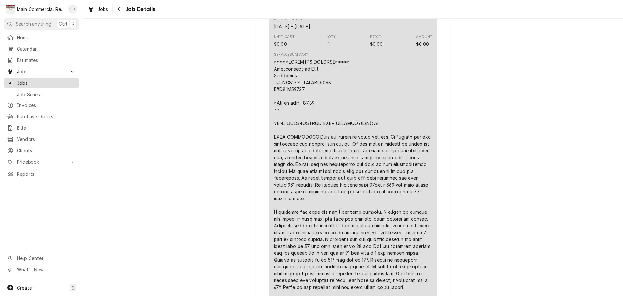
click at [32, 79] on span "Jobs" at bounding box center [46, 82] width 59 height 7
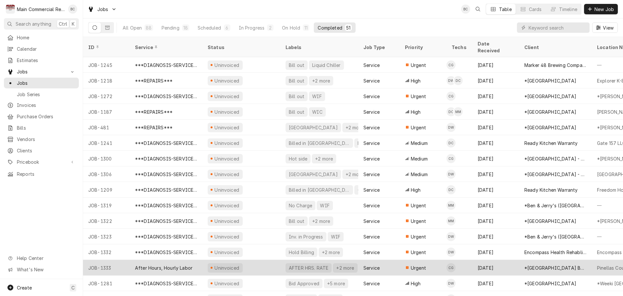
click at [298, 264] on div "AFTER HRS. RATE" at bounding box center [308, 267] width 41 height 7
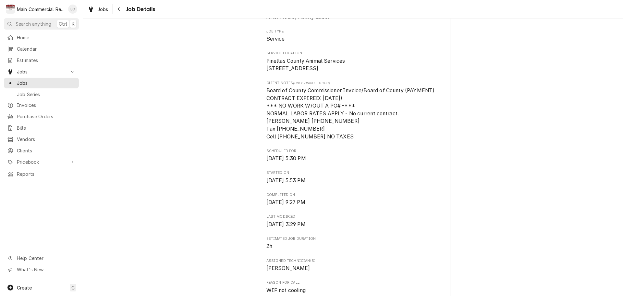
scroll to position [227, 0]
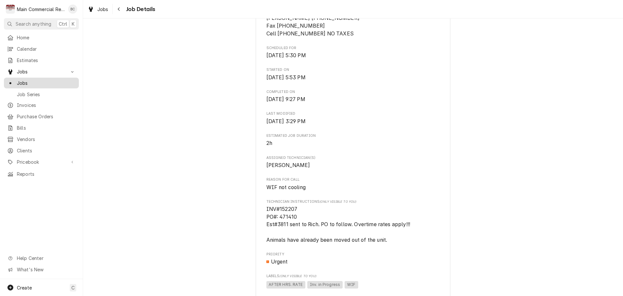
click at [55, 81] on span "Jobs" at bounding box center [46, 82] width 59 height 7
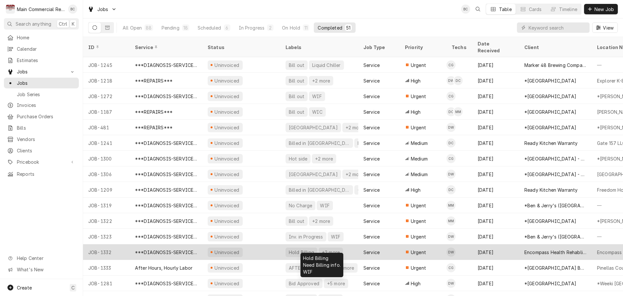
click at [294, 249] on div "Hold Billing" at bounding box center [301, 252] width 27 height 7
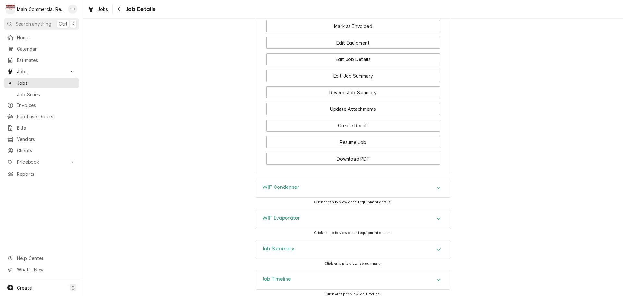
scroll to position [738, 0]
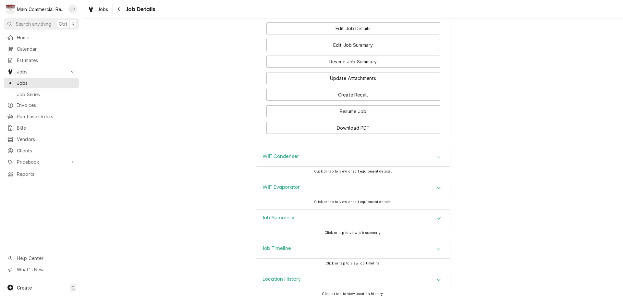
click at [283, 214] on h3 "Job Summary" at bounding box center [278, 217] width 32 height 6
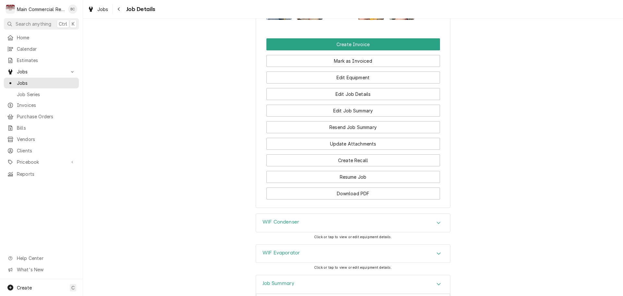
scroll to position [681, 0]
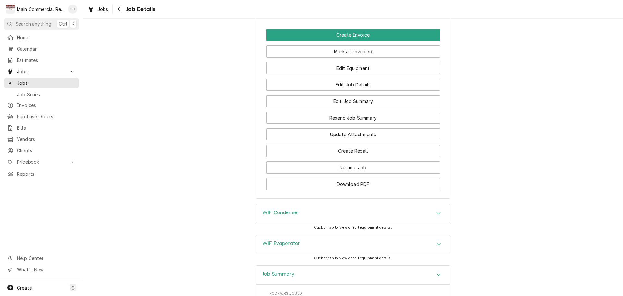
click at [279, 209] on h3 "WIF Condenser" at bounding box center [280, 212] width 37 height 6
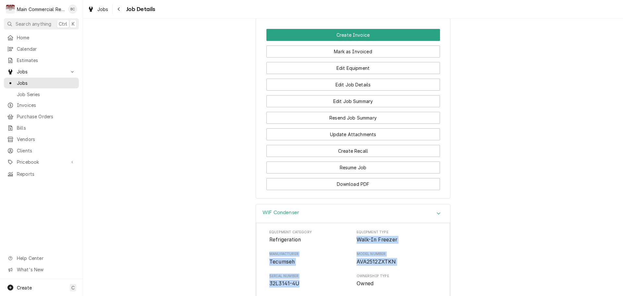
drag, startPoint x: 352, startPoint y: 233, endPoint x: 303, endPoint y: 276, distance: 65.0
click at [303, 276] on div "Equipment Category Refrigeration Equipment Type Walk-In Freezer Manufacturer Te…" at bounding box center [352, 291] width 167 height 124
copy div "Walk-In Freezer Manufacturer Tecumseh Model Number AVA2512ZXTKN Serial Number 3…"
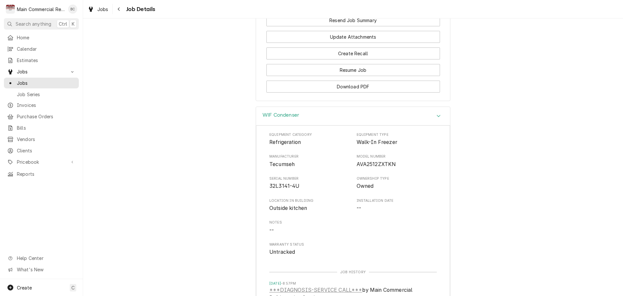
scroll to position [909, 0]
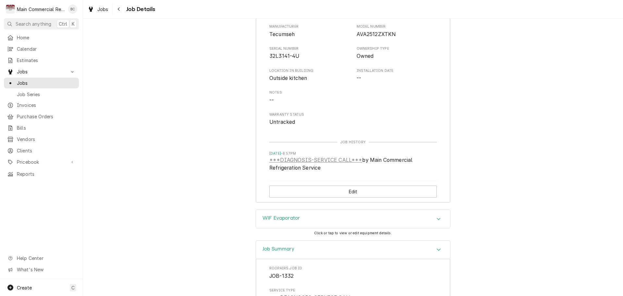
click at [284, 215] on h3 "WIF Evaporator" at bounding box center [280, 218] width 37 height 6
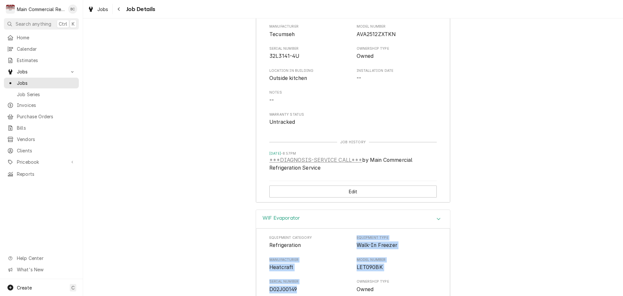
drag, startPoint x: 354, startPoint y: 232, endPoint x: 296, endPoint y: 286, distance: 80.1
click at [296, 286] on div "Equipment Category Refrigeration Equipment Type Walk-In Freezer Manufacturer He…" at bounding box center [352, 297] width 167 height 124
copy div "Equipment Type Walk-In Freezer Manufacturer Heatcraft Model Number LET090BK Ser…"
click at [296, 242] on span "Refrigeration" at bounding box center [284, 245] width 31 height 6
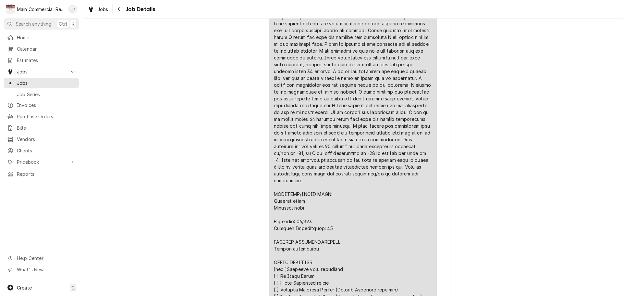
scroll to position [1655, 0]
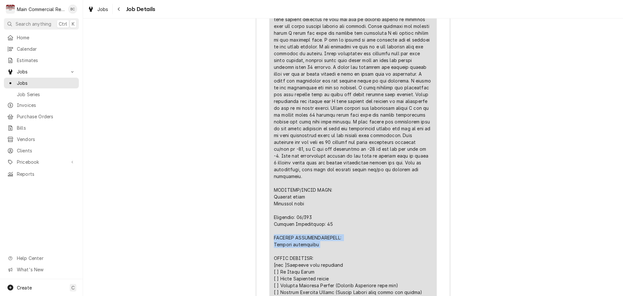
drag, startPoint x: 272, startPoint y: 230, endPoint x: 317, endPoint y: 239, distance: 46.3
click at [317, 239] on div "Line Item" at bounding box center [353, 135] width 158 height 511
copy div "FURTHER RECOMMENDATIONS: Replace thermostat"
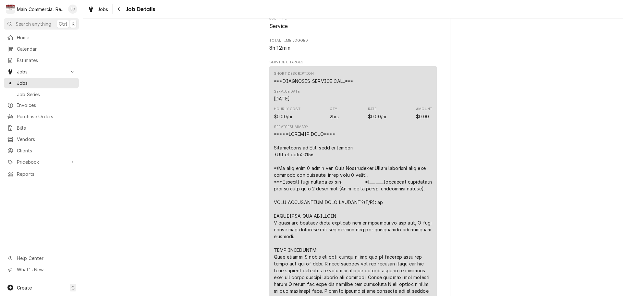
scroll to position [1395, 0]
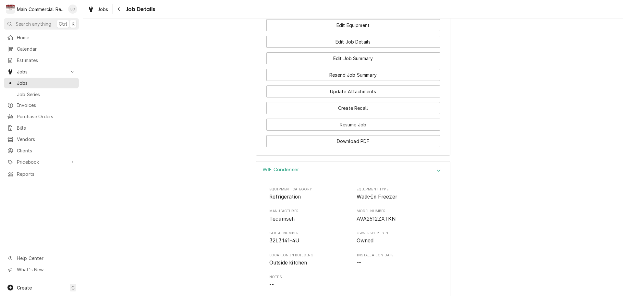
scroll to position [637, 0]
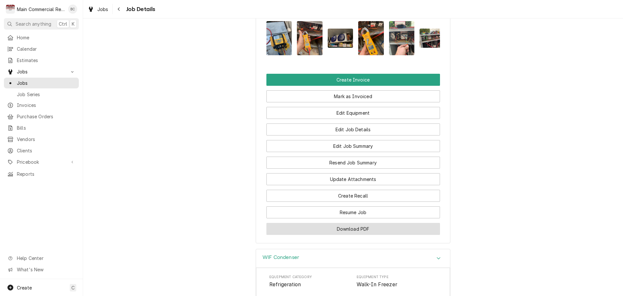
click at [349, 225] on button "Download PDF" at bounding box center [353, 229] width 174 height 12
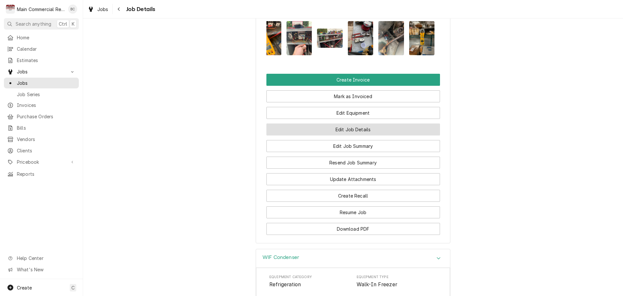
click at [344, 126] on button "Edit Job Details" at bounding box center [353, 129] width 174 height 12
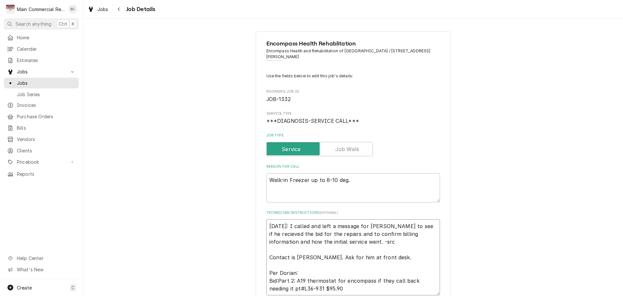
click at [266, 224] on textarea "[DATE]: I called and left a message for [PERSON_NAME] to see if he recieved the…" at bounding box center [353, 257] width 174 height 76
type textarea "x"
type textarea "[DATE]: I called and left a message for [PERSON_NAME] to see if he recieved the…"
click at [266, 222] on textarea "[DATE]: I called and left a message for [PERSON_NAME] to see if he recieved the…" at bounding box center [353, 261] width 174 height 84
type textarea "x"
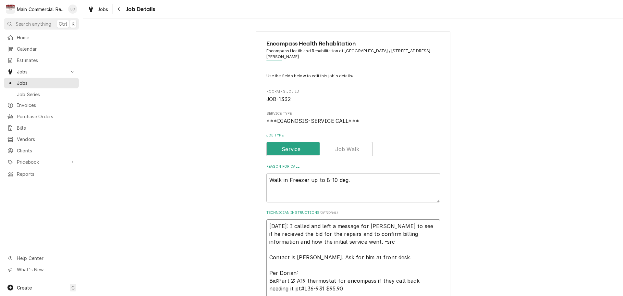
type textarea "I 9/10/25: I called and left a message for Jack to see if he recieved the bid f…"
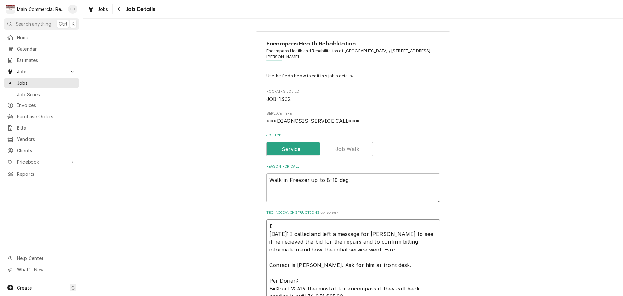
type textarea "x"
type textarea "IN 9/10/25: I called and left a message for Jack to see if he recieved the bid …"
type textarea "x"
type textarea "INV 9/10/25: I called and left a message for Jack to see if he recieved the bid…"
type textarea "x"
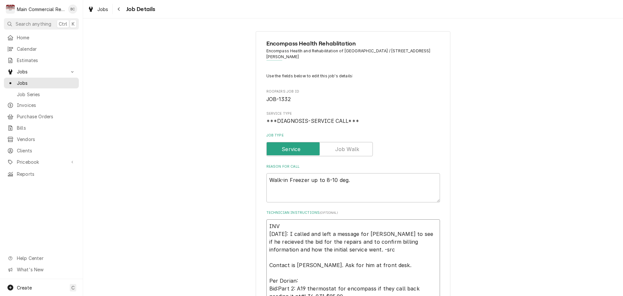
type textarea "INV# 9/10/25: I called and left a message for Jack to see if he recieved the bi…"
type textarea "x"
type textarea "INV#1 9/10/25: I called and left a message for Jack to see if he recieved the b…"
type textarea "x"
type textarea "INV#15 9/10/25: I called and left a message for Jack to see if he recieved the …"
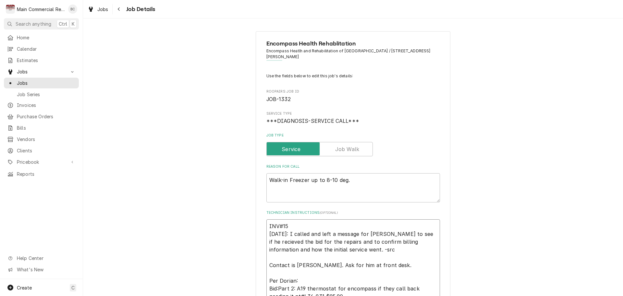
type textarea "x"
type textarea "INV#152 9/10/25: I called and left a message for Jack to see if he recieved the…"
type textarea "x"
type textarea "INV#1522 9/10/25: I called and left a message for Jack to see if he recieved th…"
type textarea "x"
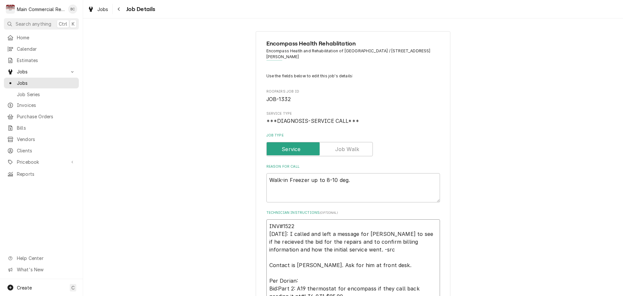
type textarea "INV#15224 9/10/25: I called and left a message for Jack to see if he recieved t…"
type textarea "x"
type textarea "INV#152243 [DATE]: I called and left a message for [PERSON_NAME] to see if he r…"
type textarea "x"
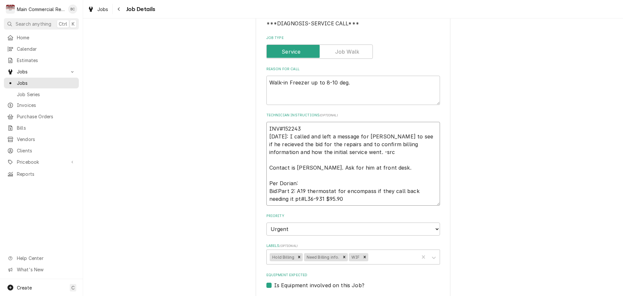
scroll to position [130, 0]
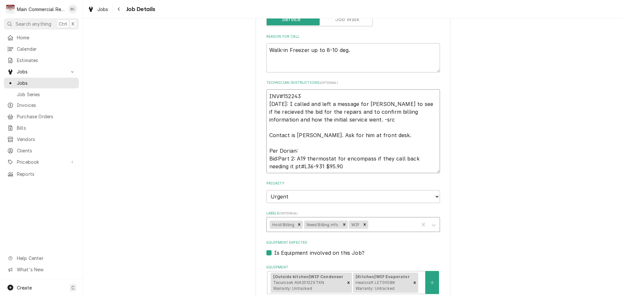
type textarea "INV#152243 9/10/25: I called and left a message for Jack to see if he recieved …"
click at [373, 226] on div "Labels" at bounding box center [392, 224] width 46 height 12
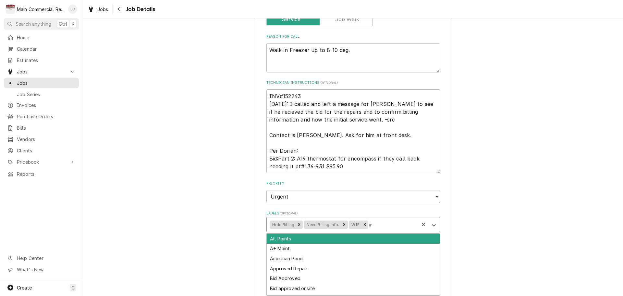
type input "inv"
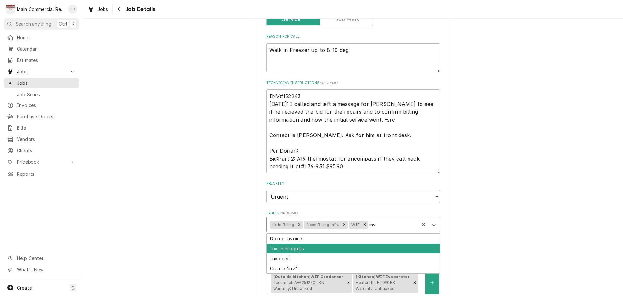
click at [298, 246] on div "Inv. in Progress" at bounding box center [353, 248] width 173 height 10
type textarea "x"
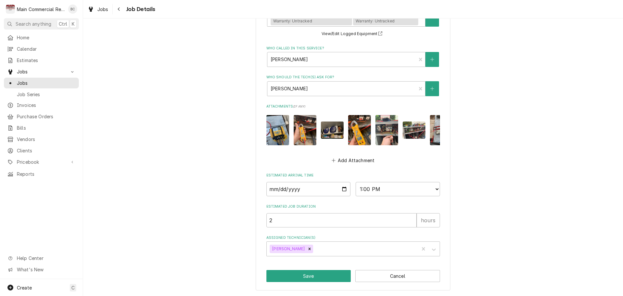
scroll to position [402, 0]
click at [304, 278] on button "Save" at bounding box center [308, 276] width 85 height 12
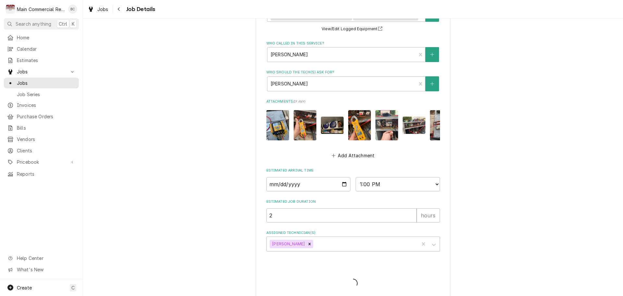
type textarea "x"
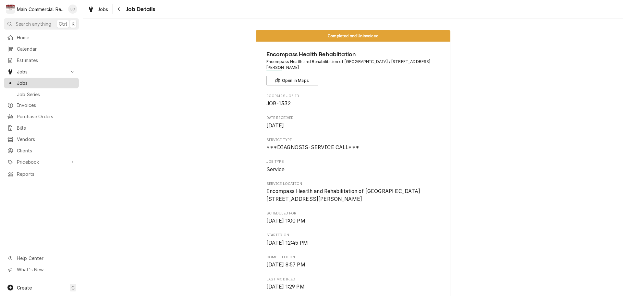
click at [55, 82] on span "Jobs" at bounding box center [46, 82] width 59 height 7
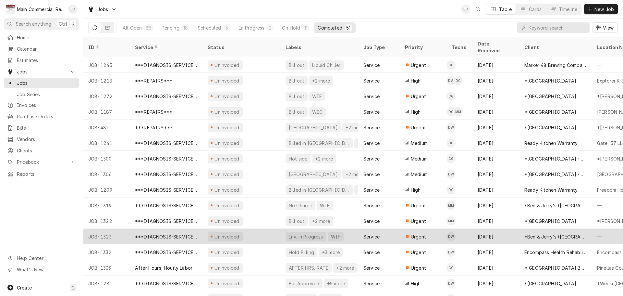
click at [290, 233] on div "Inv. in Progress" at bounding box center [306, 236] width 36 height 7
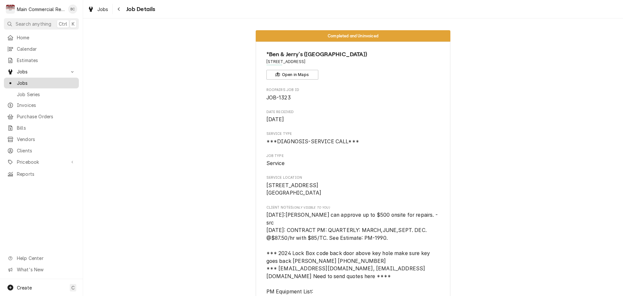
click at [27, 81] on span "Jobs" at bounding box center [46, 82] width 59 height 7
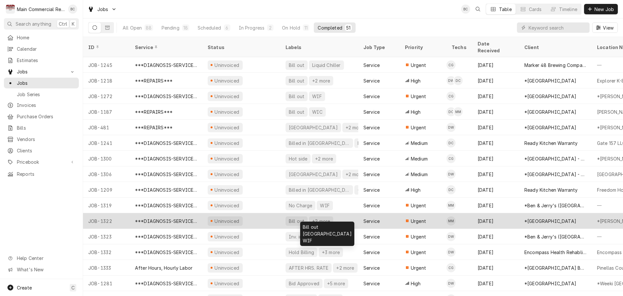
click at [296, 217] on div "Bill out" at bounding box center [296, 220] width 17 height 7
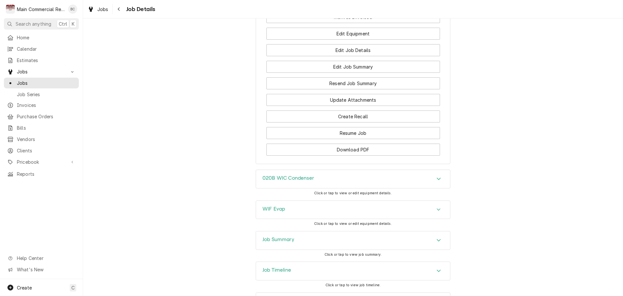
scroll to position [876, 0]
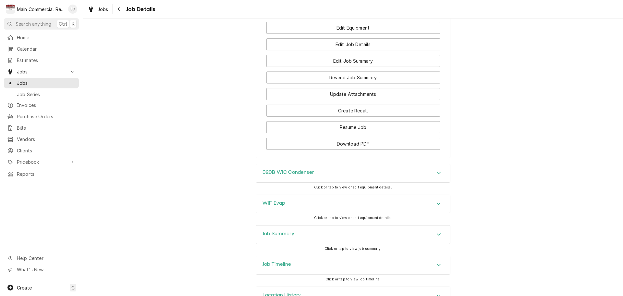
click at [277, 231] on h3 "Job Summary" at bounding box center [278, 233] width 32 height 6
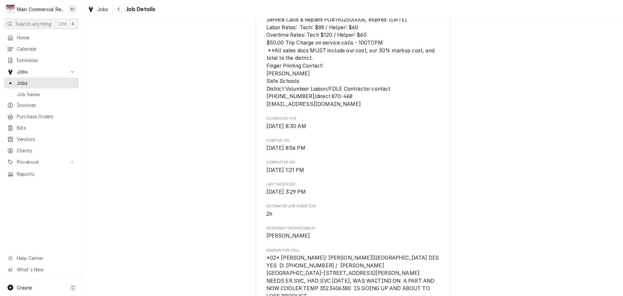
scroll to position [324, 0]
drag, startPoint x: 525, startPoint y: 171, endPoint x: 374, endPoint y: 215, distance: 157.2
click at [374, 215] on span "2h" at bounding box center [353, 214] width 174 height 8
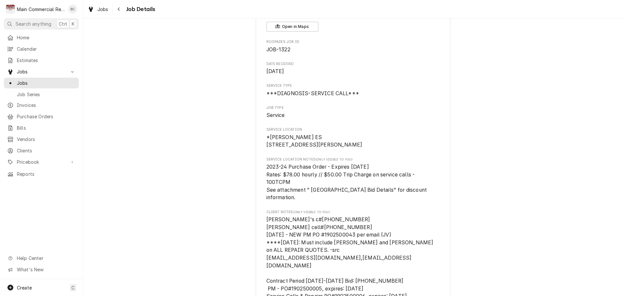
scroll to position [65, 0]
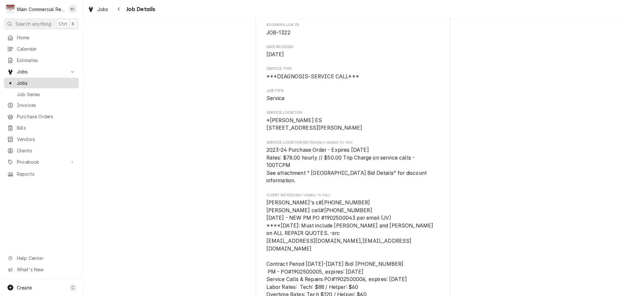
click at [27, 79] on span "Jobs" at bounding box center [46, 82] width 59 height 7
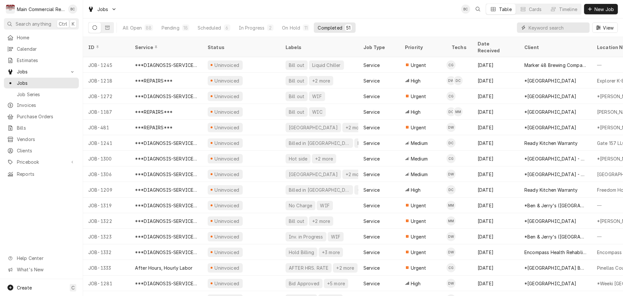
click at [573, 32] on input "Dynamic Content Wrapper" at bounding box center [558, 27] width 58 height 10
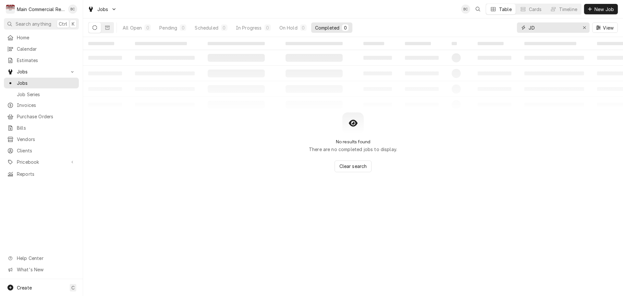
type input "J"
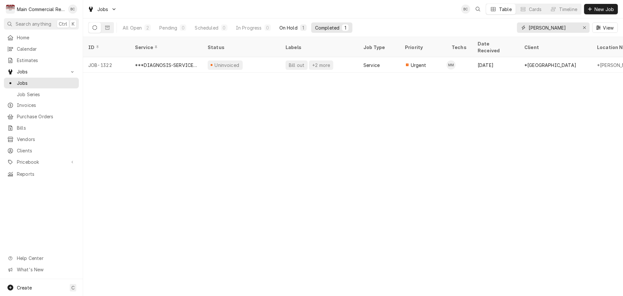
type input "john d"
click at [303, 27] on div "1" at bounding box center [303, 27] width 4 height 7
click at [249, 27] on div "In Progress" at bounding box center [249, 27] width 26 height 7
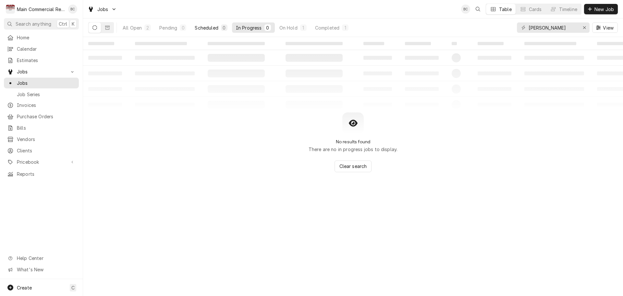
click at [224, 30] on div "0" at bounding box center [224, 27] width 4 height 7
drag, startPoint x: 165, startPoint y: 28, endPoint x: 168, endPoint y: 27, distance: 3.4
click at [166, 28] on div "Pending" at bounding box center [168, 27] width 18 height 7
click at [139, 30] on div "All Open" at bounding box center [132, 27] width 19 height 7
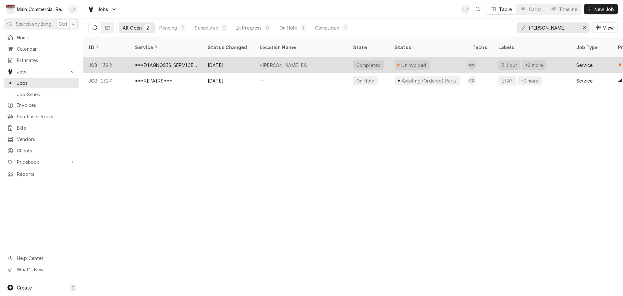
click at [539, 62] on div "+2 more" at bounding box center [533, 65] width 19 height 7
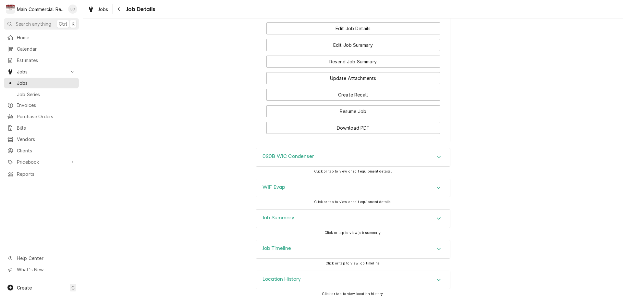
scroll to position [894, 0]
click at [437, 245] on icon "Accordion Header" at bounding box center [438, 246] width 5 height 5
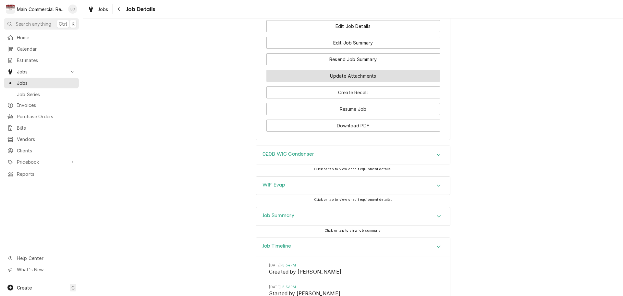
scroll to position [829, 0]
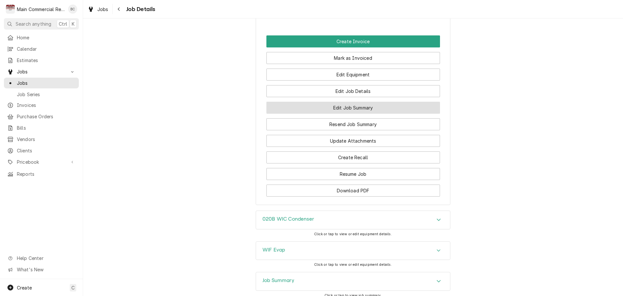
click at [357, 104] on button "Edit Job Summary" at bounding box center [353, 108] width 174 height 12
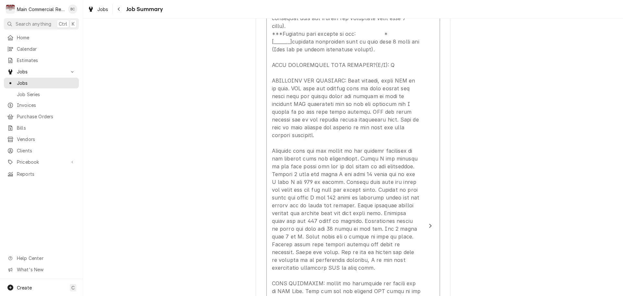
scroll to position [422, 0]
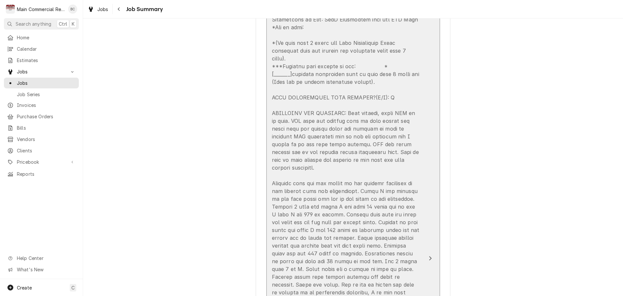
click at [364, 151] on div "Update Line Item" at bounding box center [346, 292] width 149 height 584
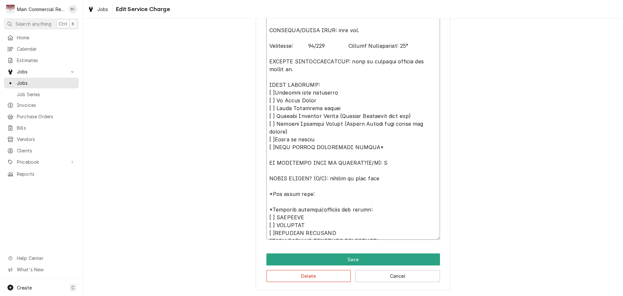
drag, startPoint x: 426, startPoint y: 61, endPoint x: 396, endPoint y: 60, distance: 30.5
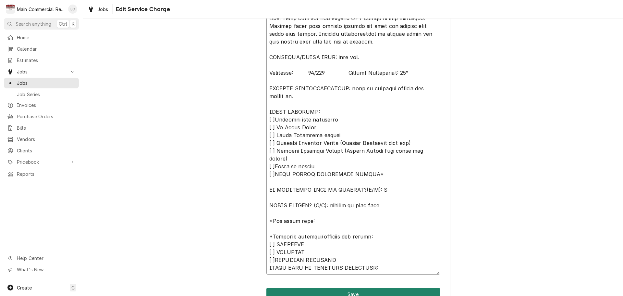
scroll to position [559, 0]
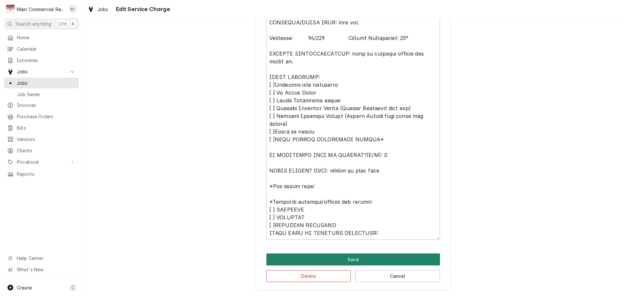
click at [344, 259] on button "Save" at bounding box center [353, 259] width 174 height 12
type textarea "x"
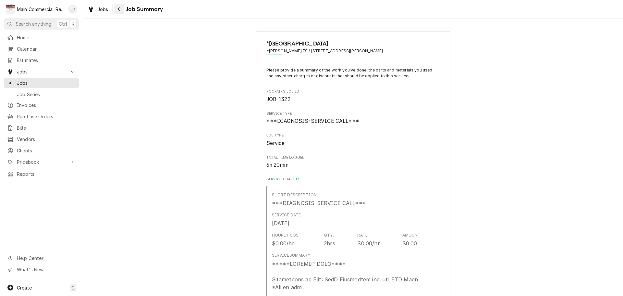
click at [119, 9] on icon "Navigate back" at bounding box center [118, 9] width 3 height 5
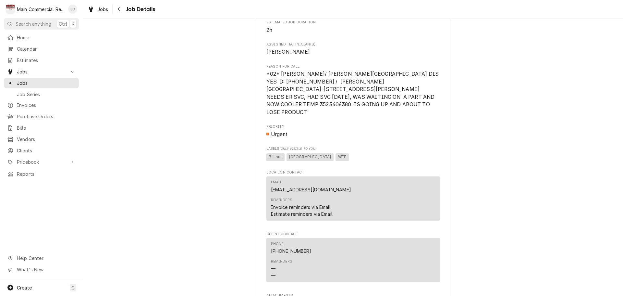
scroll to position [746, 0]
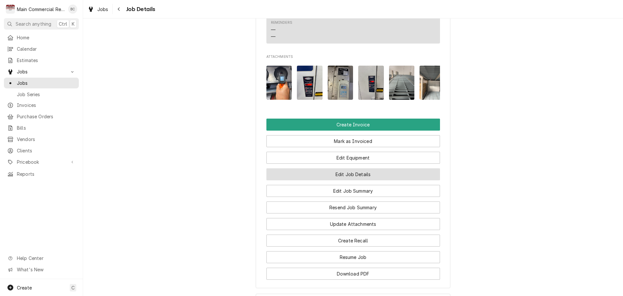
click at [361, 174] on button "Edit Job Details" at bounding box center [353, 174] width 174 height 12
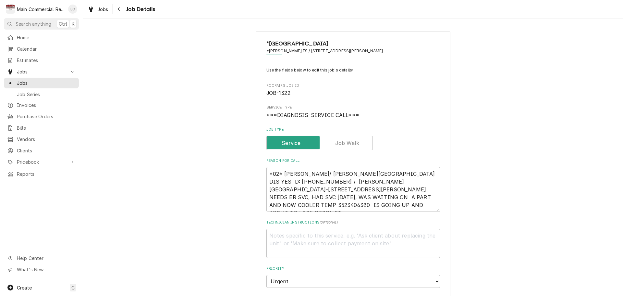
type textarea "x"
click at [118, 10] on icon "Navigate back" at bounding box center [118, 9] width 3 height 5
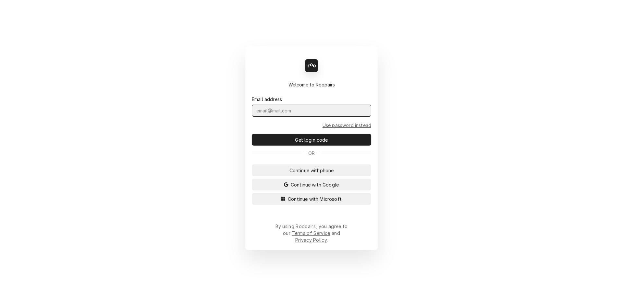
drag, startPoint x: 366, startPoint y: 117, endPoint x: 363, endPoint y: 114, distance: 5.1
click at [366, 116] on input "Dynamic Content Wrapper" at bounding box center [311, 110] width 119 height 12
click at [328, 174] on span "Continue with phone" at bounding box center [311, 170] width 47 height 7
click at [252, 164] on button "Continue with email" at bounding box center [311, 170] width 119 height 12
click at [269, 116] on input "Dynamic Content Wrapper" at bounding box center [311, 110] width 119 height 12
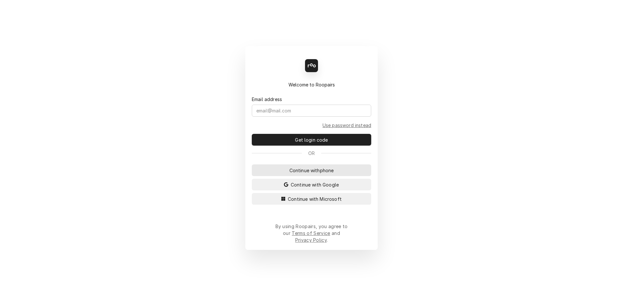
click at [292, 176] on button "Continue with phone" at bounding box center [311, 170] width 119 height 12
click at [292, 116] on input "Dynamic Content Wrapper" at bounding box center [311, 110] width 119 height 12
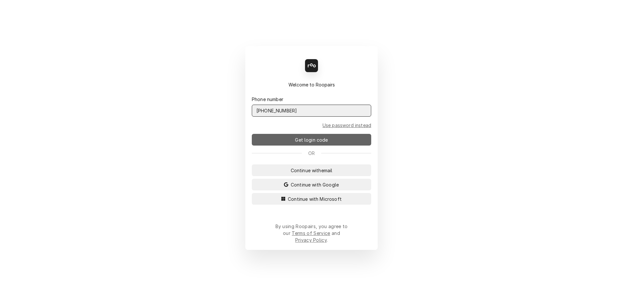
type input "(727) 215-5775"
click at [298, 143] on span "Get login code" at bounding box center [311, 139] width 35 height 7
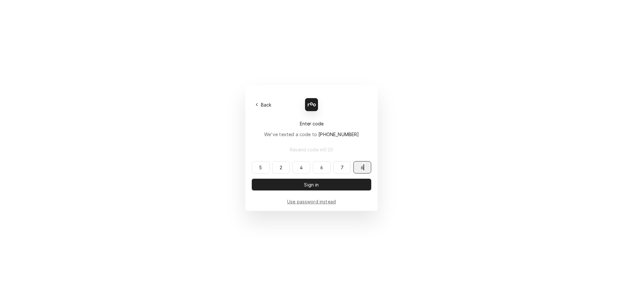
type input "524676"
